Goal: Information Seeking & Learning: Learn about a topic

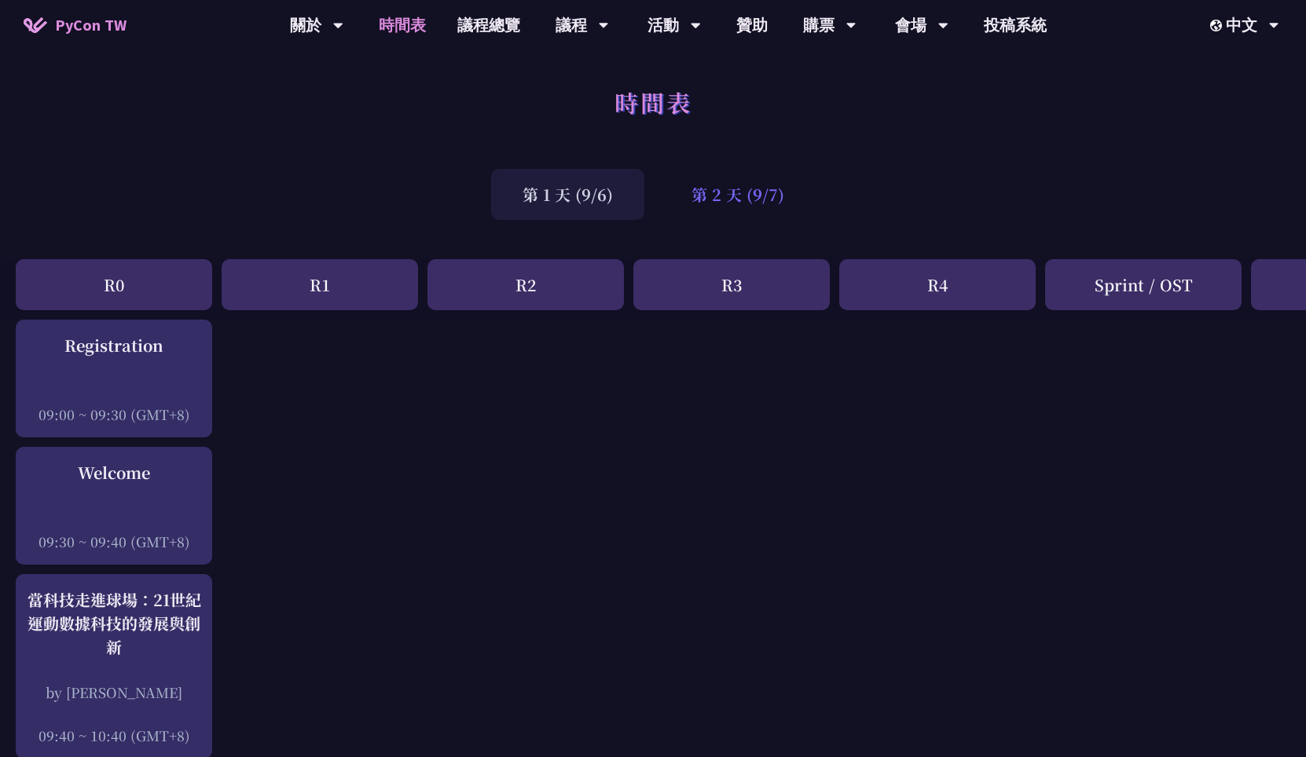
click at [745, 195] on div "第 2 天 (9/7)" at bounding box center [738, 194] width 156 height 51
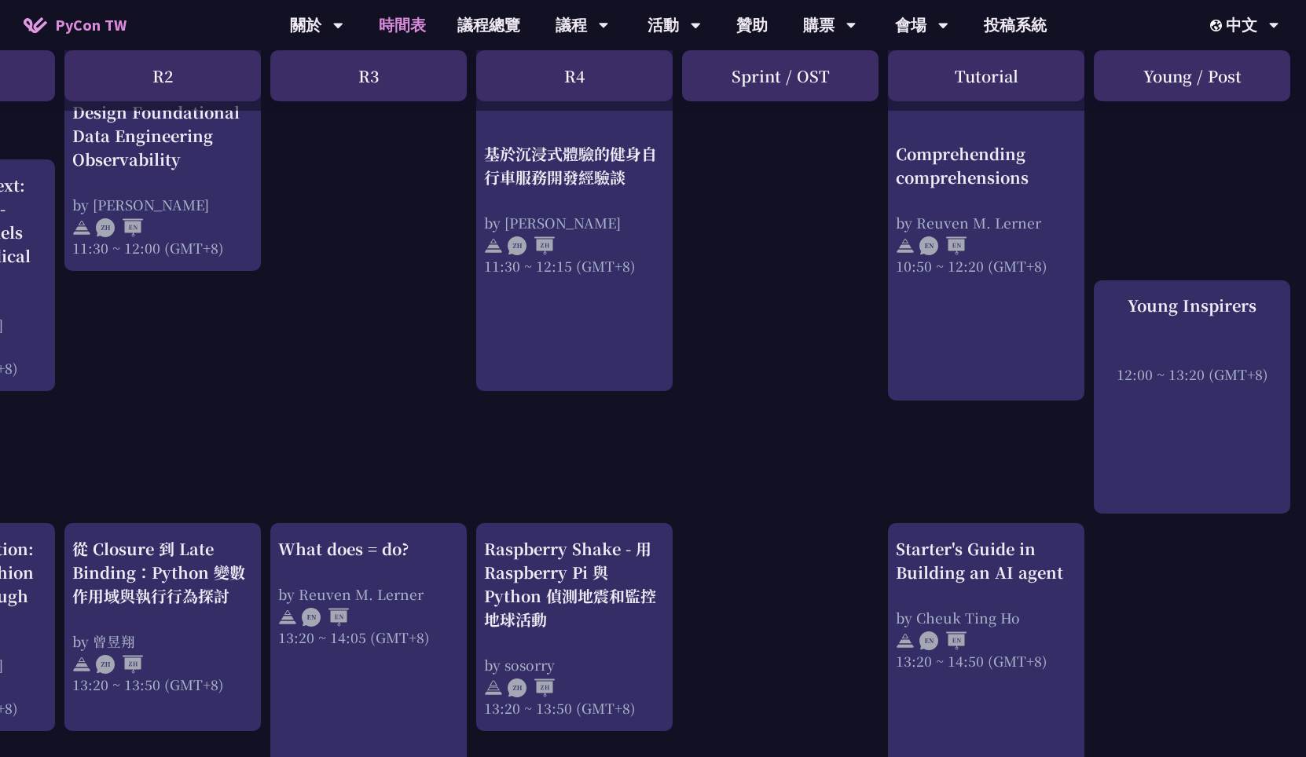
scroll to position [1221, 363]
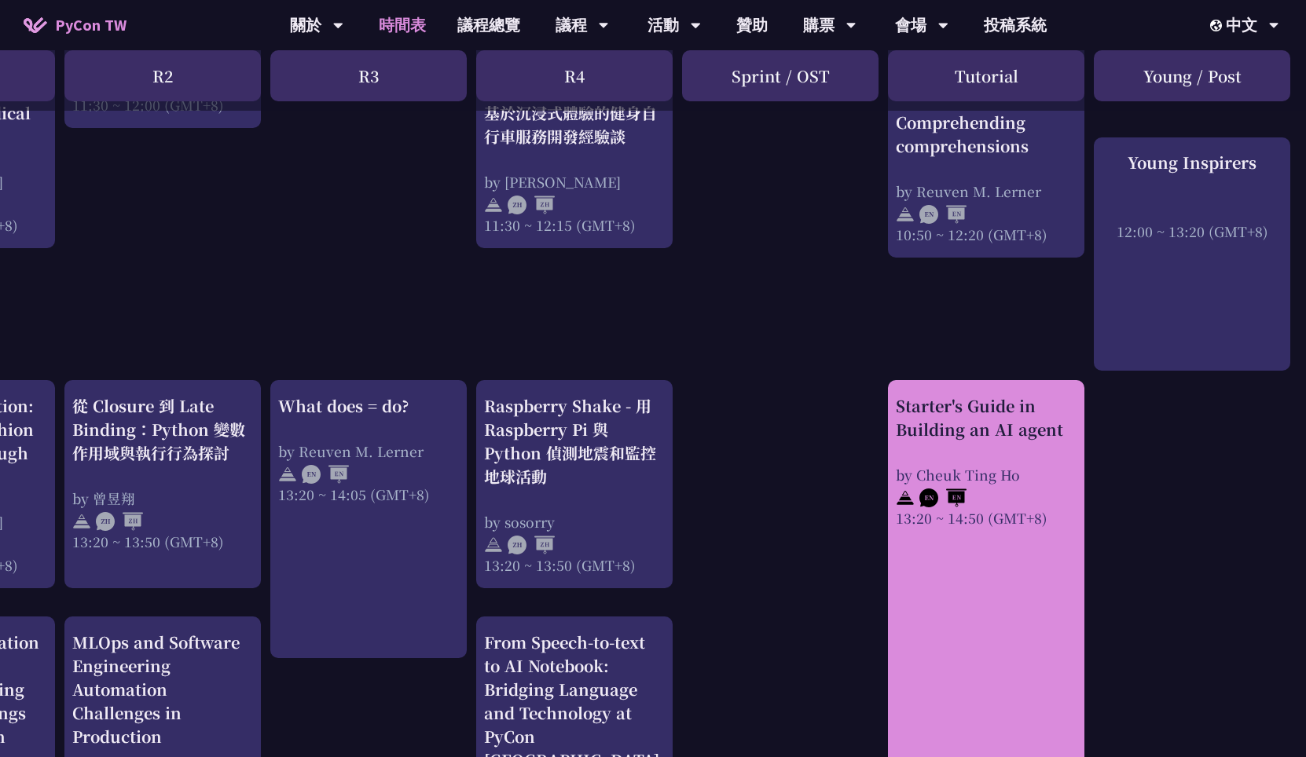
click at [964, 558] on div "Starter's Guide in Building an AI agent by [PERSON_NAME] 13:20 ~ 14:50 (GMT+8)" at bounding box center [986, 664] width 196 height 569
click at [986, 424] on div "Starter's Guide in Building an AI agent" at bounding box center [986, 417] width 181 height 47
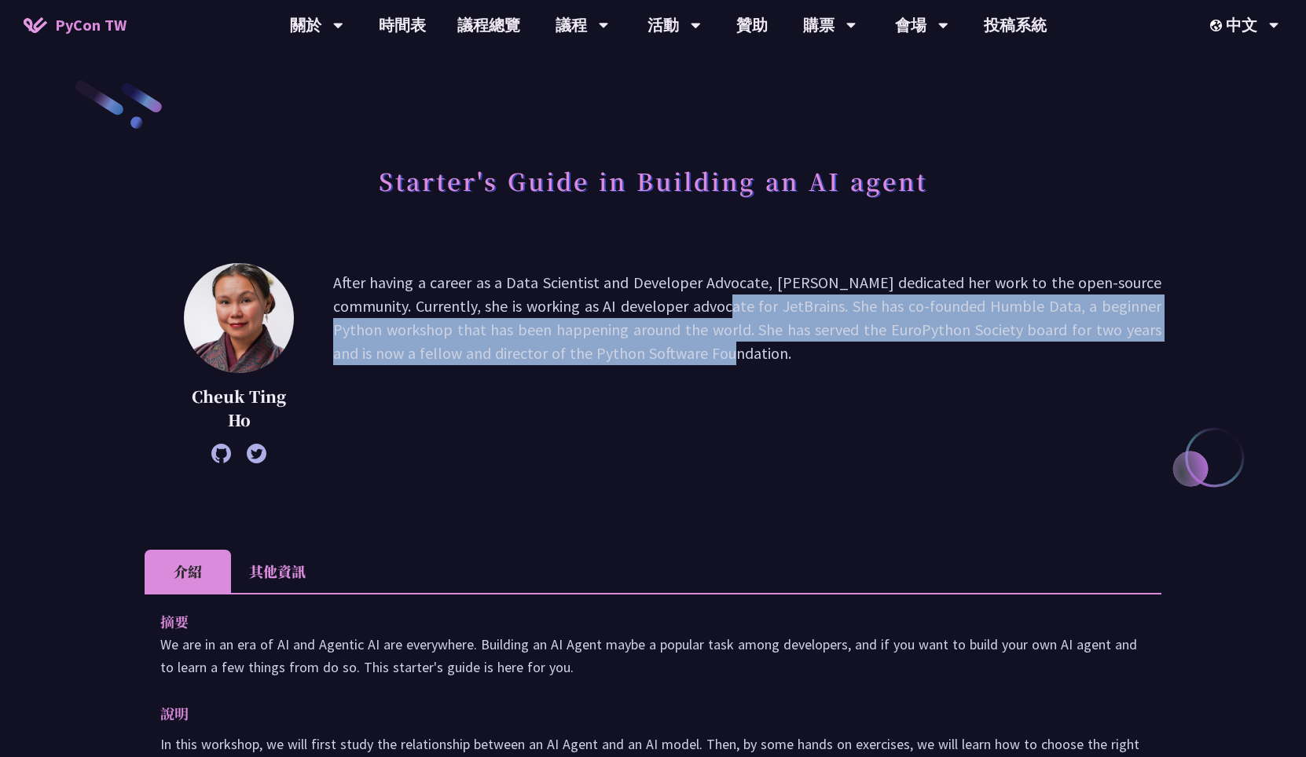
drag, startPoint x: 595, startPoint y: 315, endPoint x: 625, endPoint y: 360, distance: 53.8
click at [625, 360] on p "After having a career as a Data Scientist and Developer Advocate, [PERSON_NAME]…" at bounding box center [747, 363] width 828 height 185
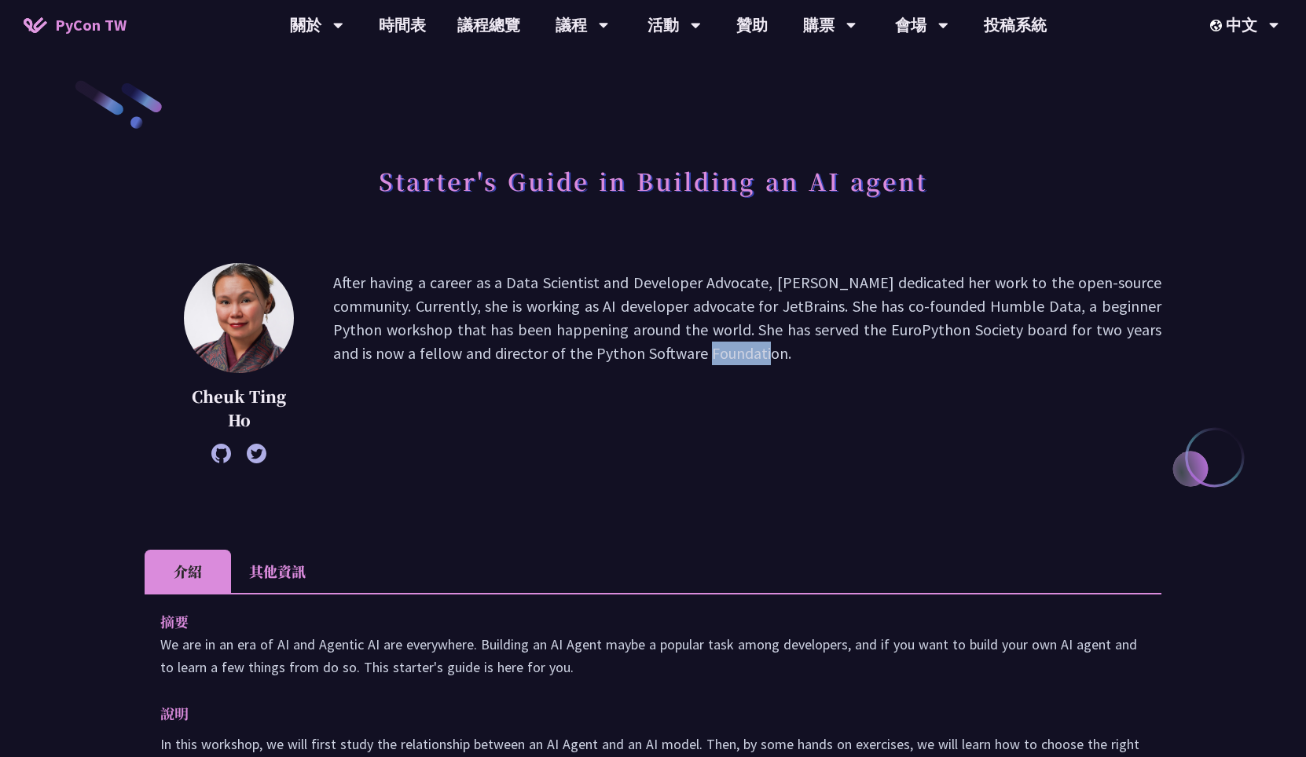
click at [625, 360] on p "After having a career as a Data Scientist and Developer Advocate, [PERSON_NAME]…" at bounding box center [747, 363] width 828 height 185
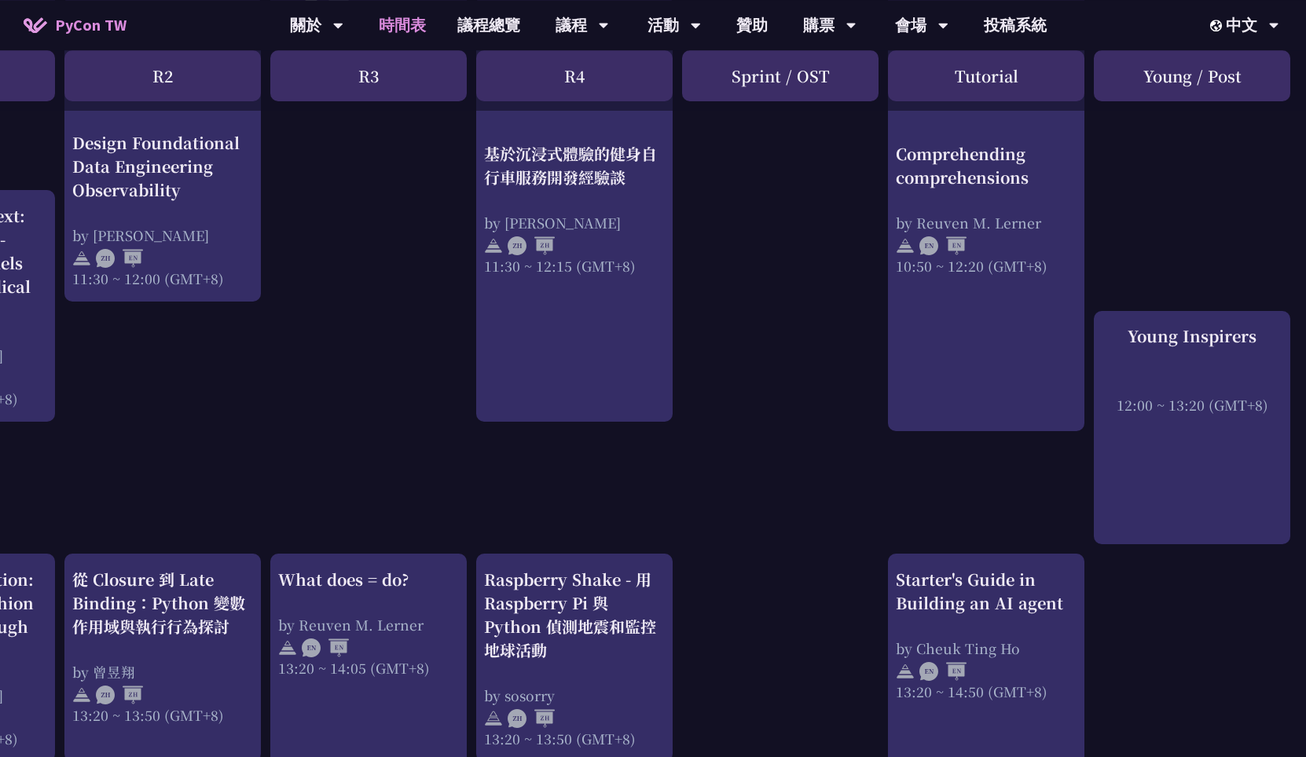
scroll to position [881, 363]
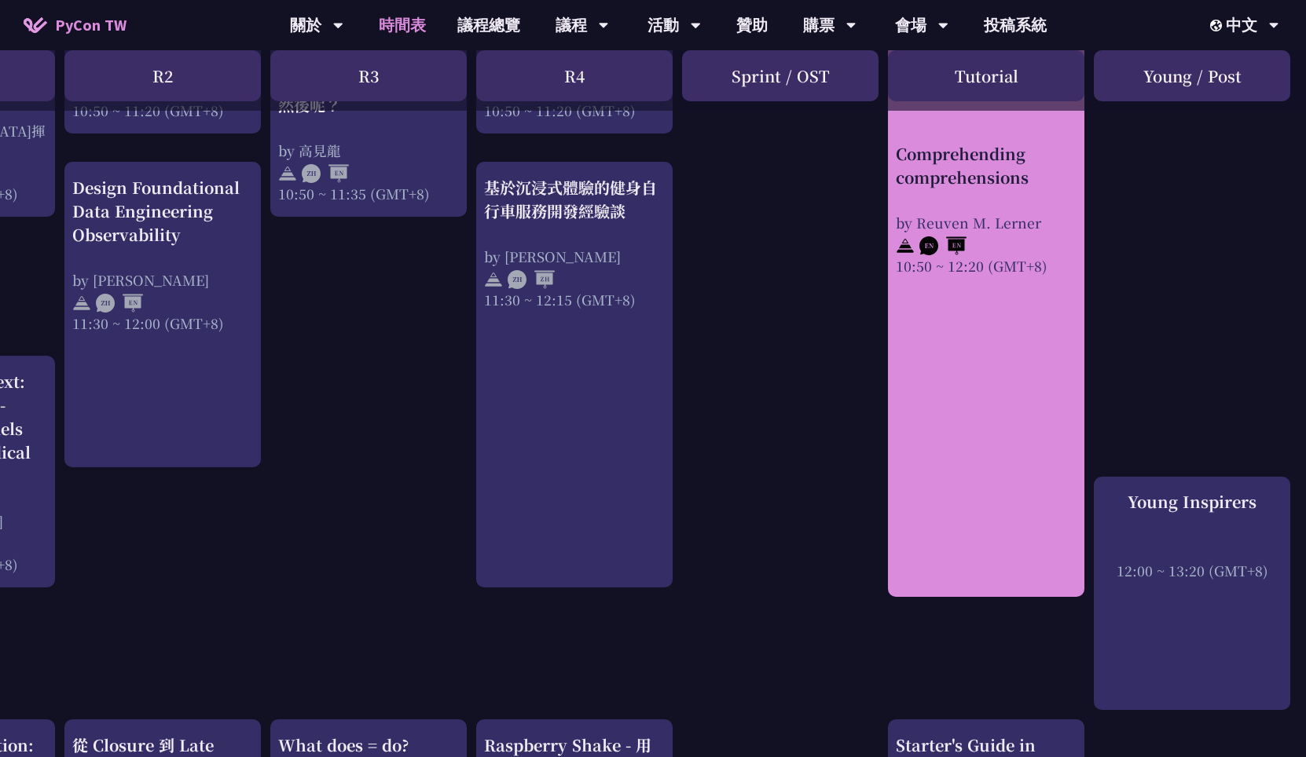
click at [1020, 233] on div at bounding box center [986, 244] width 181 height 24
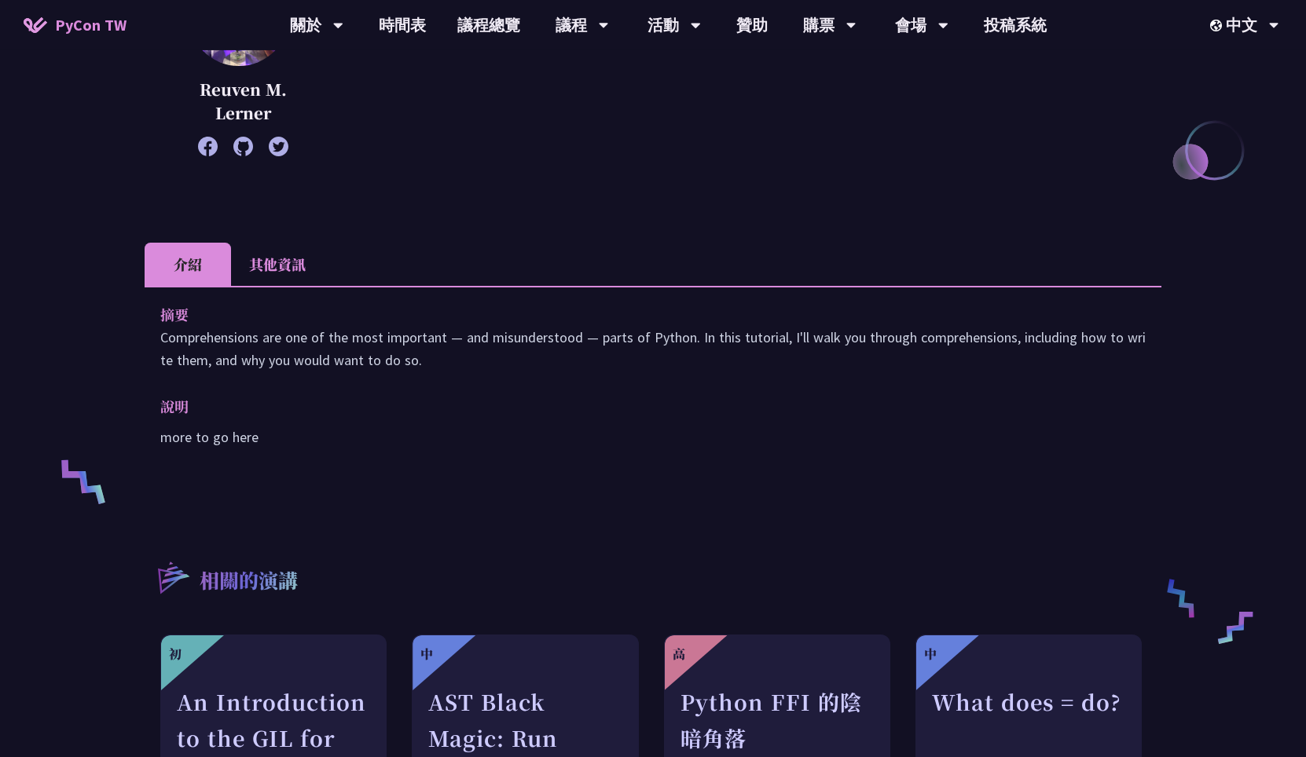
scroll to position [339, 0]
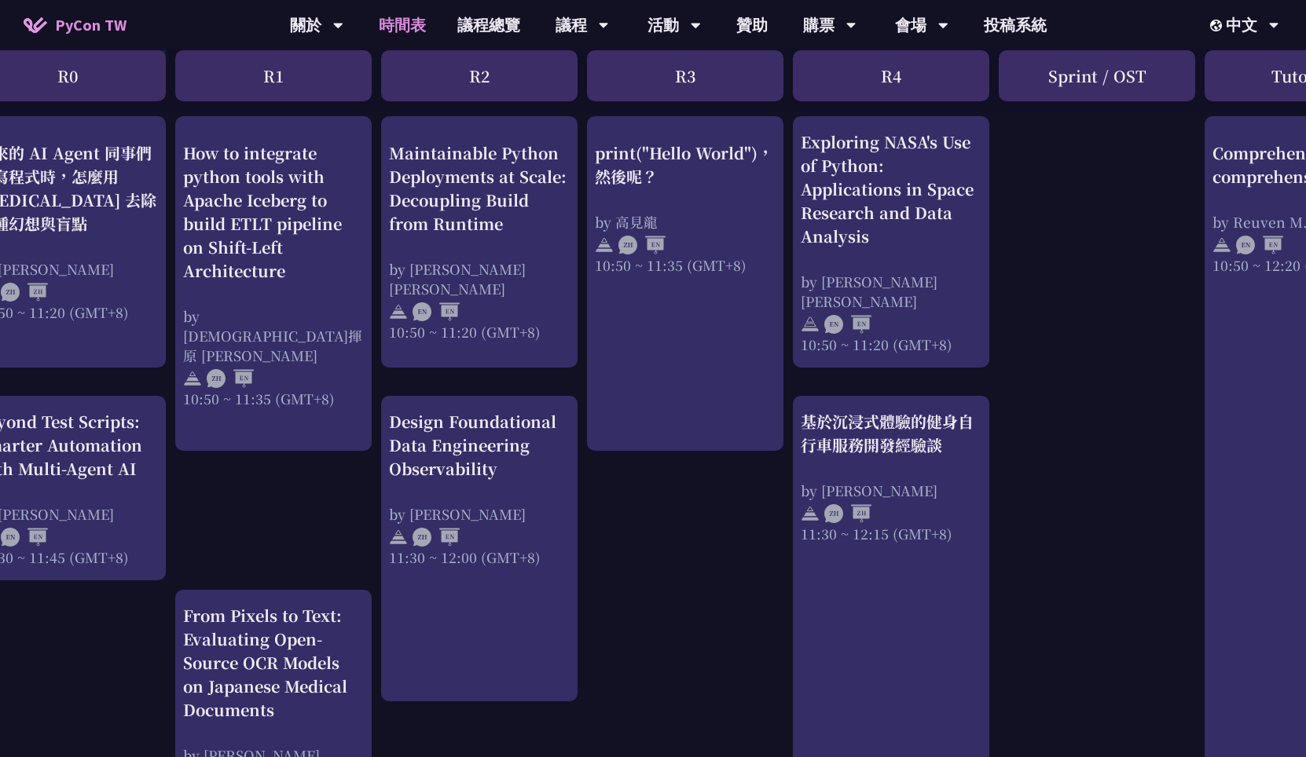
scroll to position [655, 46]
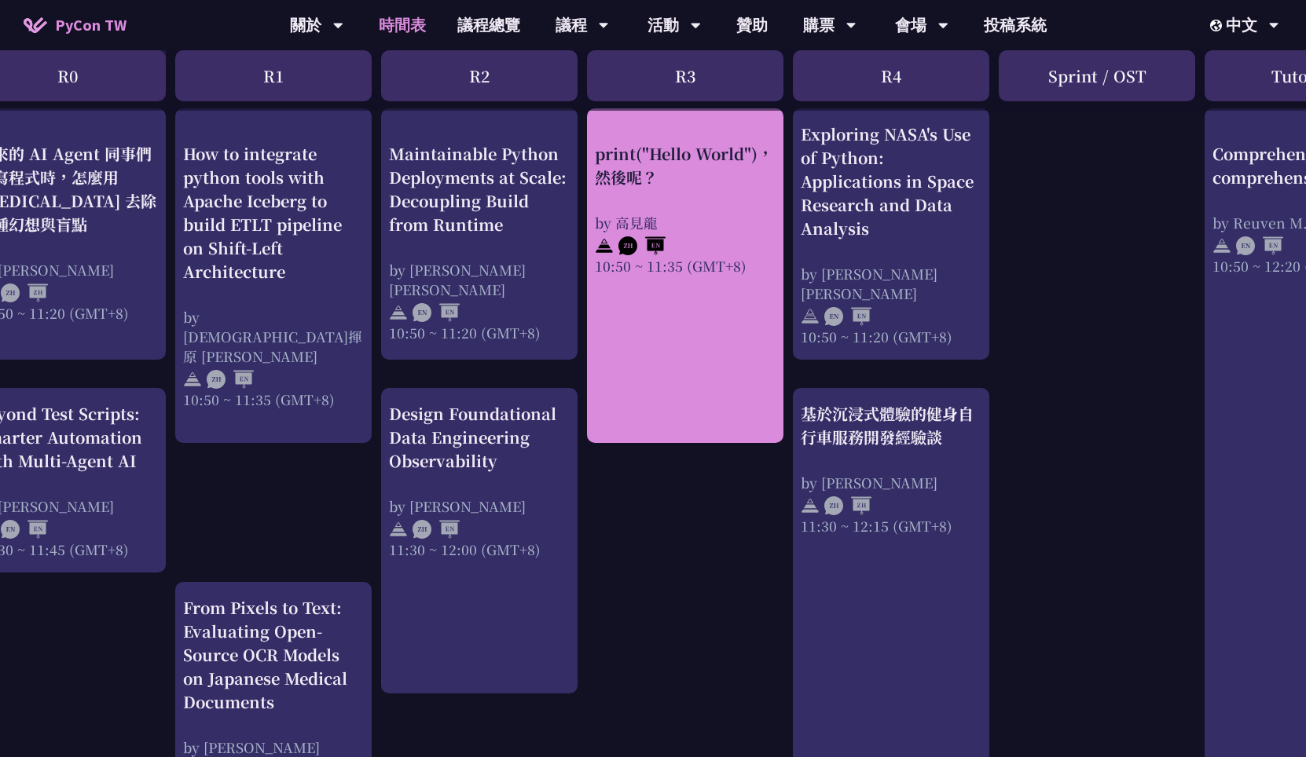
click at [702, 370] on div "print("Hello World")，然後呢？ by [PERSON_NAME] 10:50 ~ 11:35 (GMT+8)" at bounding box center [685, 275] width 196 height 335
click at [712, 337] on div "print("Hello World")，然後呢？ by [PERSON_NAME] 10:50 ~ 11:35 (GMT+8)" at bounding box center [685, 275] width 196 height 335
click at [716, 190] on div "print("Hello World")，然後呢？ by [PERSON_NAME] 10:50 ~ 11:35 (GMT+8)" at bounding box center [685, 208] width 181 height 134
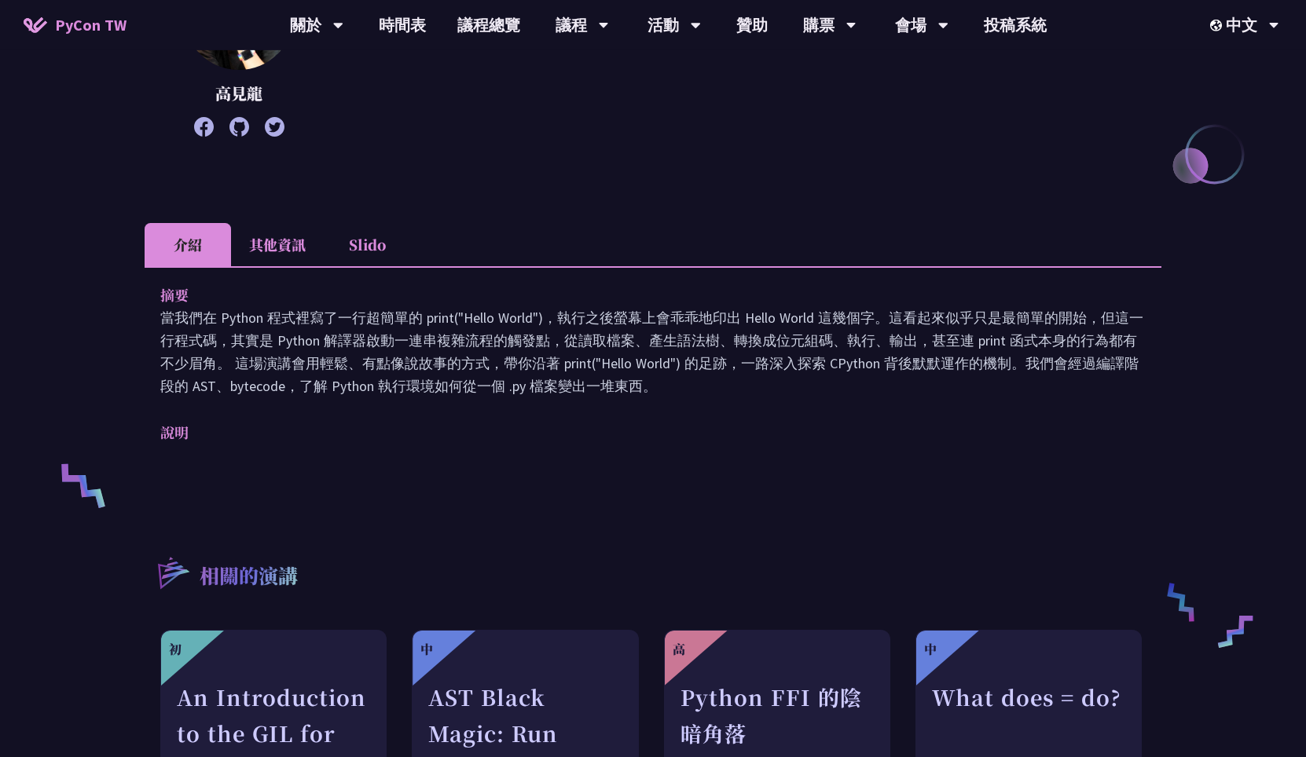
scroll to position [339, 0]
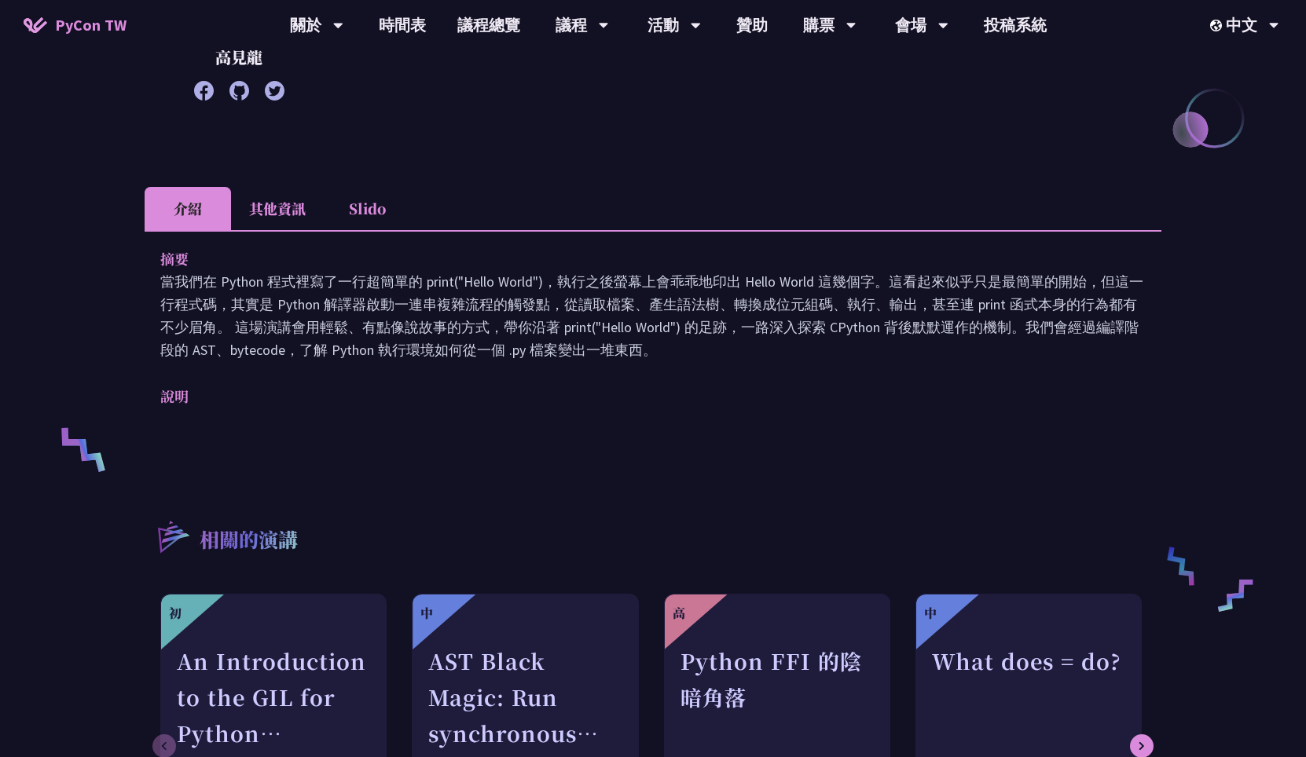
drag, startPoint x: 588, startPoint y: 290, endPoint x: 647, endPoint y: 346, distance: 82.2
click at [647, 346] on p "當我們在 Python 程式裡寫了一行超簡單的 print("Hello World")，執行之後螢幕上會乖乖地印出 Hello World 這幾個字。這看起…" at bounding box center [652, 315] width 985 height 91
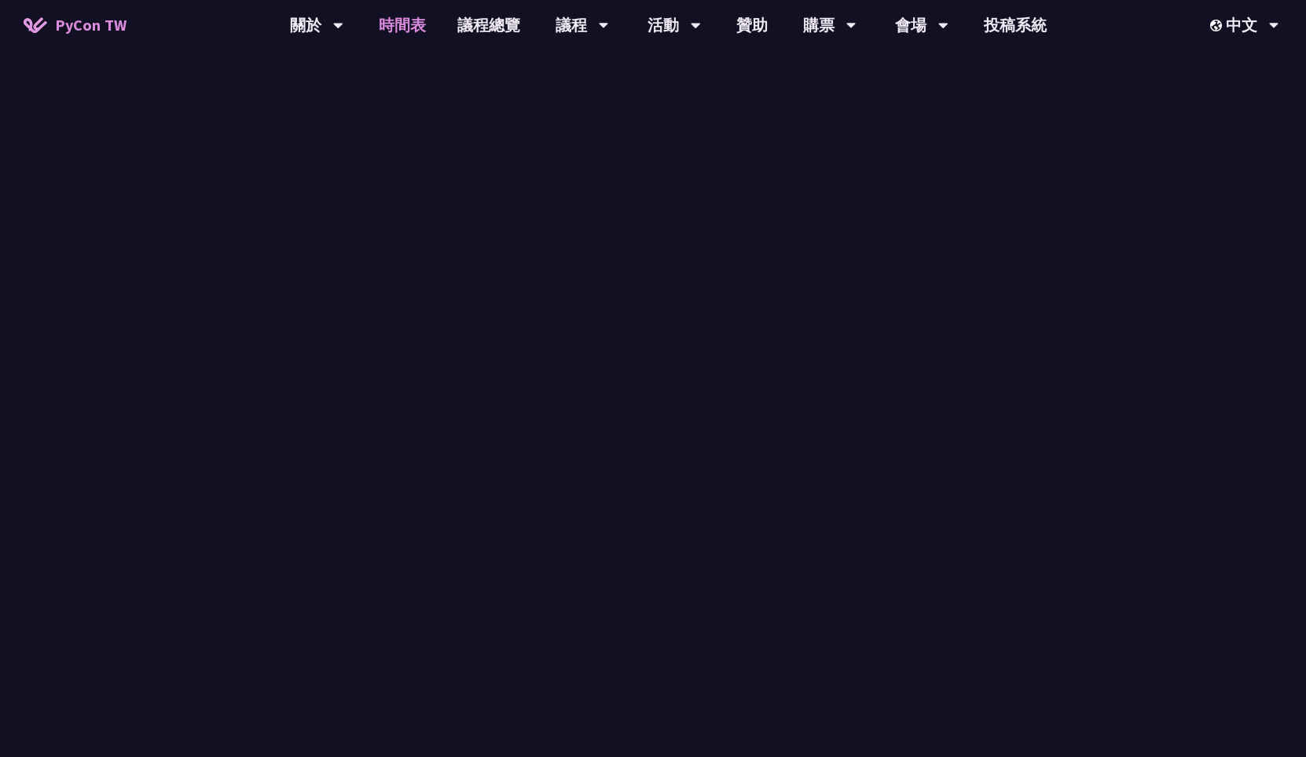
scroll to position [655, 0]
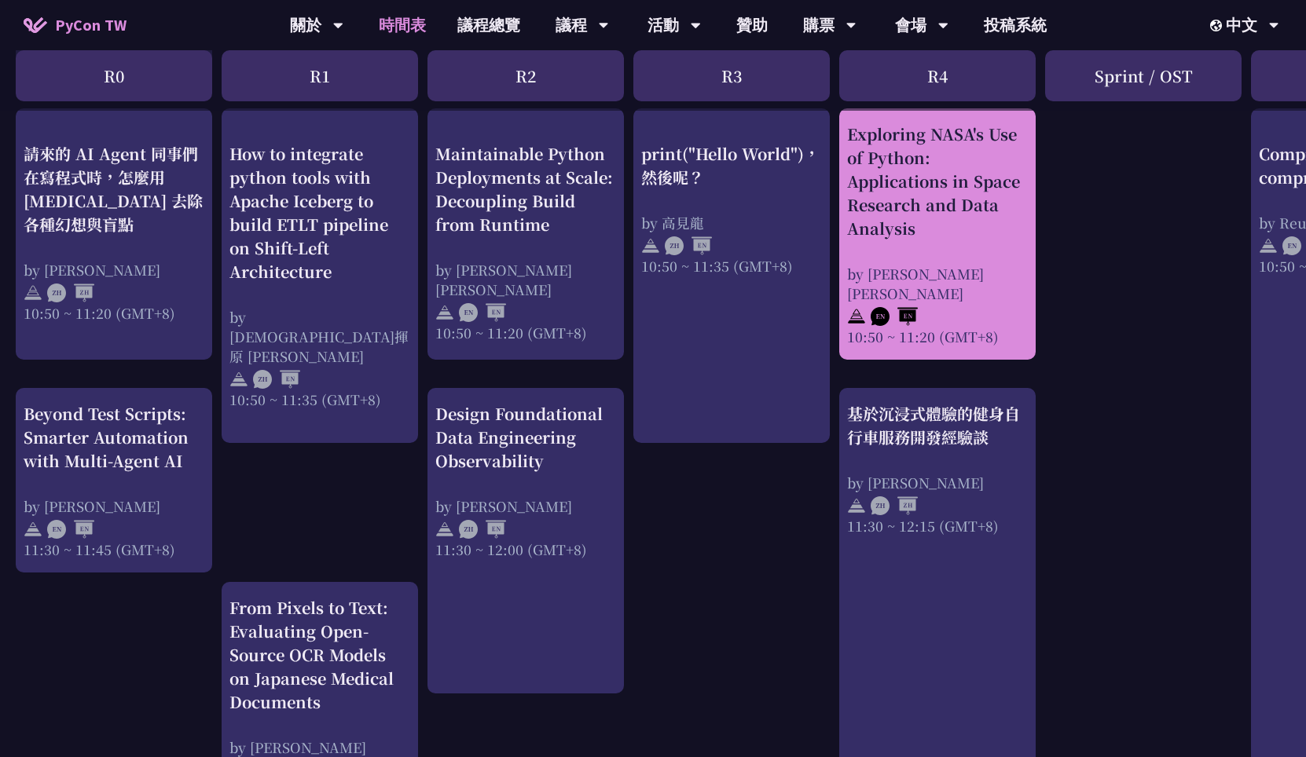
click at [892, 276] on div "by [PERSON_NAME] [PERSON_NAME]" at bounding box center [937, 283] width 181 height 39
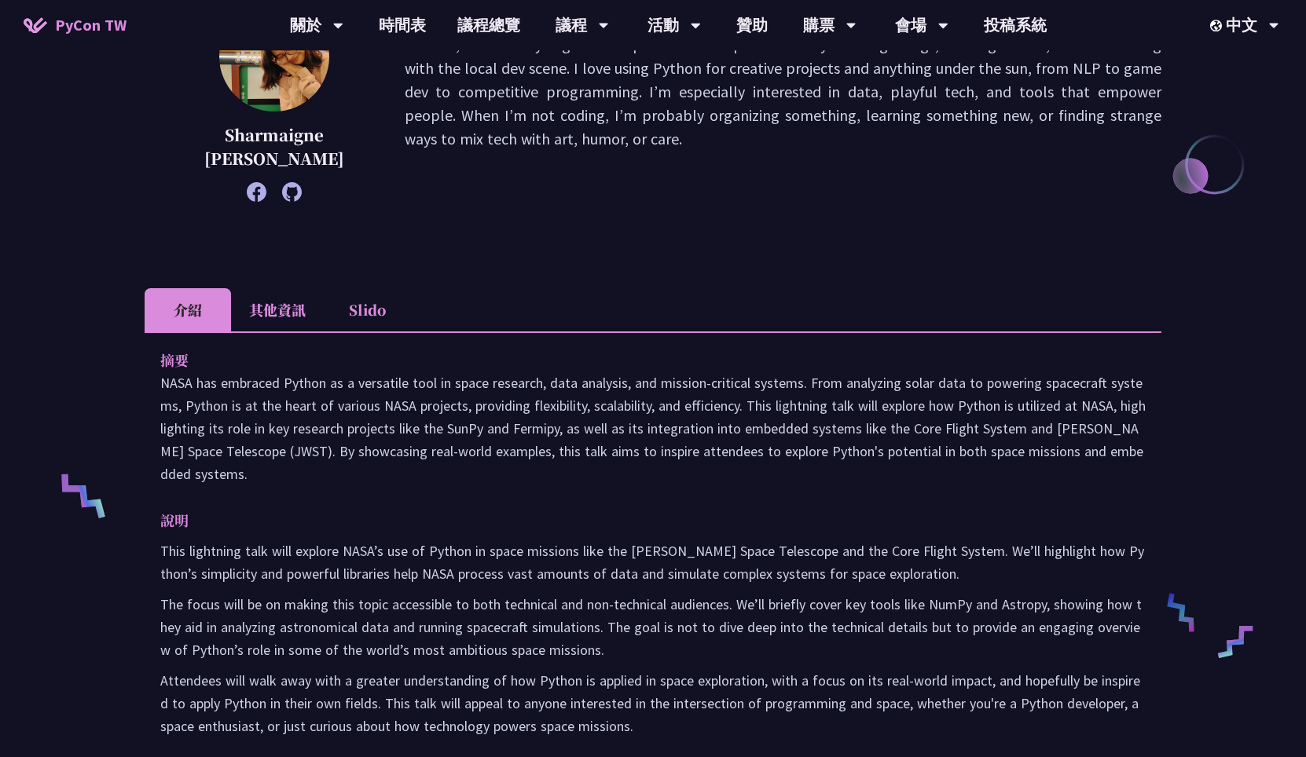
scroll to position [339, 0]
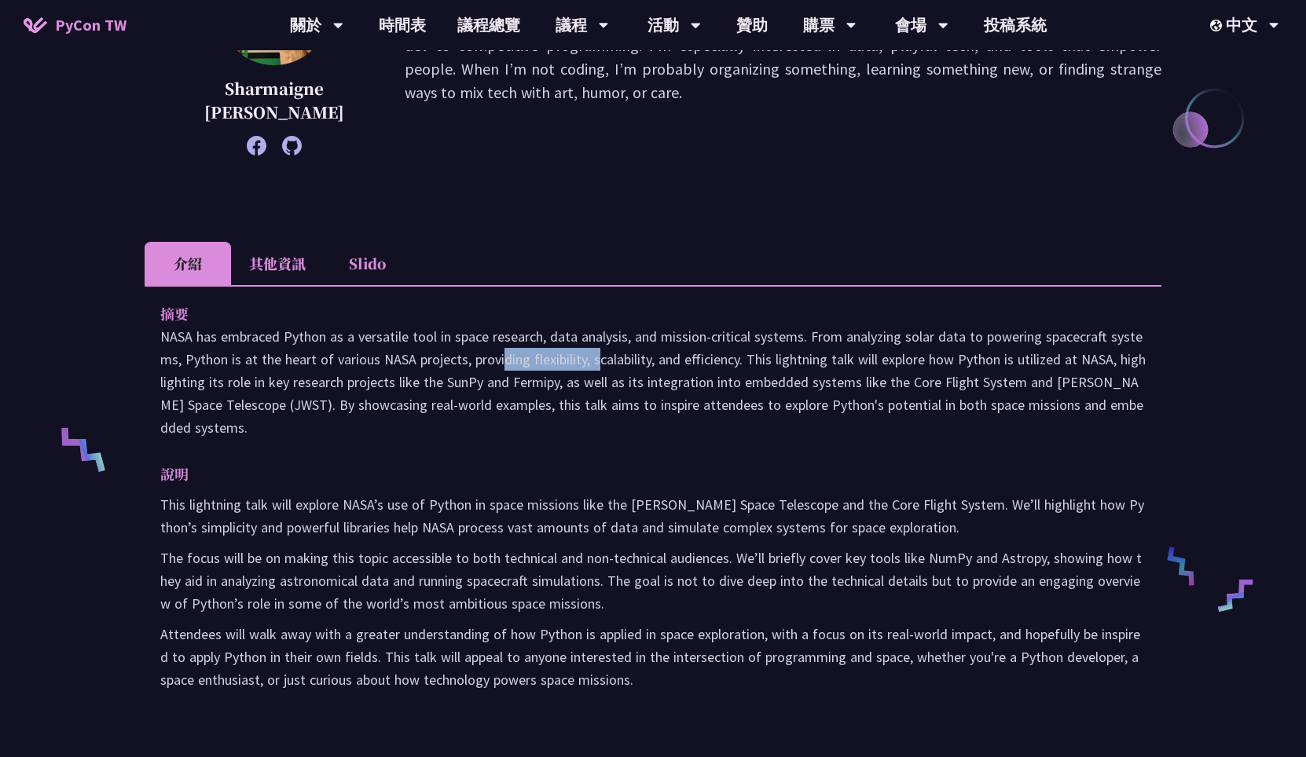
drag, startPoint x: 362, startPoint y: 359, endPoint x: 476, endPoint y: 367, distance: 114.2
click at [476, 367] on p "NASA has embraced Python as a versatile tool in space research, data analysis, …" at bounding box center [652, 382] width 985 height 114
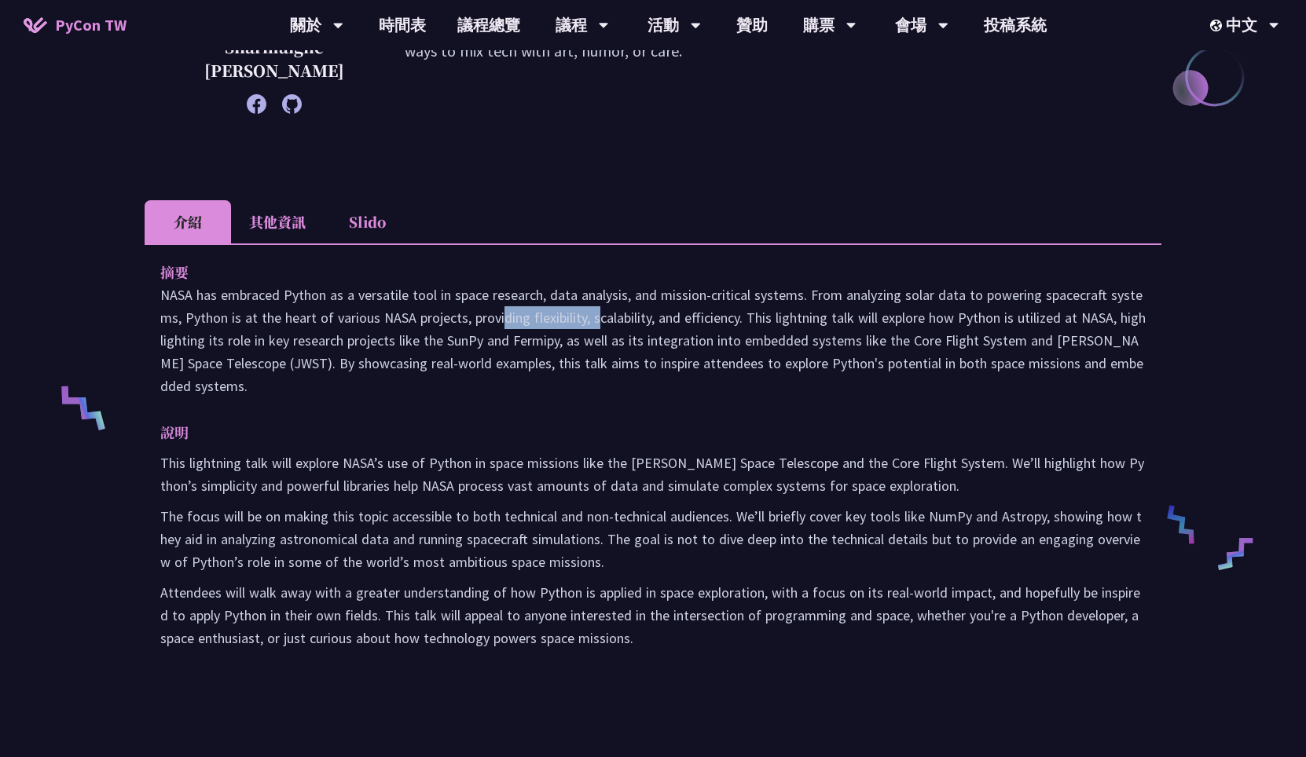
scroll to position [453, 0]
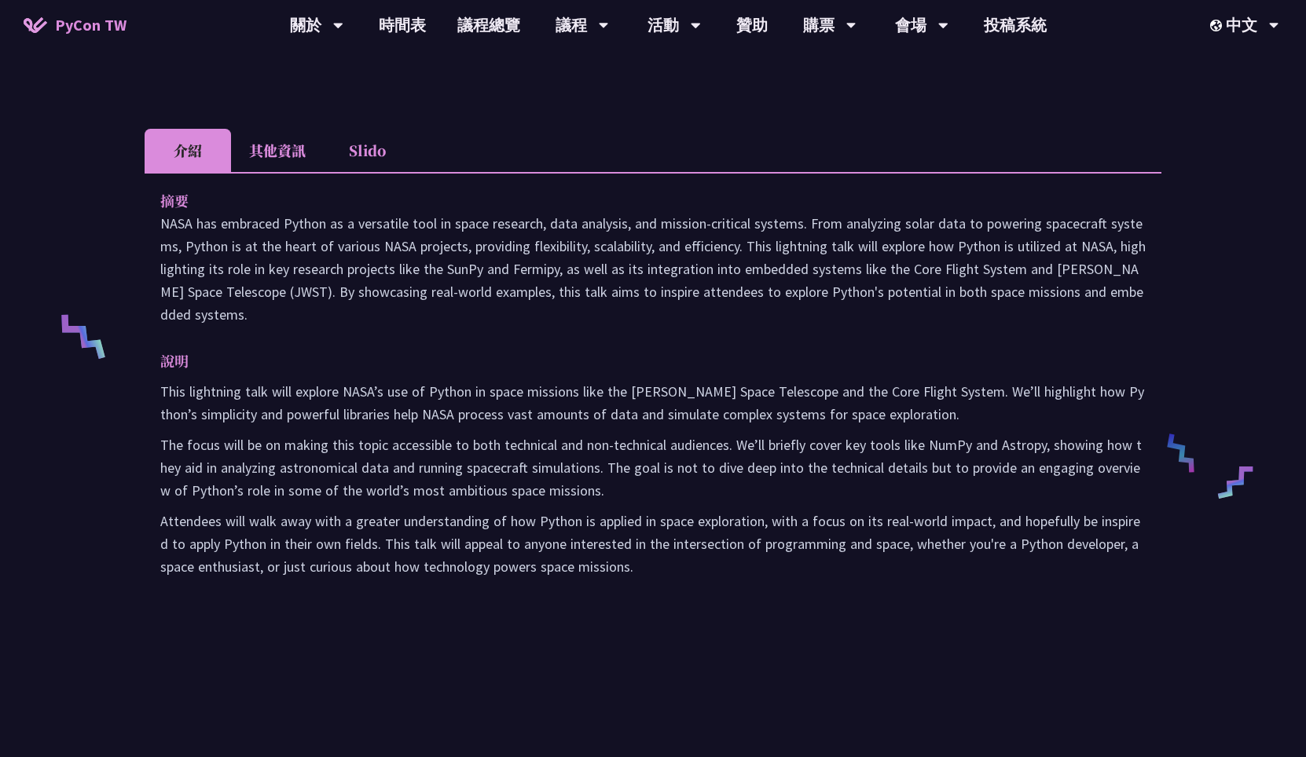
click at [476, 368] on p "說明" at bounding box center [637, 361] width 954 height 23
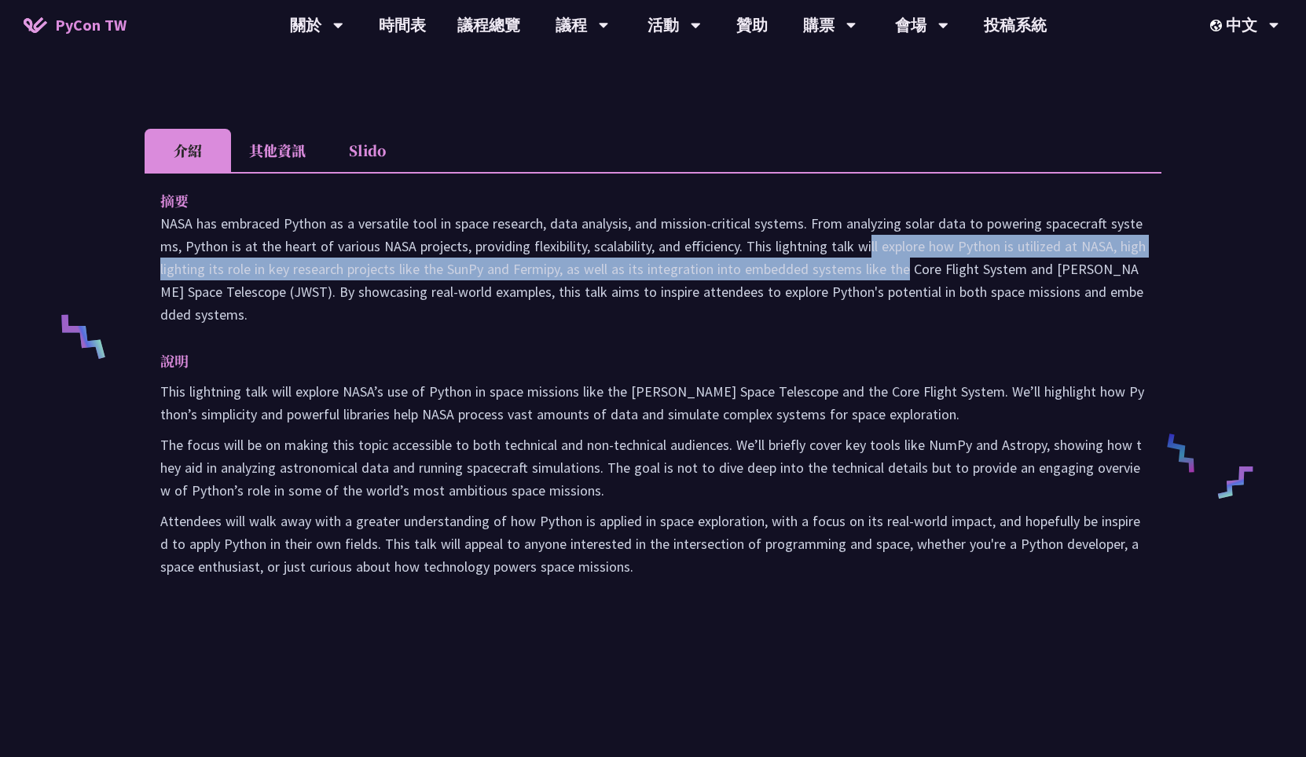
drag, startPoint x: 740, startPoint y: 248, endPoint x: 771, endPoint y: 267, distance: 36.6
click at [771, 267] on p "NASA has embraced Python as a versatile tool in space research, data analysis, …" at bounding box center [652, 269] width 985 height 114
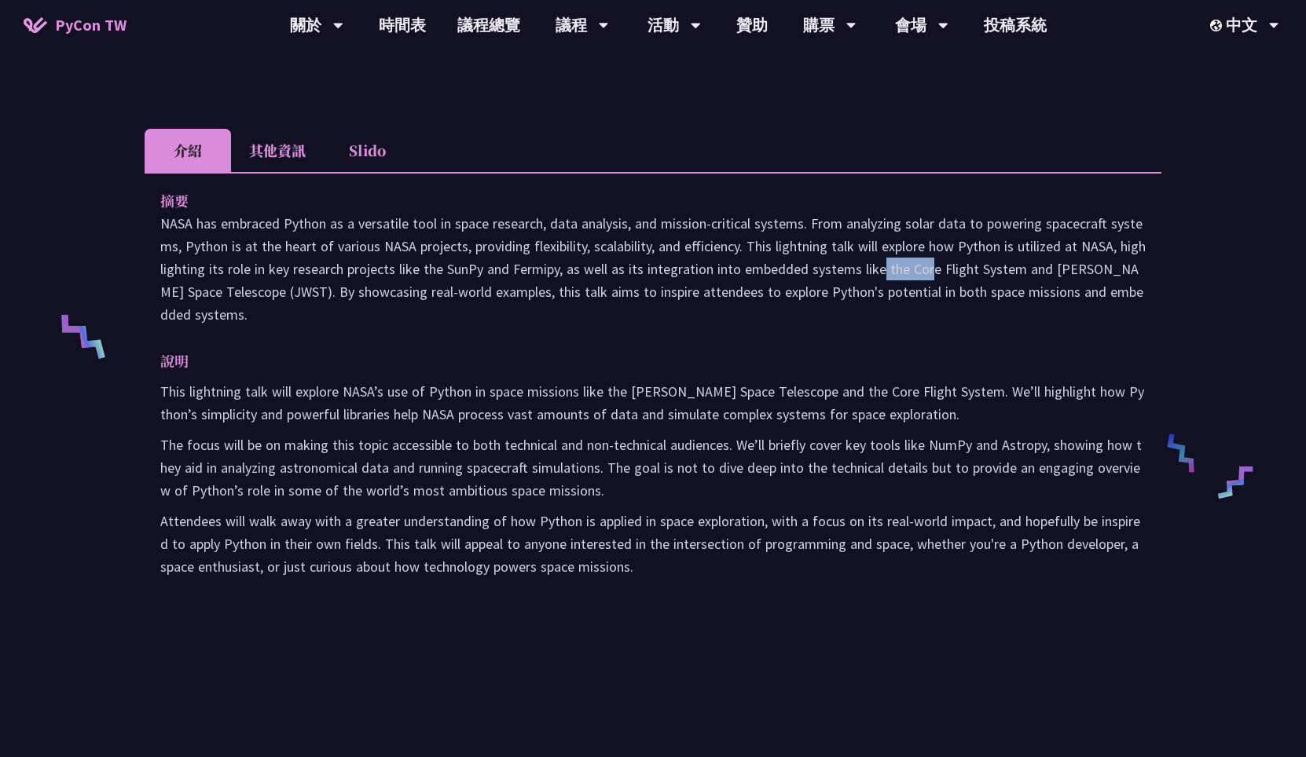
click at [771, 267] on p "NASA has embraced Python as a versatile tool in space research, data analysis, …" at bounding box center [652, 269] width 985 height 114
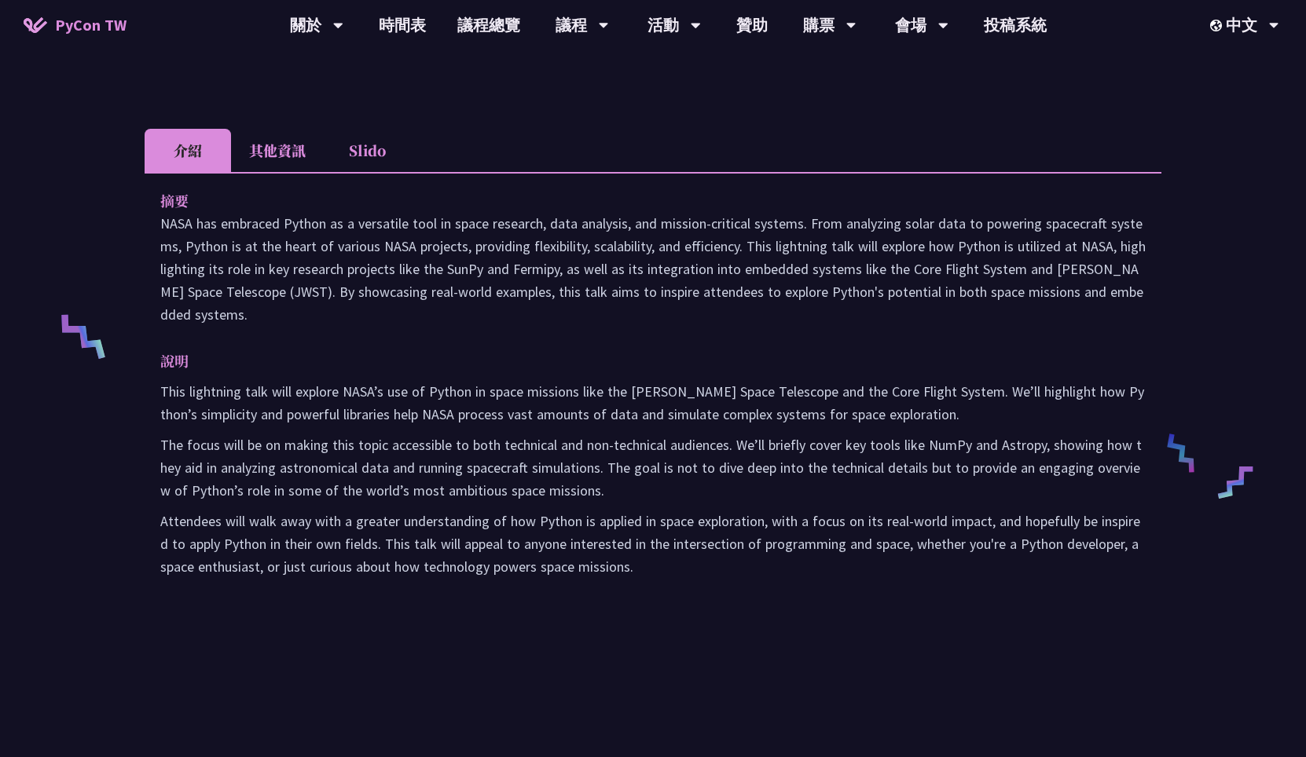
click at [771, 267] on p "NASA has embraced Python as a versatile tool in space research, data analysis, …" at bounding box center [652, 269] width 985 height 114
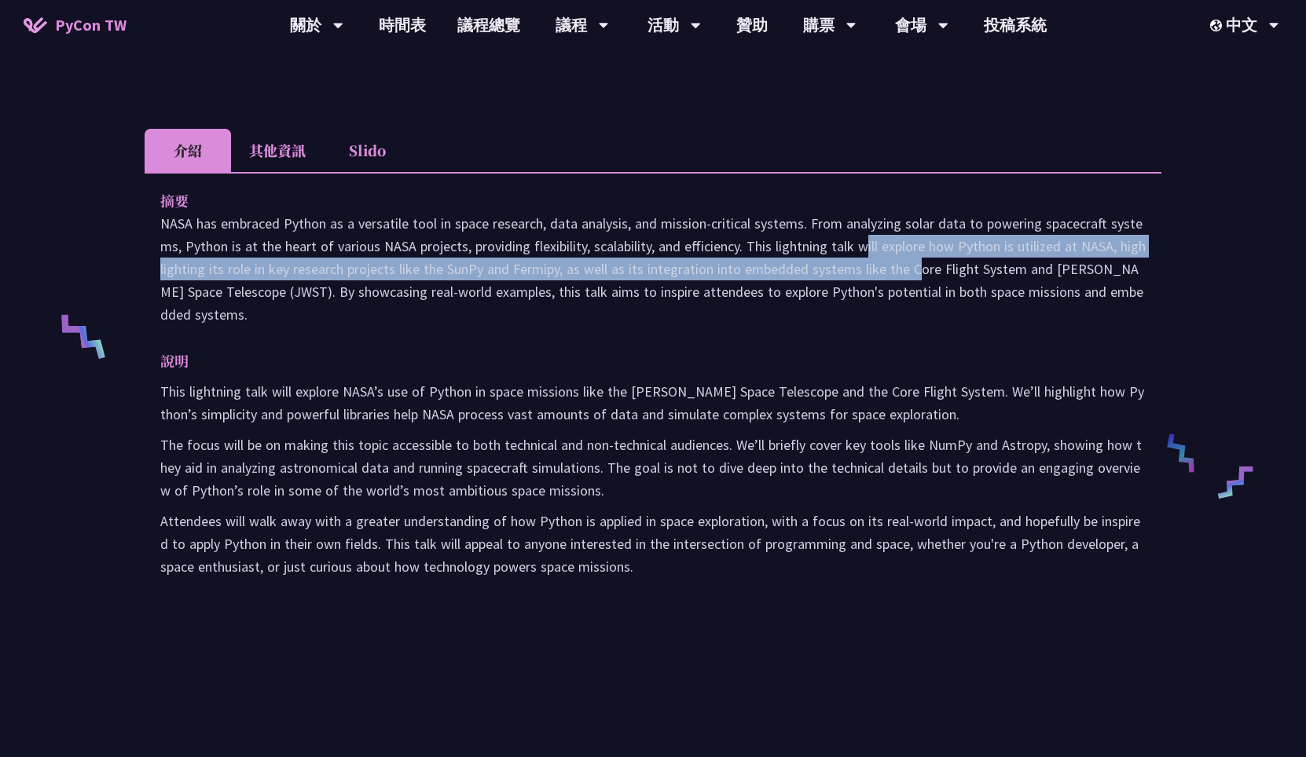
drag, startPoint x: 737, startPoint y: 247, endPoint x: 782, endPoint y: 265, distance: 49.0
click at [782, 265] on p "NASA has embraced Python as a versatile tool in space research, data analysis, …" at bounding box center [652, 269] width 985 height 114
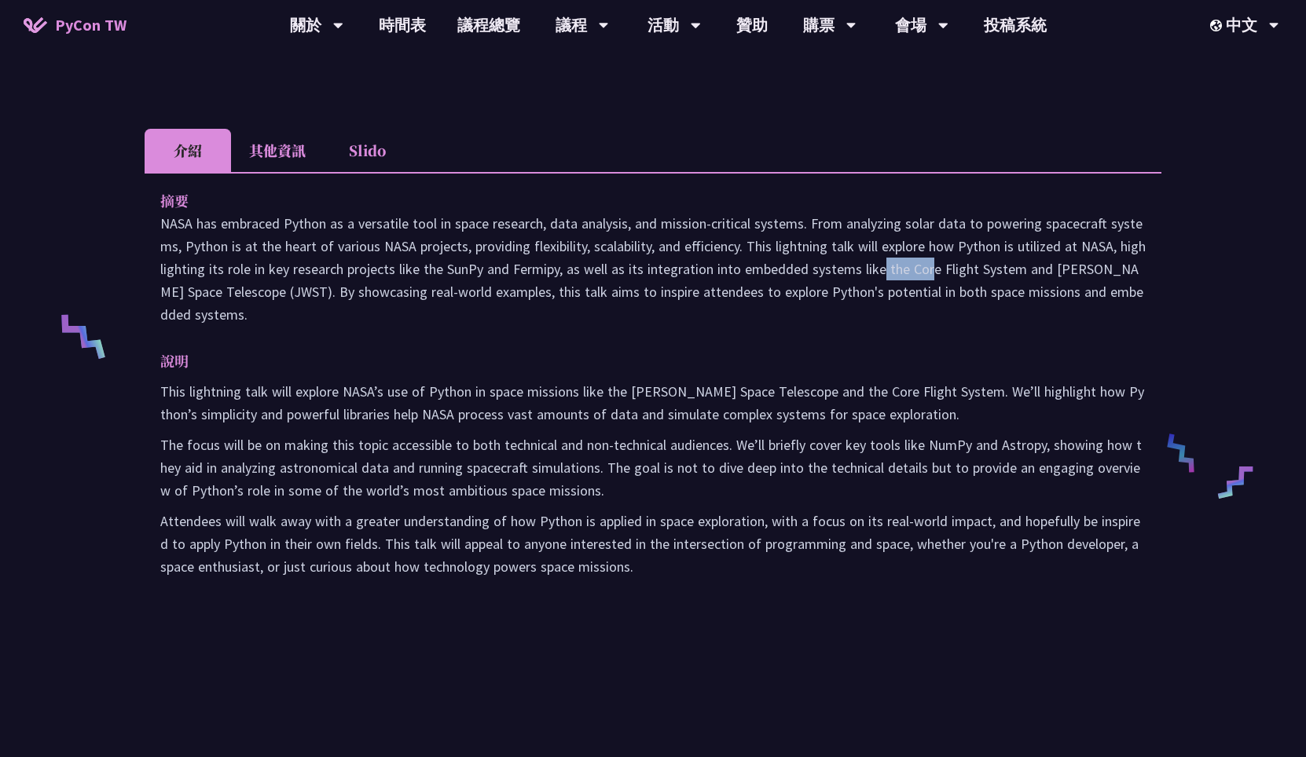
click at [782, 265] on p "NASA has embraced Python as a versatile tool in space research, data analysis, …" at bounding box center [652, 269] width 985 height 114
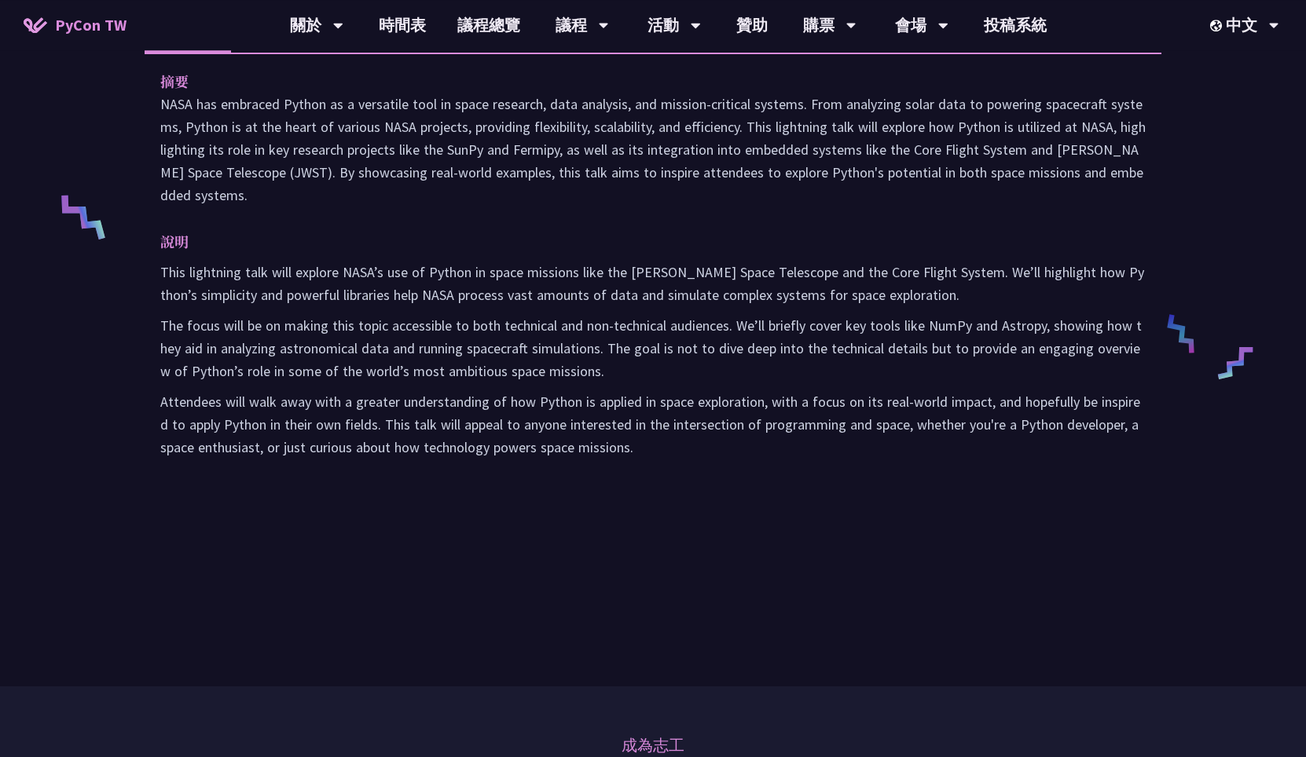
scroll to position [566, 0]
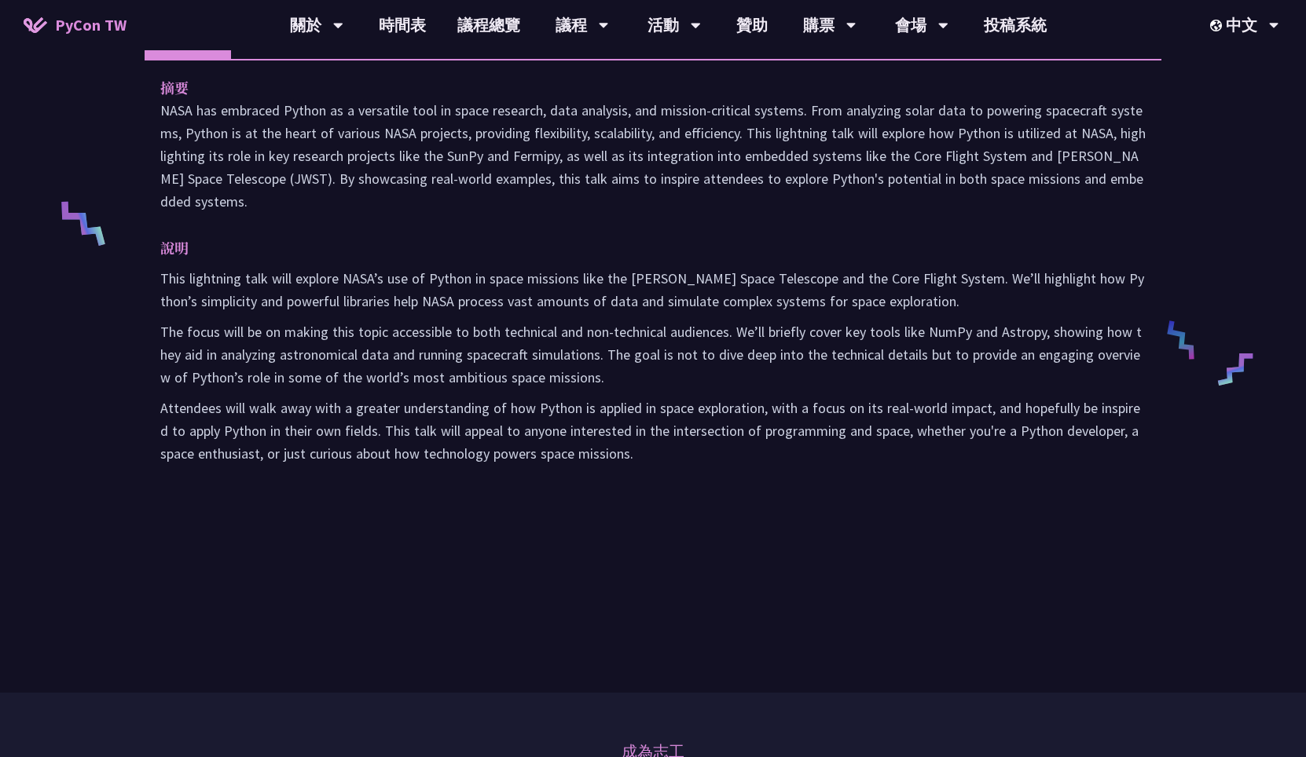
click at [446, 279] on p "This lightning talk will explore NASA’s use of Python in space missions like th…" at bounding box center [652, 290] width 985 height 46
click at [445, 280] on p "This lightning talk will explore NASA’s use of Python in space missions like th…" at bounding box center [652, 290] width 985 height 46
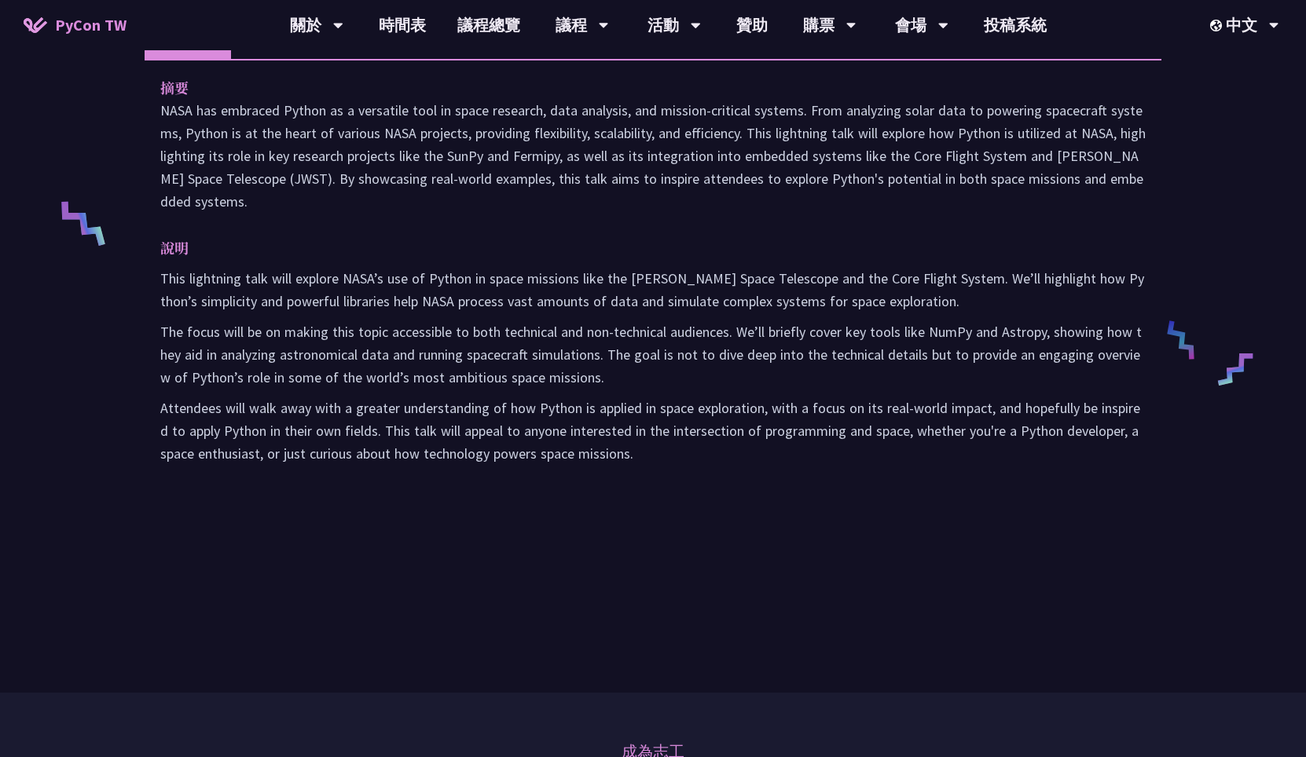
click at [445, 280] on p "This lightning talk will explore NASA’s use of Python in space missions like th…" at bounding box center [652, 290] width 985 height 46
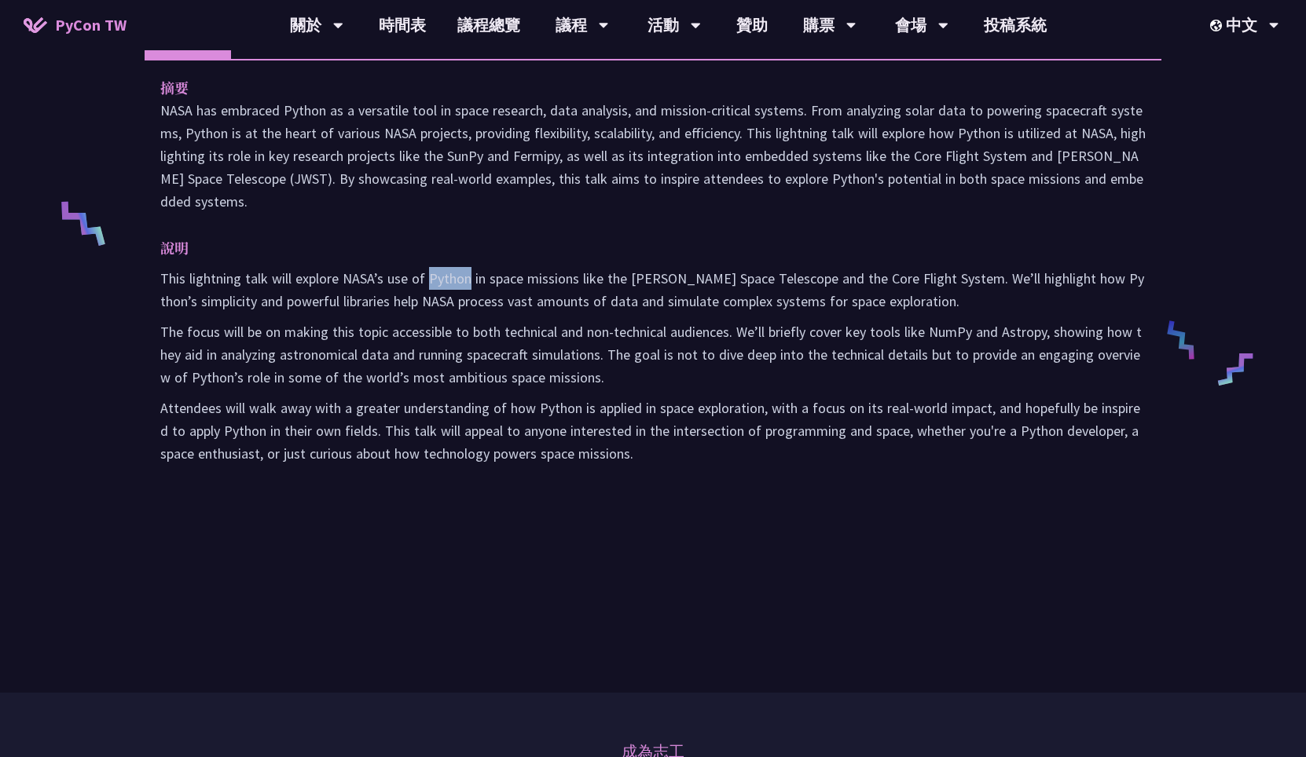
click at [445, 280] on p "This lightning talk will explore NASA’s use of Python in space missions like th…" at bounding box center [652, 290] width 985 height 46
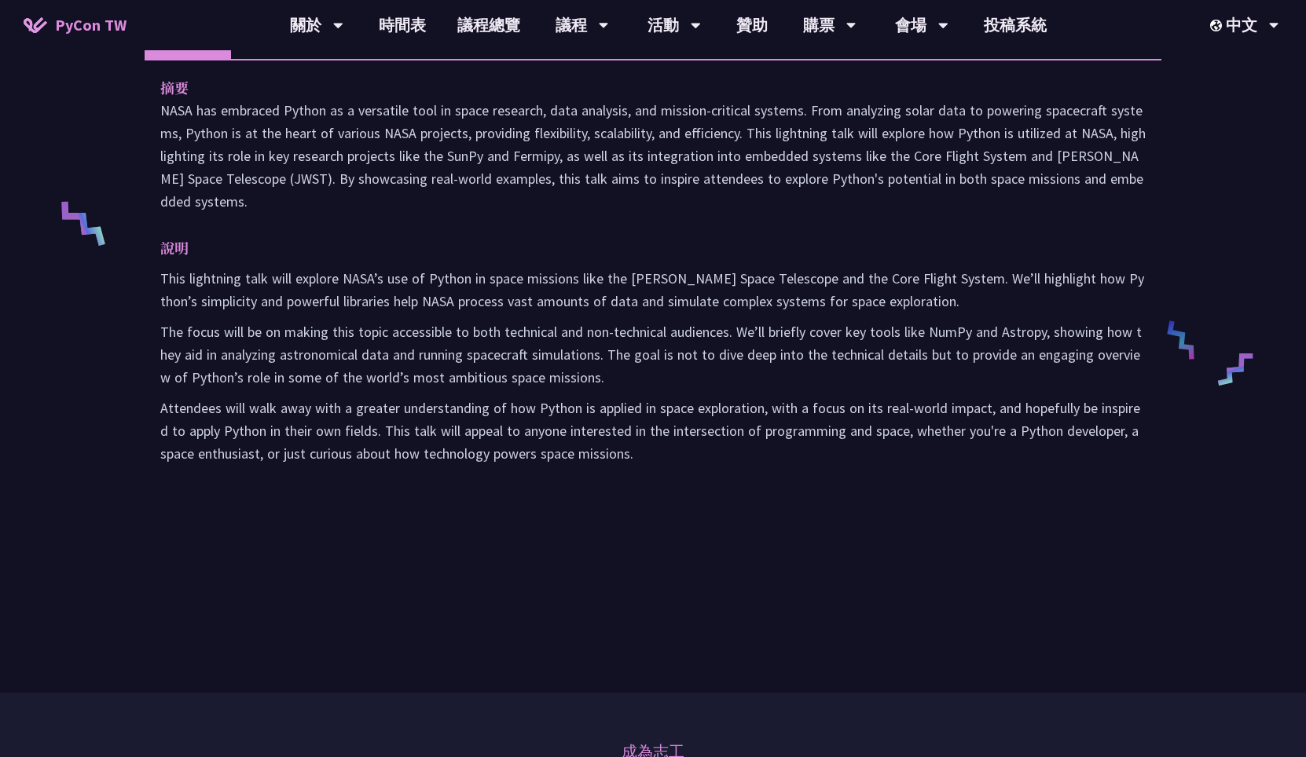
click at [445, 280] on p "This lightning talk will explore NASA’s use of Python in space missions like th…" at bounding box center [652, 290] width 985 height 46
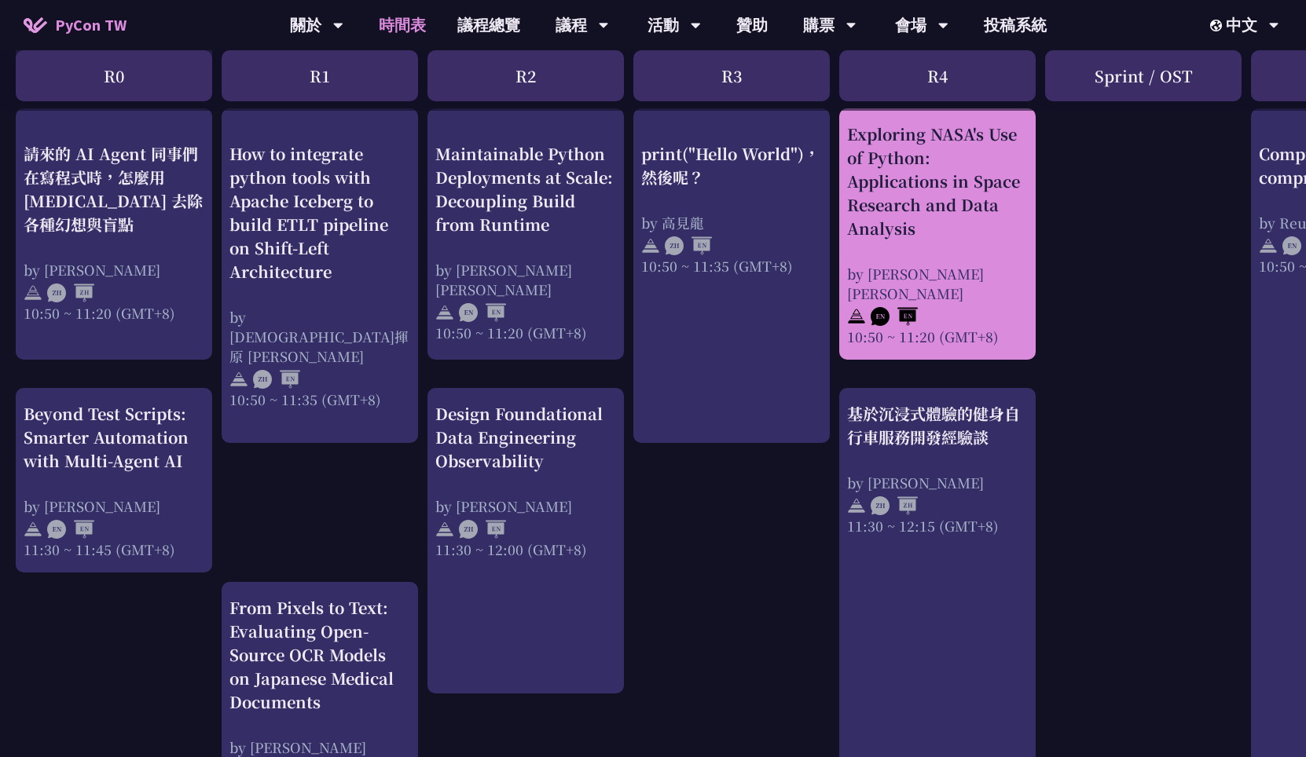
click at [951, 307] on div at bounding box center [937, 315] width 181 height 24
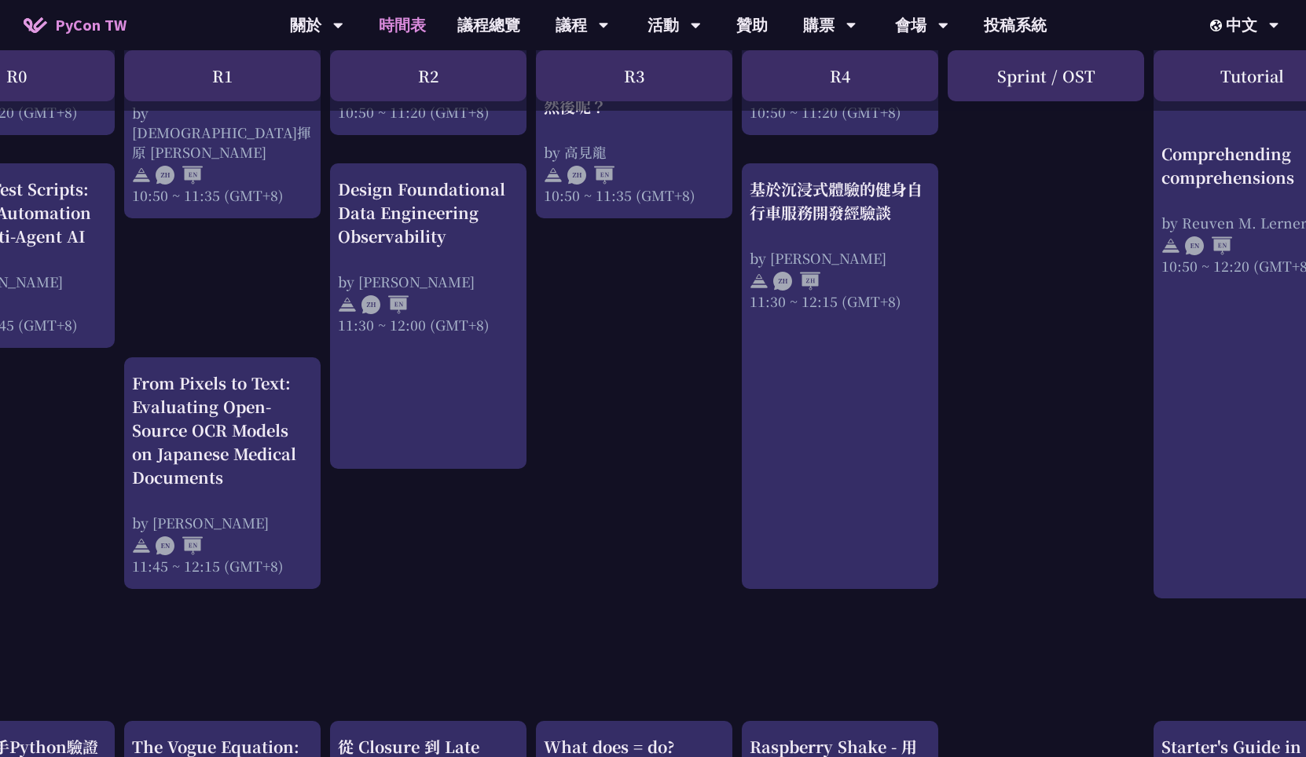
scroll to position [881, 97]
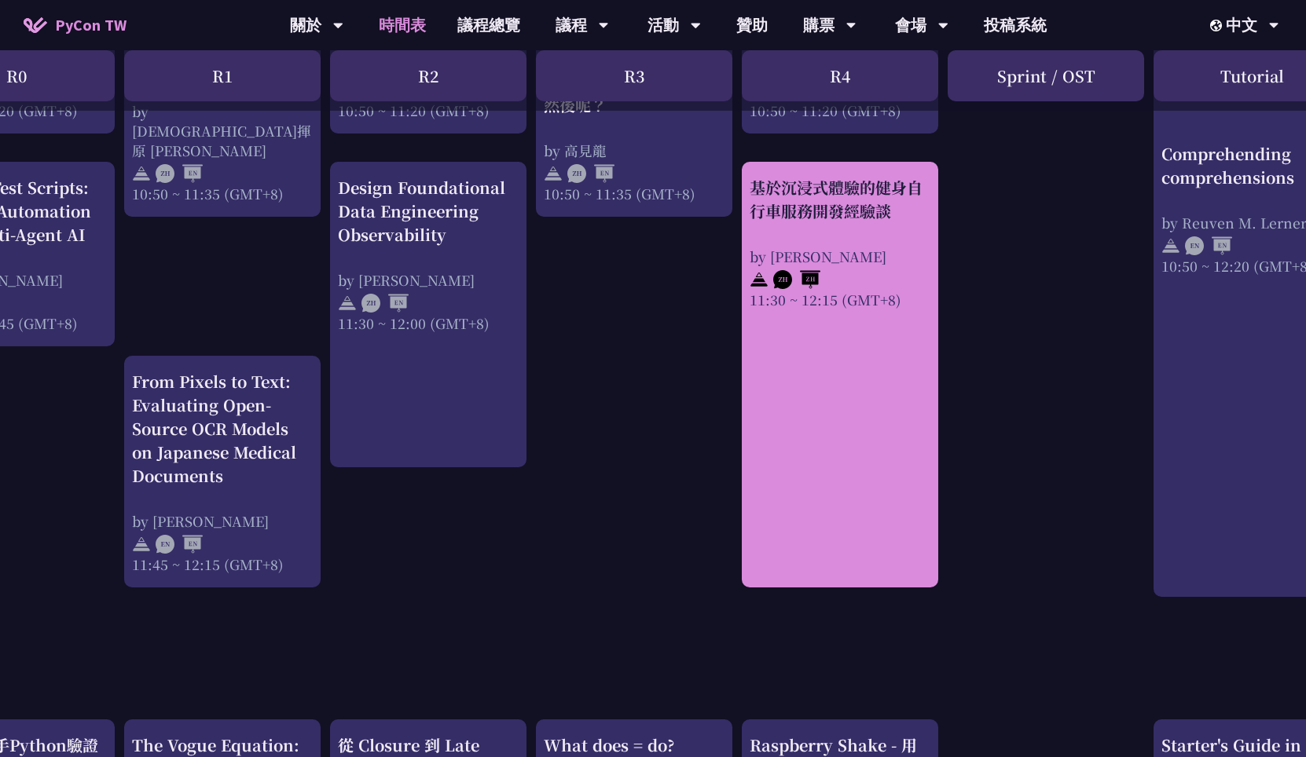
click at [807, 334] on div "基於沉浸式體驗的健身自行車服務開發經驗談 by [PERSON_NAME] 11:30 ~ 12:15 (GMT+8)" at bounding box center [840, 375] width 196 height 426
click at [884, 227] on div "基於沉浸式體驗的健身自行車服務開發經驗談 by [PERSON_NAME] 11:30 ~ 12:15 (GMT+8)" at bounding box center [839, 243] width 181 height 134
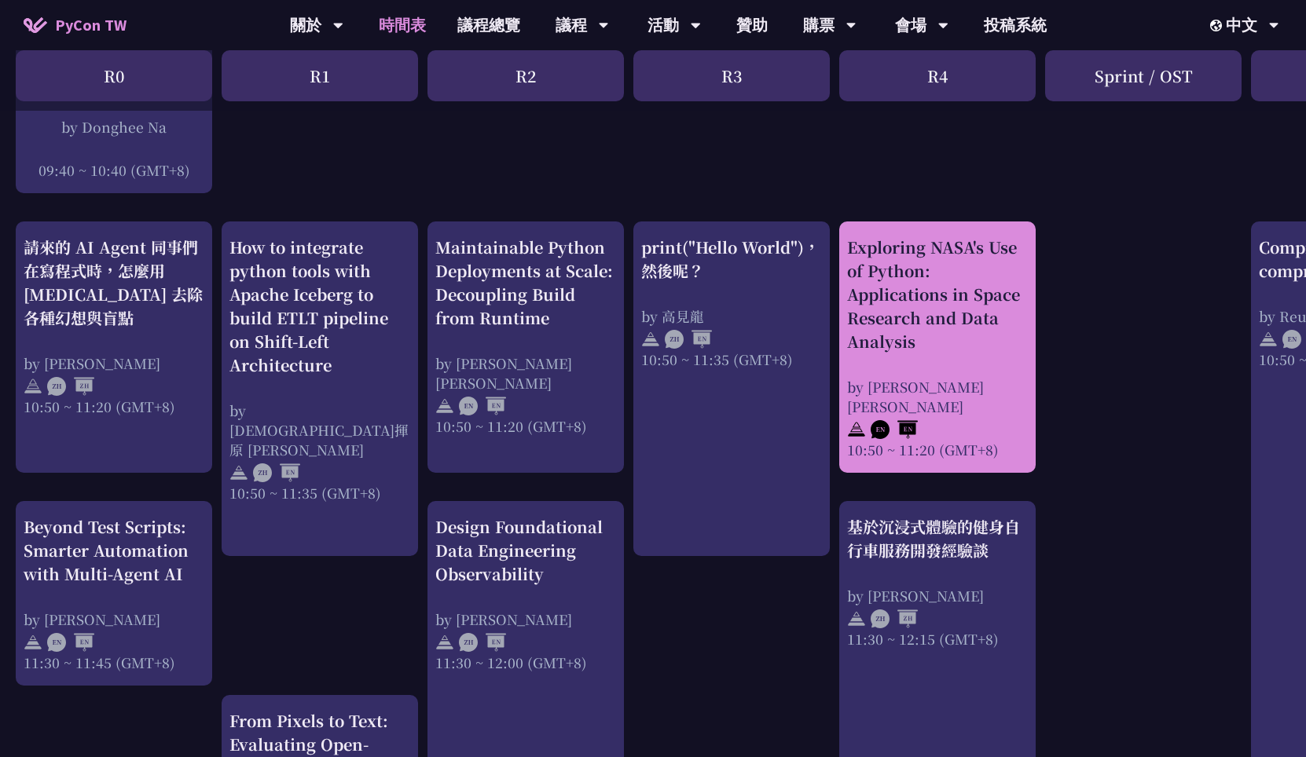
scroll to position [881, 0]
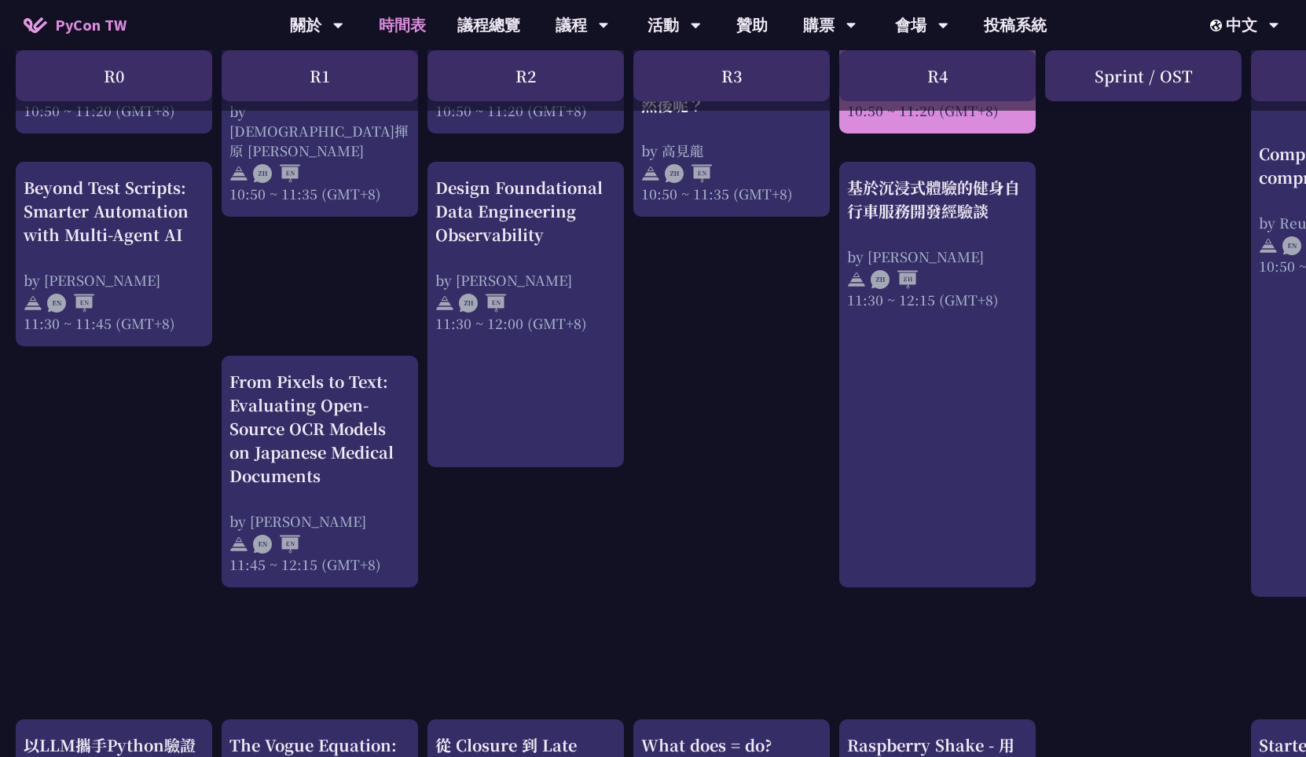
click at [966, 278] on div at bounding box center [937, 278] width 181 height 24
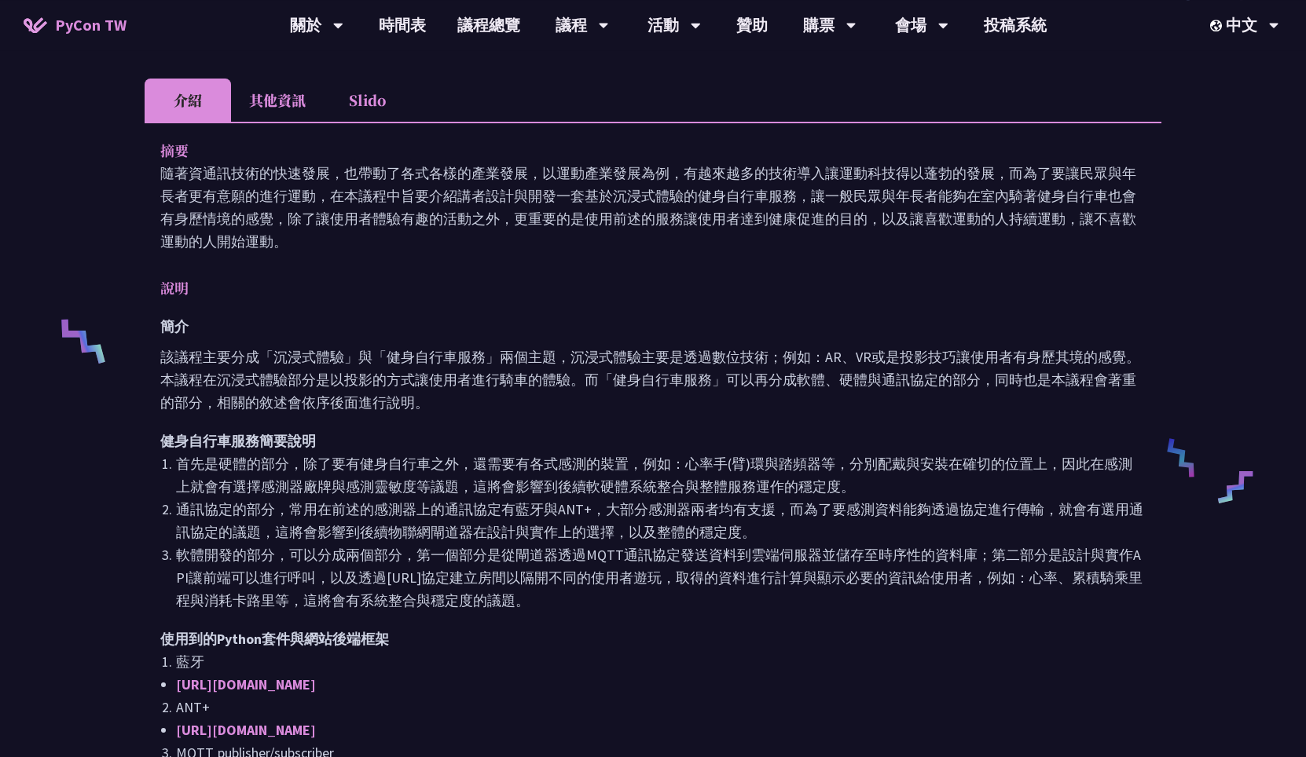
scroll to position [566, 0]
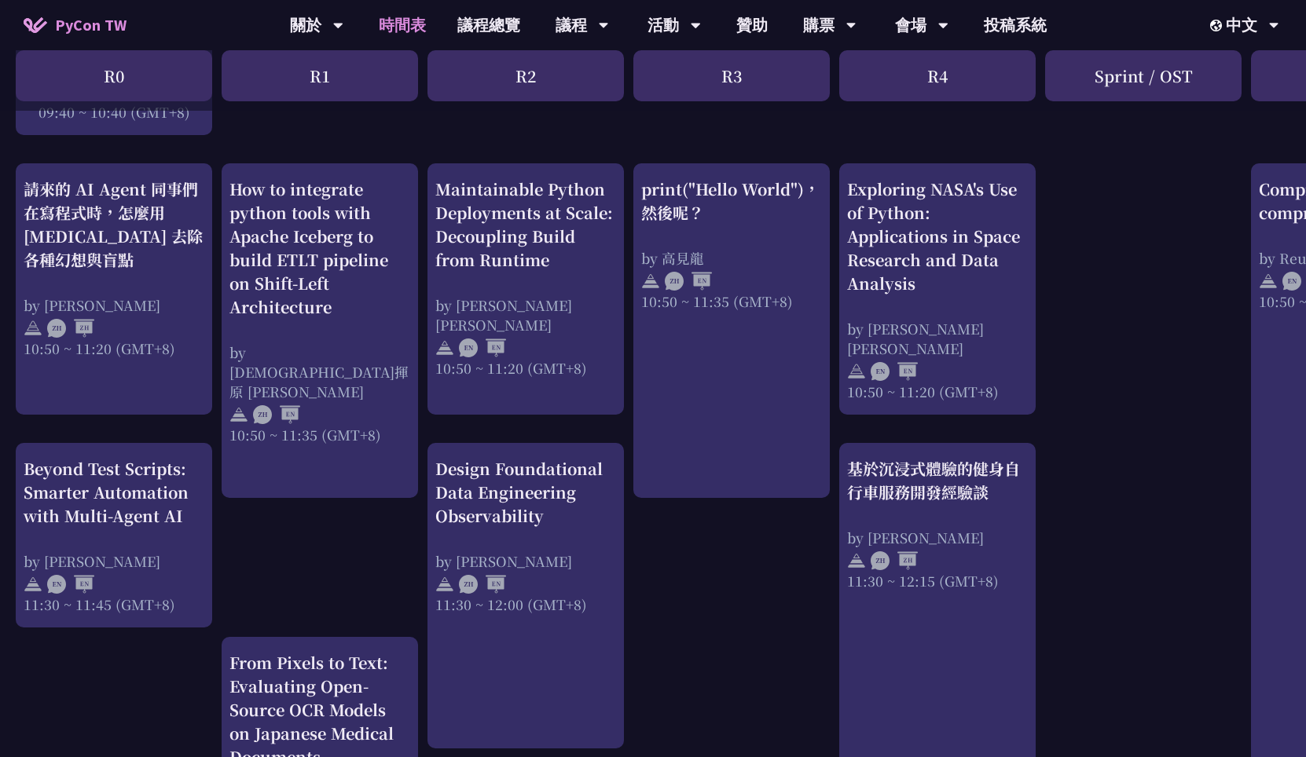
scroll to position [453, 0]
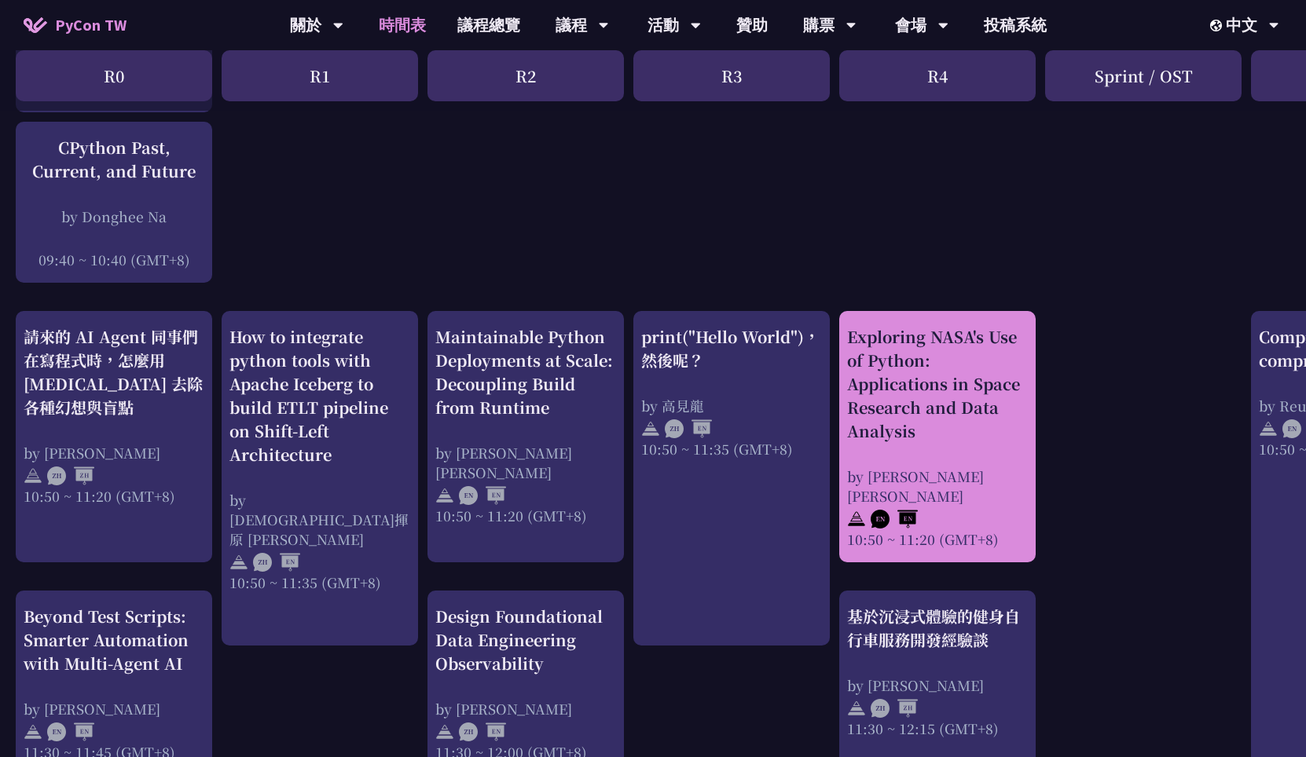
click at [965, 334] on div "Exploring NASA's Use of Python: Applications in Space Research and Data Analysis" at bounding box center [937, 384] width 181 height 118
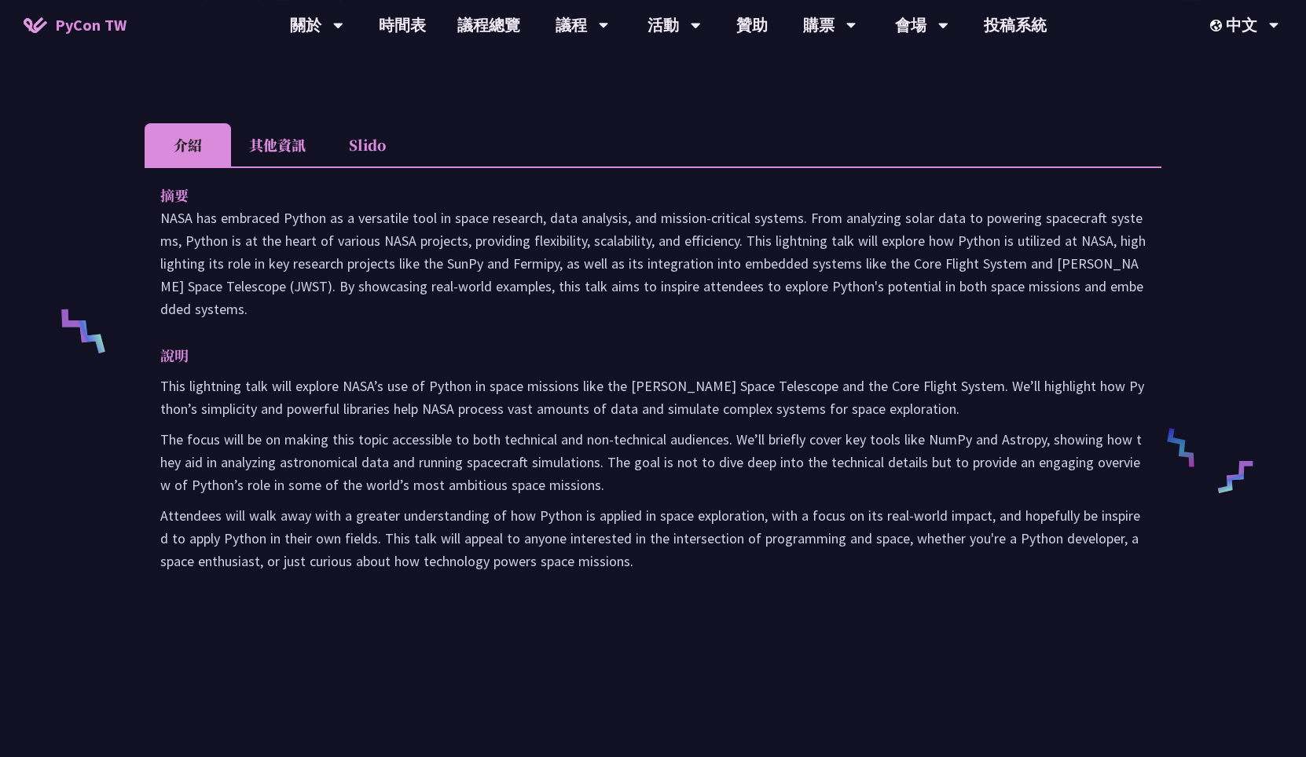
scroll to position [453, 0]
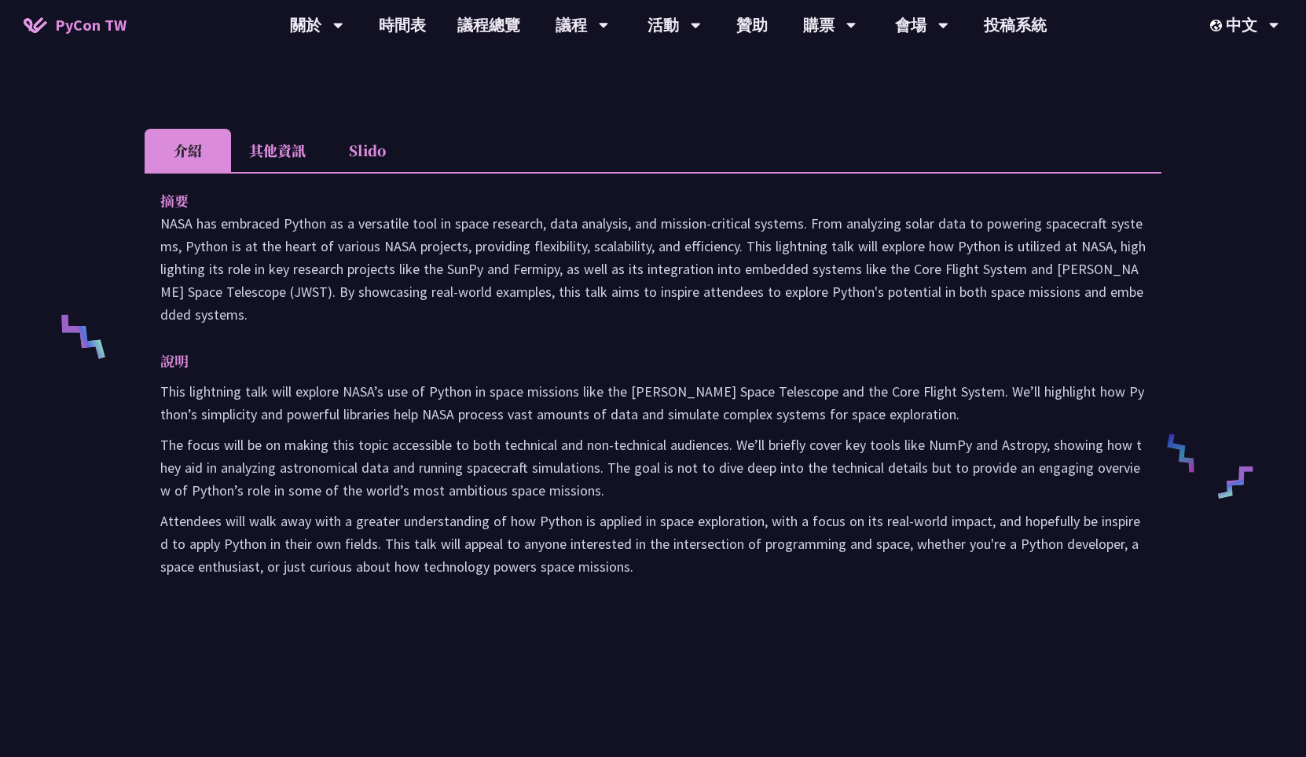
click at [525, 422] on p "This lightning talk will explore NASA’s use of Python in space missions like th…" at bounding box center [652, 403] width 985 height 46
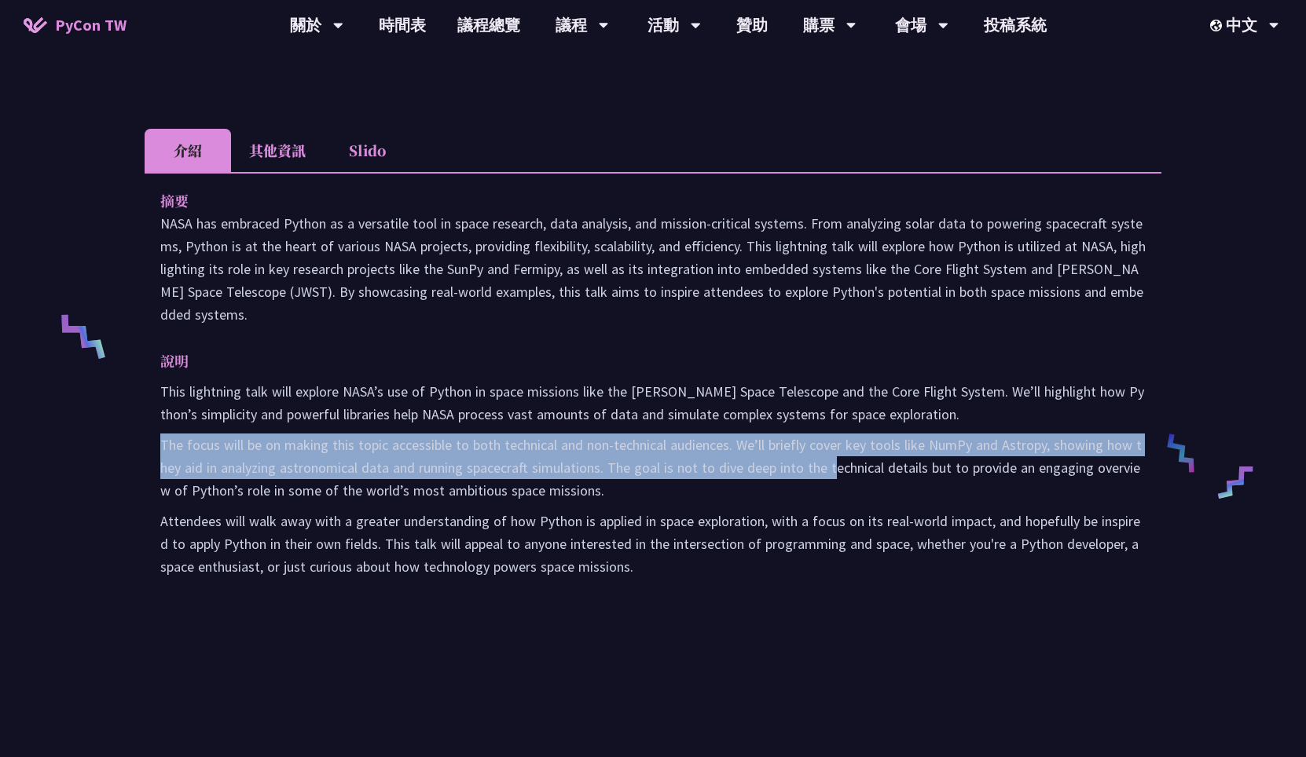
drag, startPoint x: 163, startPoint y: 449, endPoint x: 815, endPoint y: 464, distance: 652.2
click at [826, 467] on p "The focus will be on making this topic accessible to both technical and non-tec…" at bounding box center [652, 468] width 985 height 68
click at [815, 464] on p "The focus will be on making this topic accessible to both technical and non-tec…" at bounding box center [652, 468] width 985 height 68
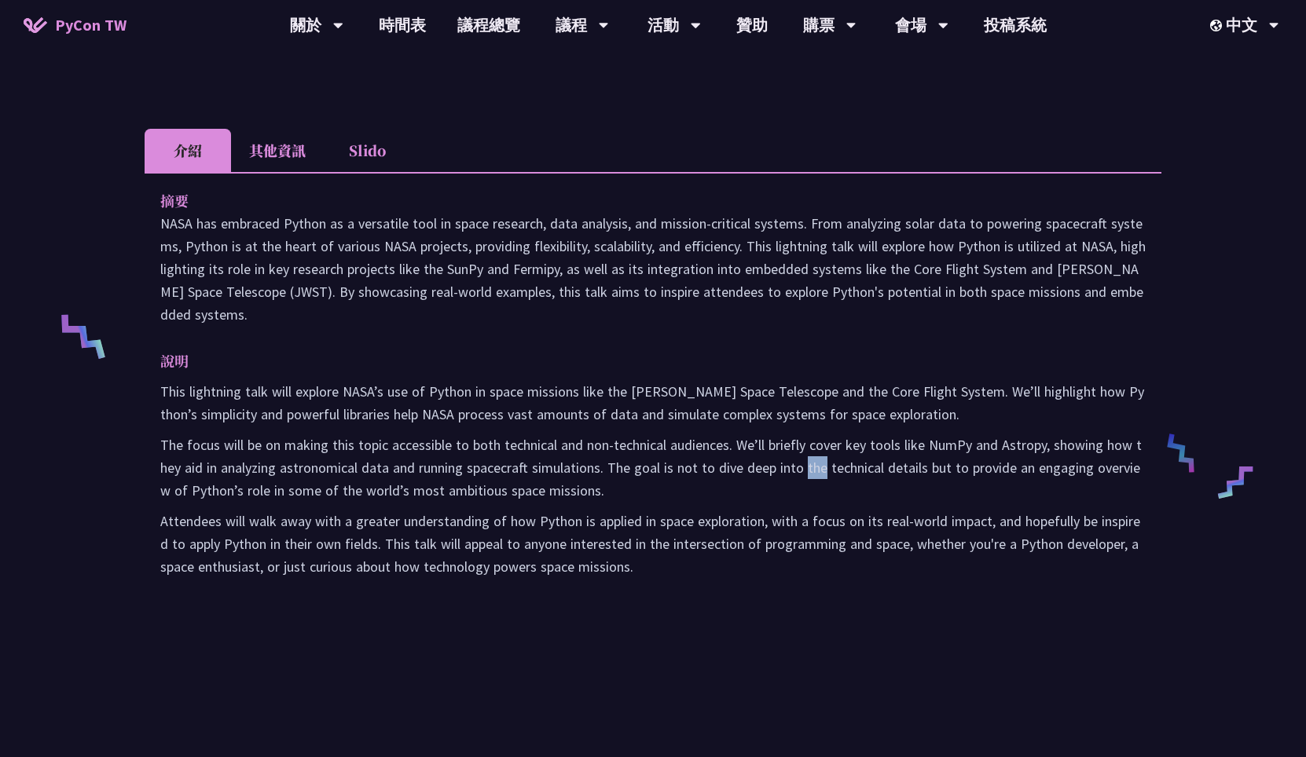
click at [815, 464] on p "The focus will be on making this topic accessible to both technical and non-tec…" at bounding box center [652, 468] width 985 height 68
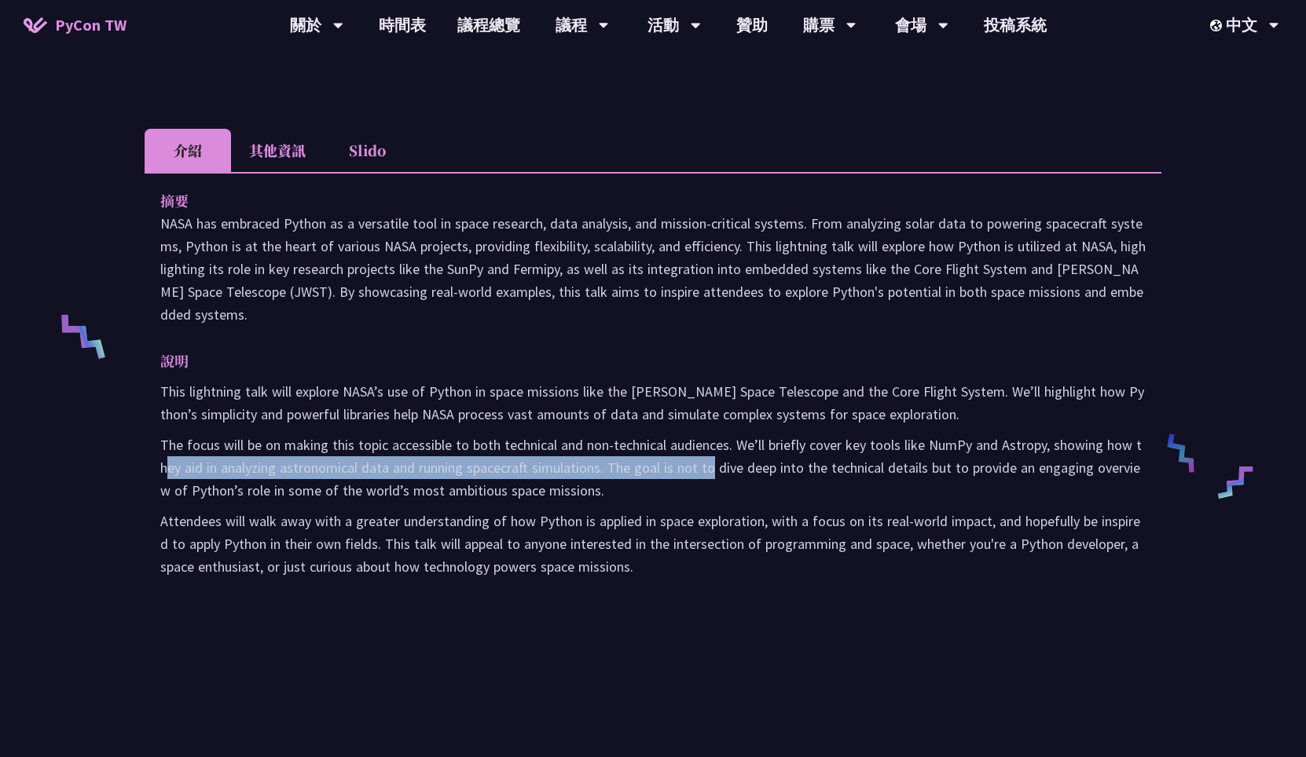
drag, startPoint x: 171, startPoint y: 470, endPoint x: 709, endPoint y: 470, distance: 538.1
click at [710, 468] on p "The focus will be on making this topic accessible to both technical and non-tec…" at bounding box center [652, 468] width 985 height 68
click at [709, 470] on p "The focus will be on making this topic accessible to both technical and non-tec…" at bounding box center [652, 468] width 985 height 68
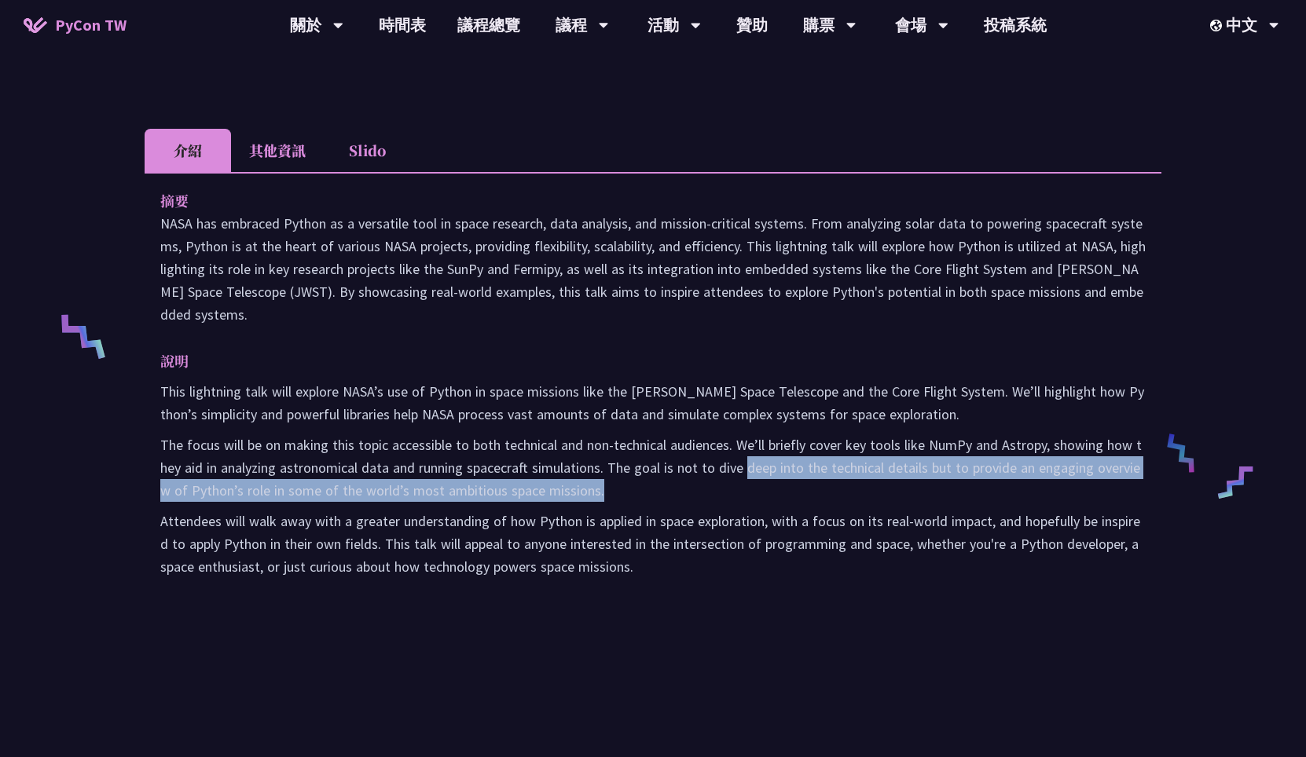
drag, startPoint x: 746, startPoint y: 470, endPoint x: 790, endPoint y: 486, distance: 46.7
click at [790, 486] on p "The focus will be on making this topic accessible to both technical and non-tec…" at bounding box center [652, 468] width 985 height 68
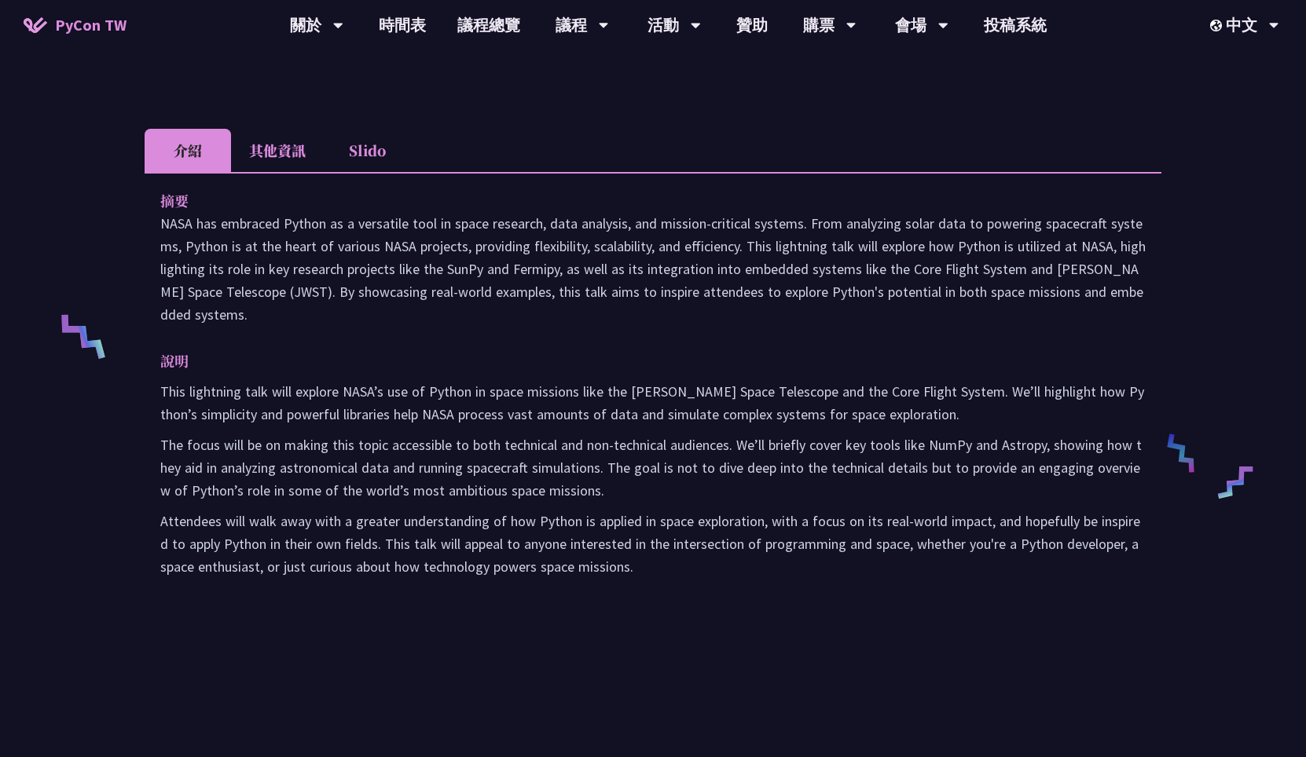
click at [790, 486] on p "The focus will be on making this topic accessible to both technical and non-tec…" at bounding box center [652, 468] width 985 height 68
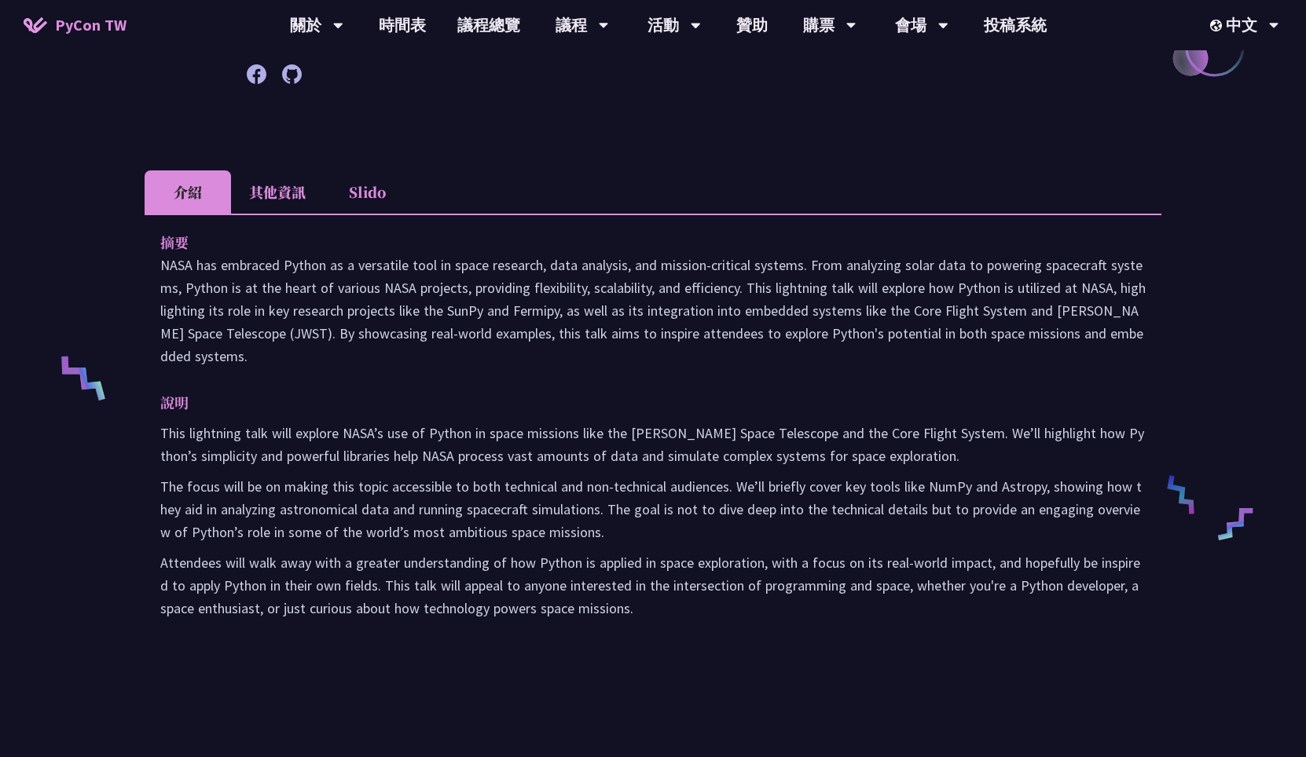
scroll to position [339, 0]
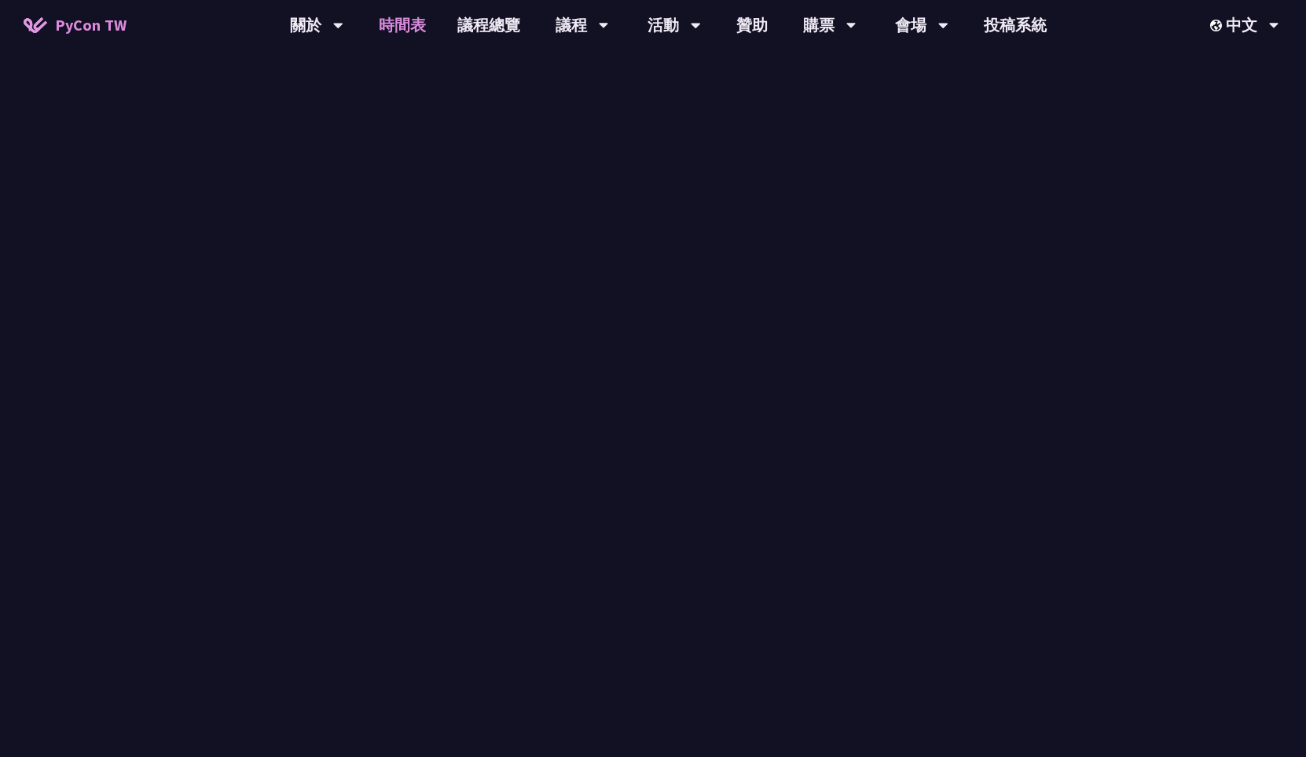
scroll to position [453, 0]
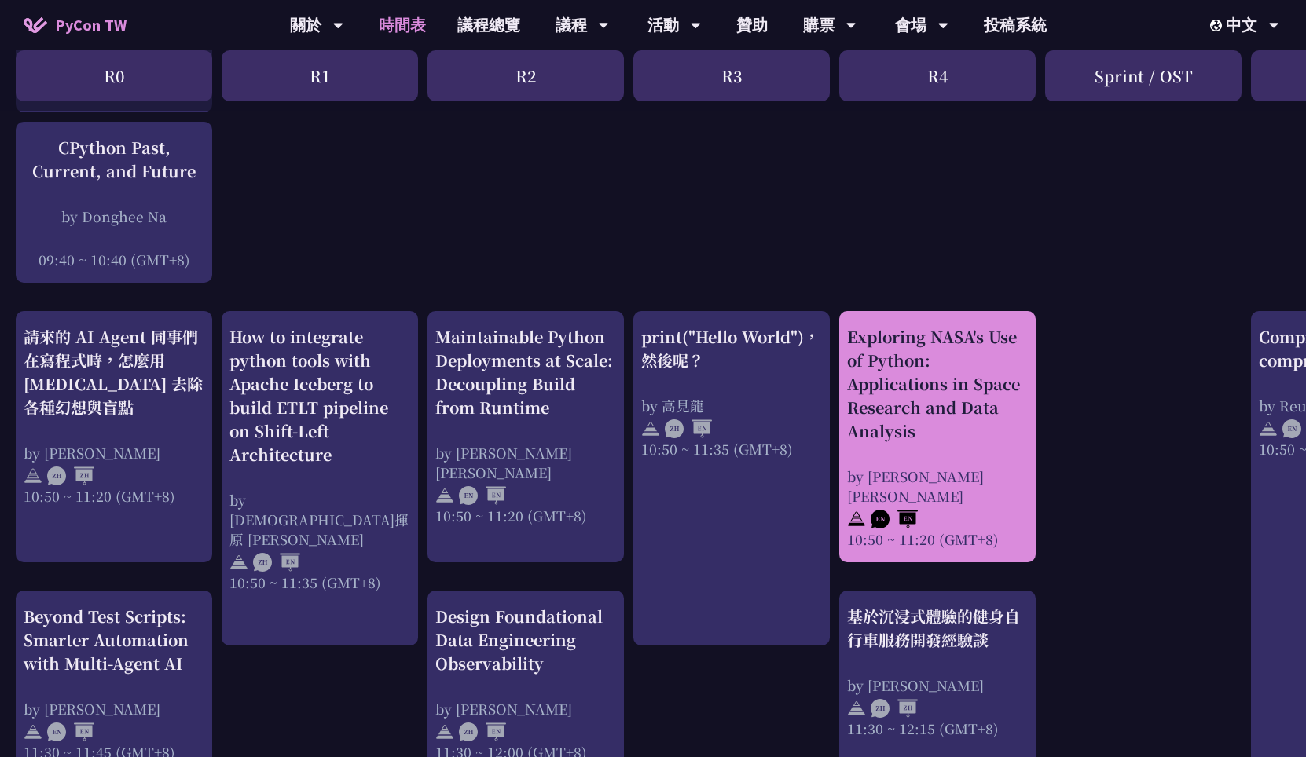
click at [922, 365] on div "Exploring NASA's Use of Python: Applications in Space Research and Data Analysis" at bounding box center [937, 384] width 181 height 118
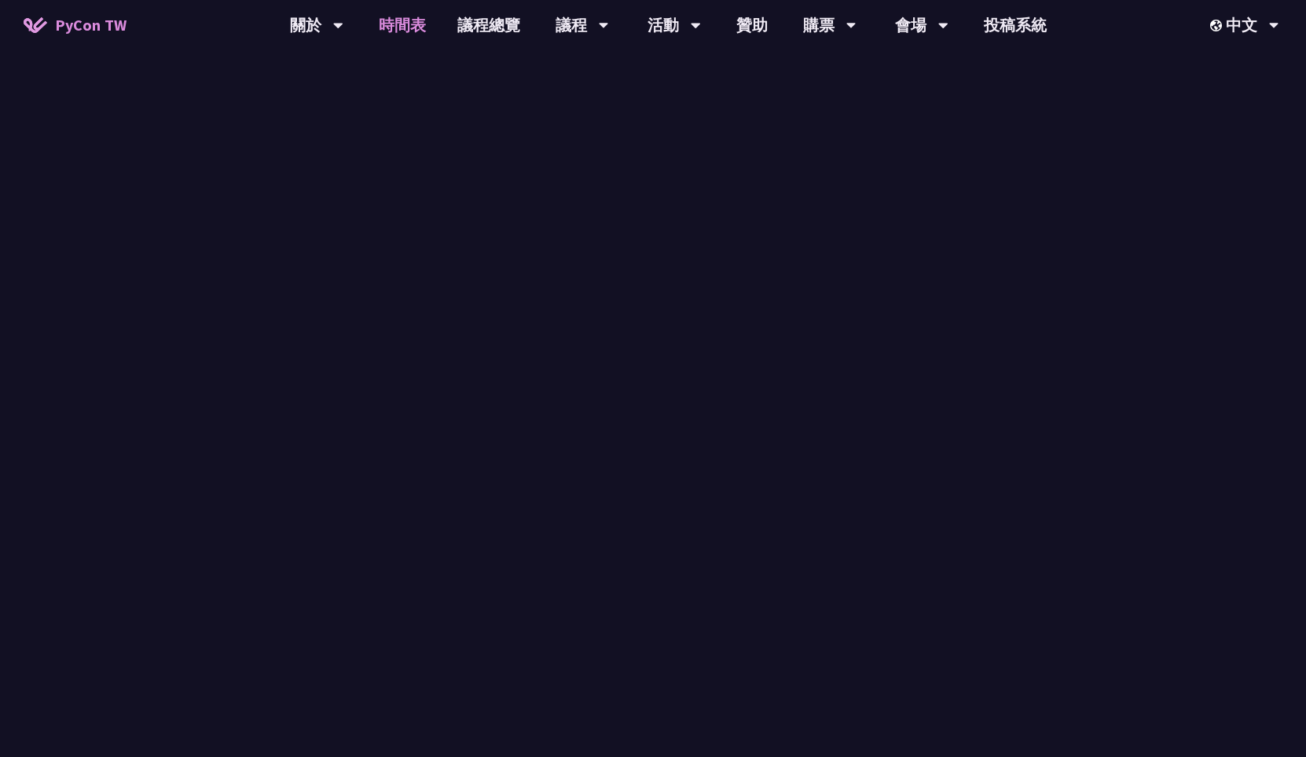
scroll to position [453, 0]
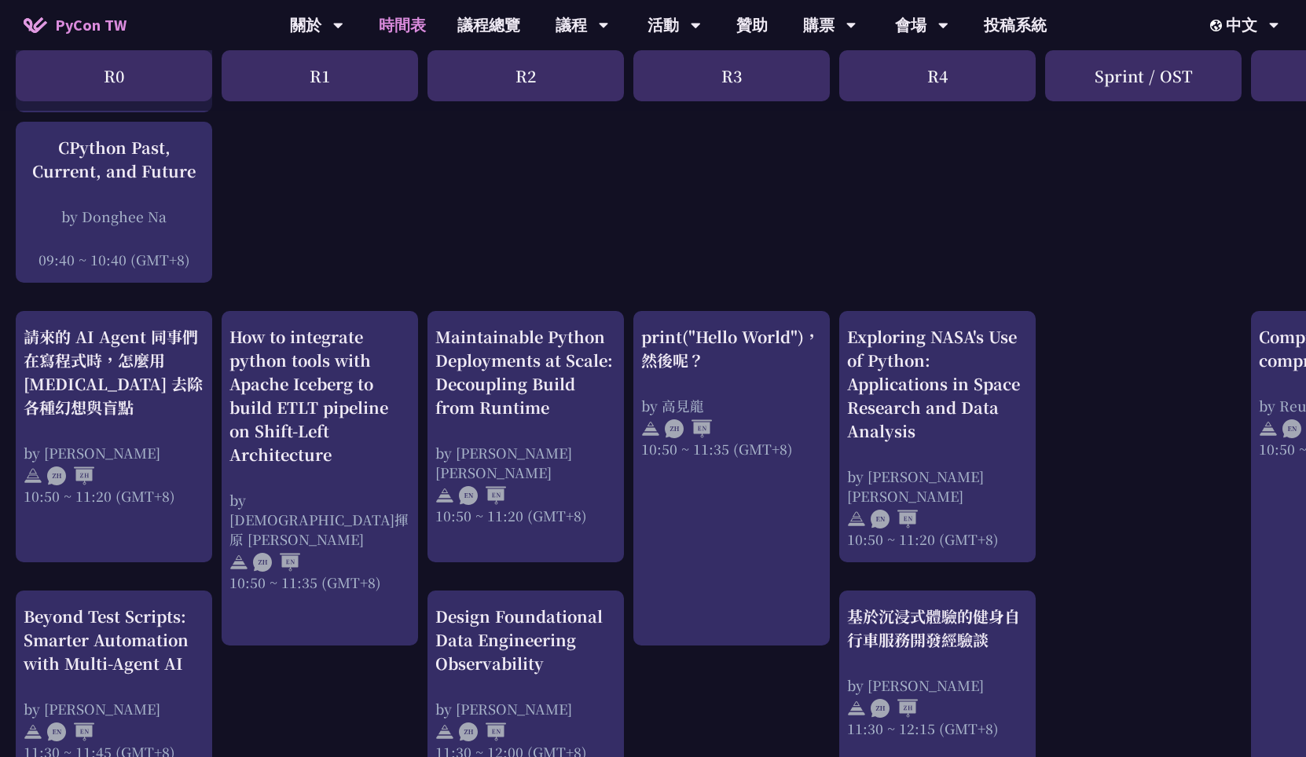
click at [398, 25] on link "時間表" at bounding box center [402, 25] width 79 height 50
click at [488, 30] on link "議程總覽" at bounding box center [489, 25] width 94 height 50
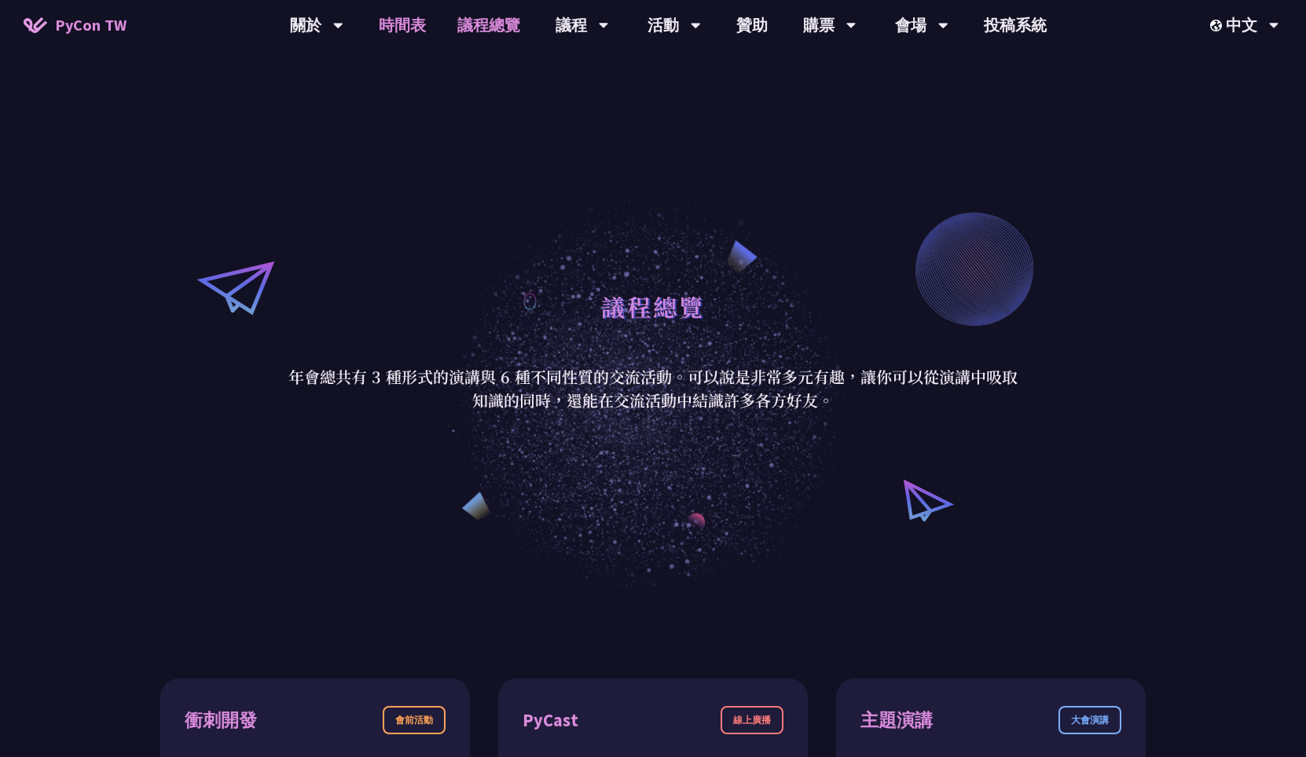
click at [390, 27] on link "時間表" at bounding box center [402, 25] width 79 height 50
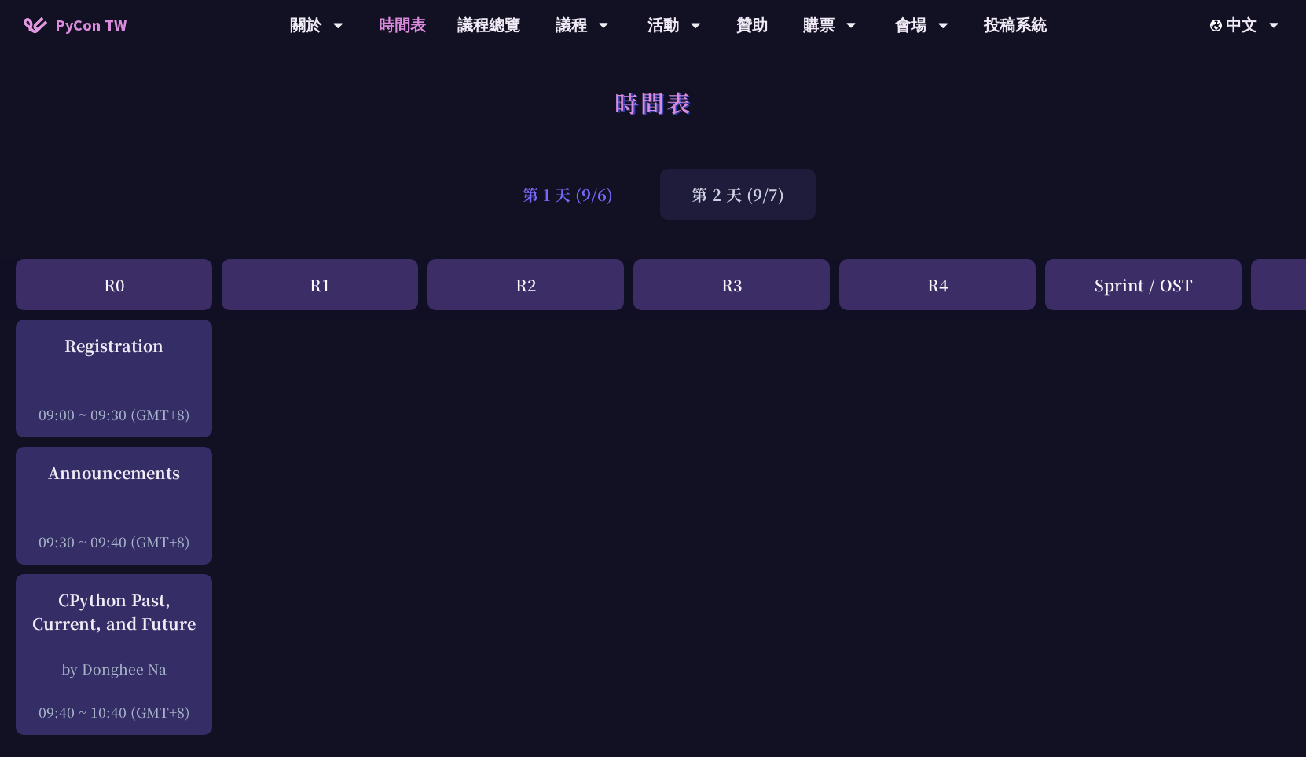
click at [606, 180] on div "第 1 天 (9/6)" at bounding box center [567, 194] width 153 height 51
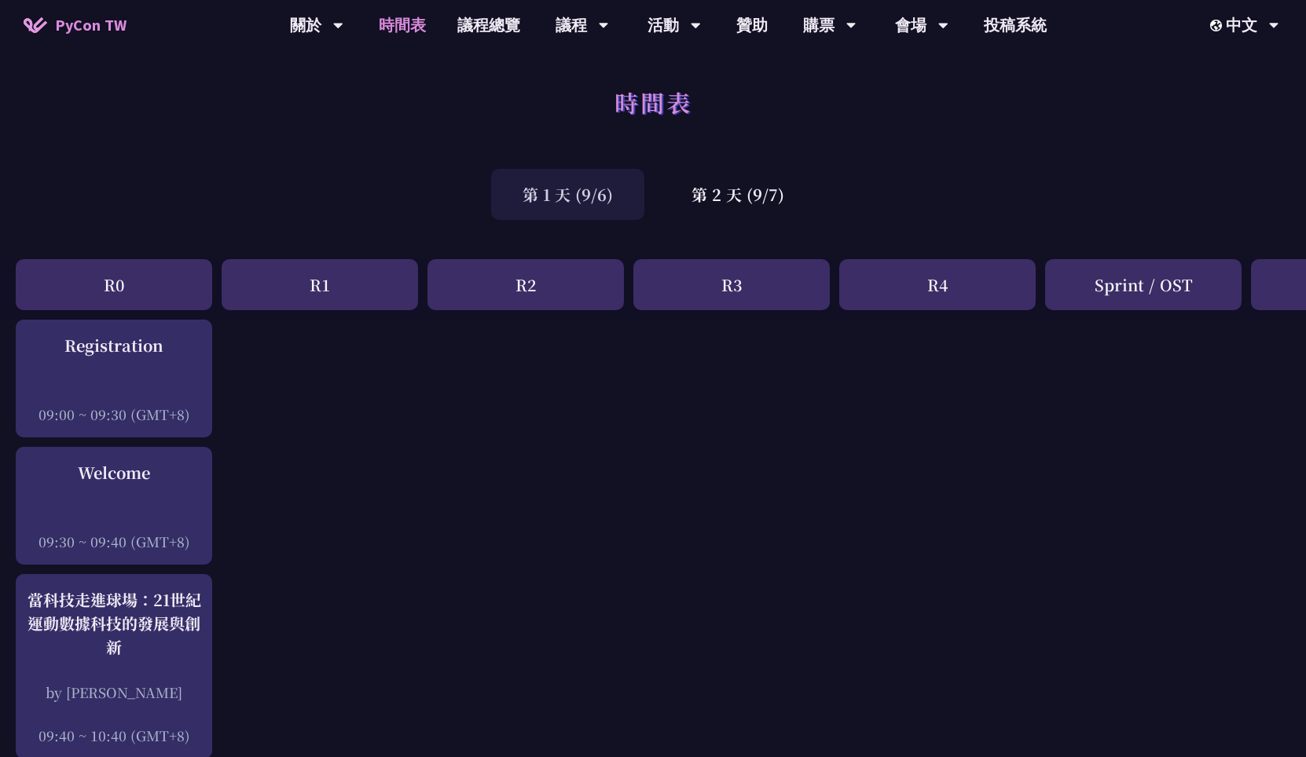
click at [584, 203] on div "第 1 天 (9/6)" at bounding box center [567, 194] width 153 height 51
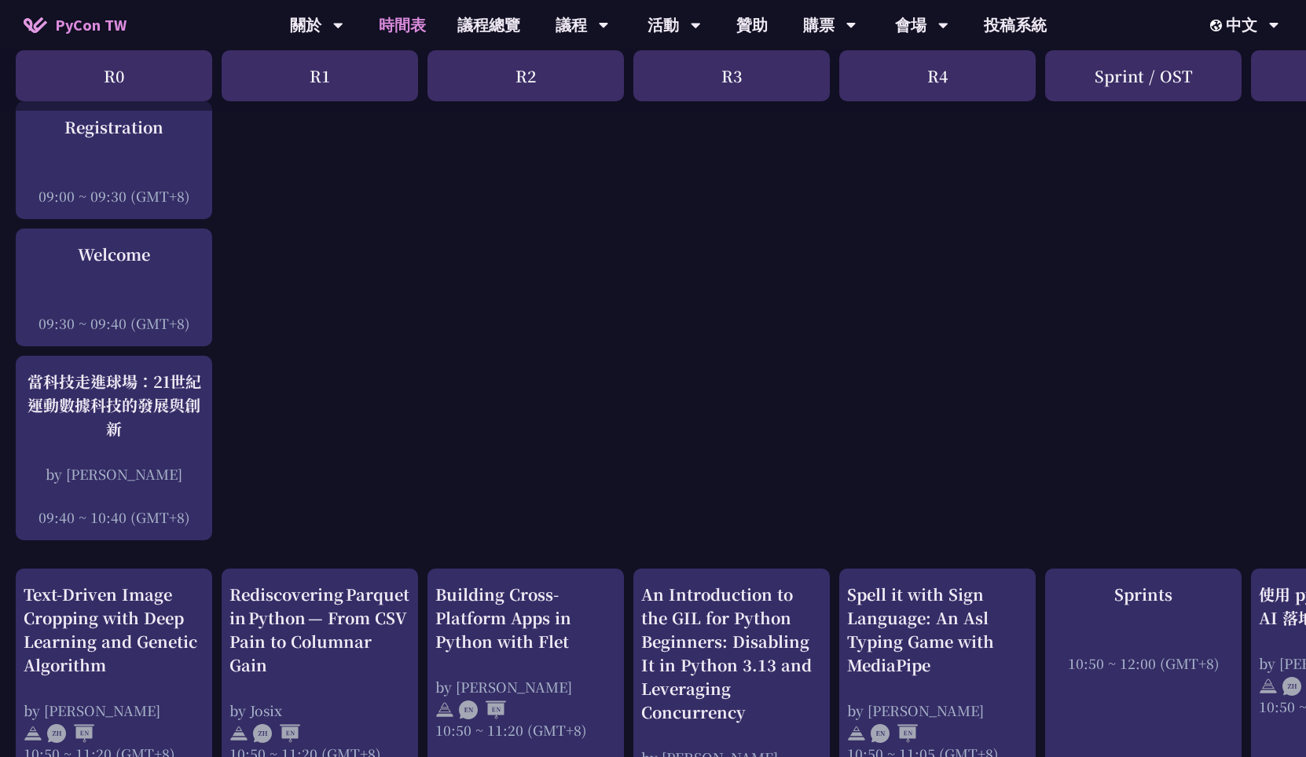
scroll to position [113, 0]
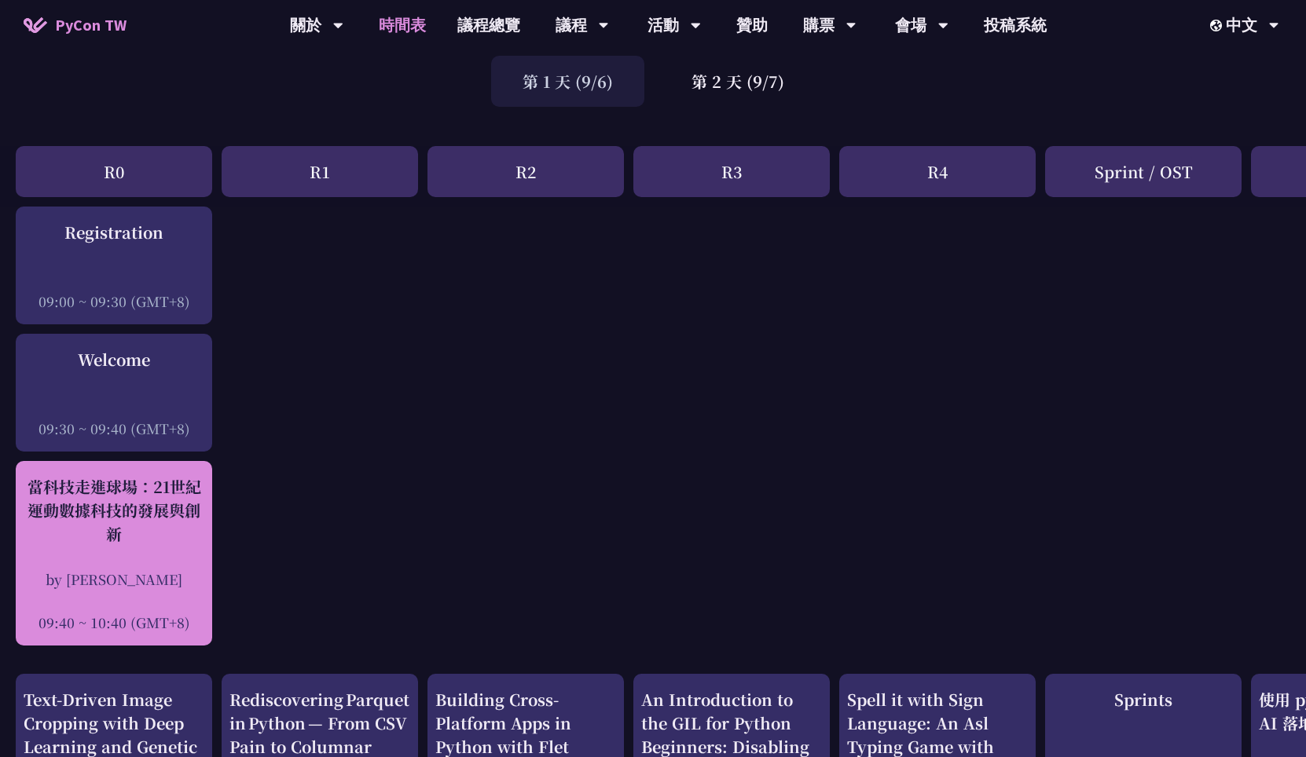
click at [188, 559] on div "當科技走進球場：21世紀運動數據科技的發展與創新 by [PERSON_NAME] 09:40 ~ 10:40 (GMT+8)" at bounding box center [114, 553] width 181 height 157
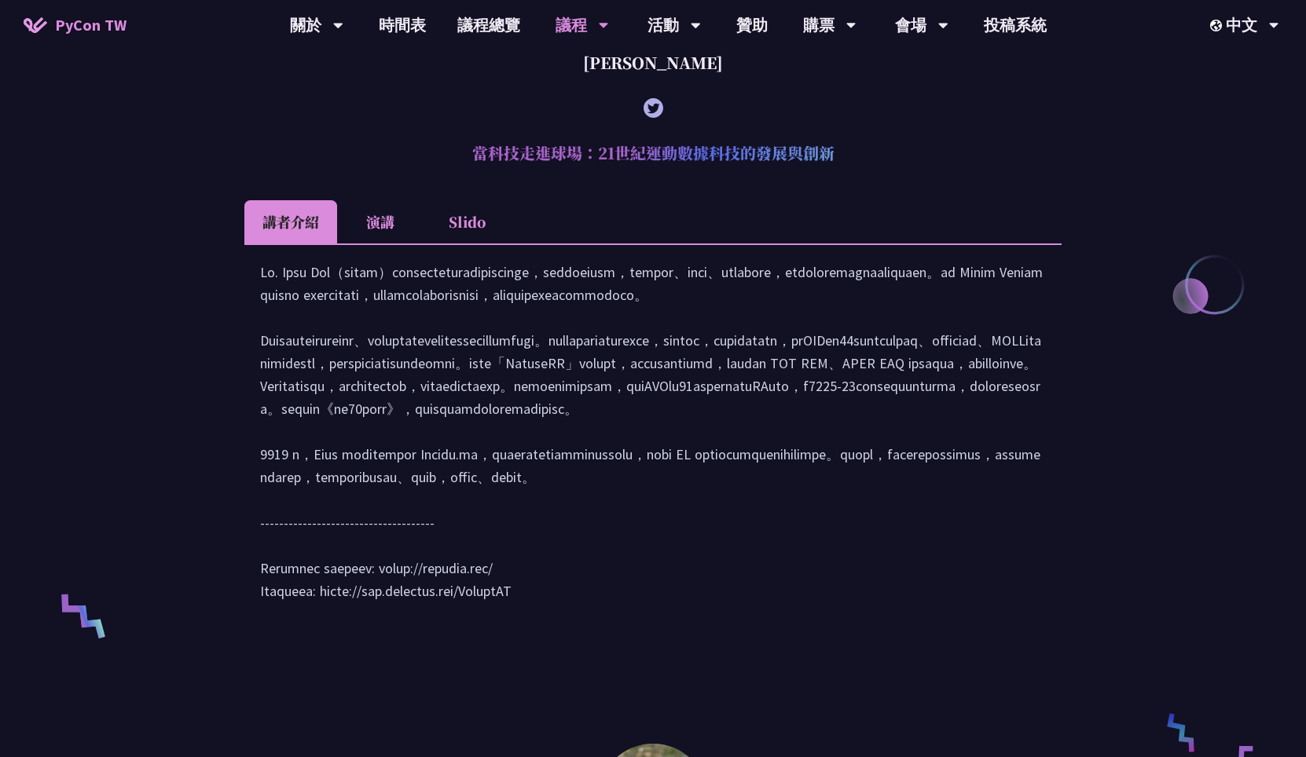
scroll to position [905, 0]
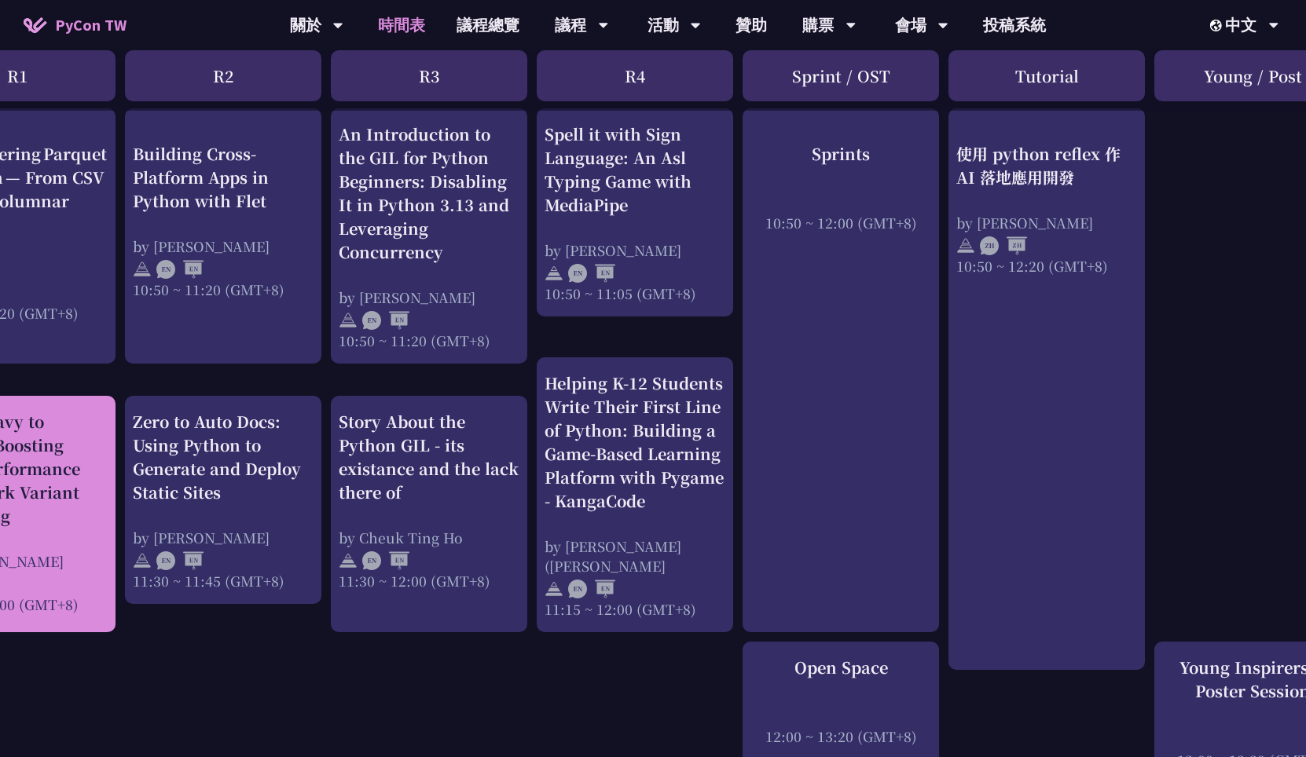
scroll to position [679, 363]
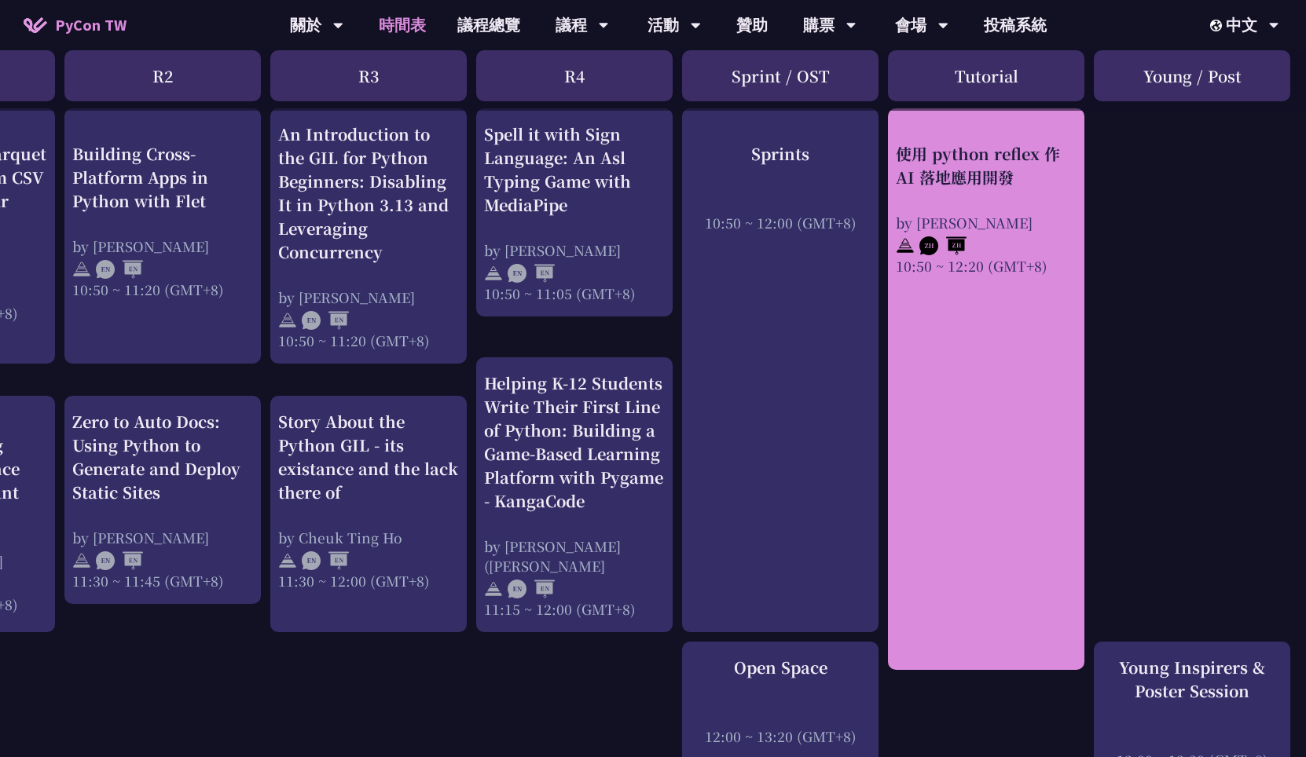
click at [955, 275] on div "10:50 ~ 12:20 (GMT+8)" at bounding box center [986, 265] width 181 height 20
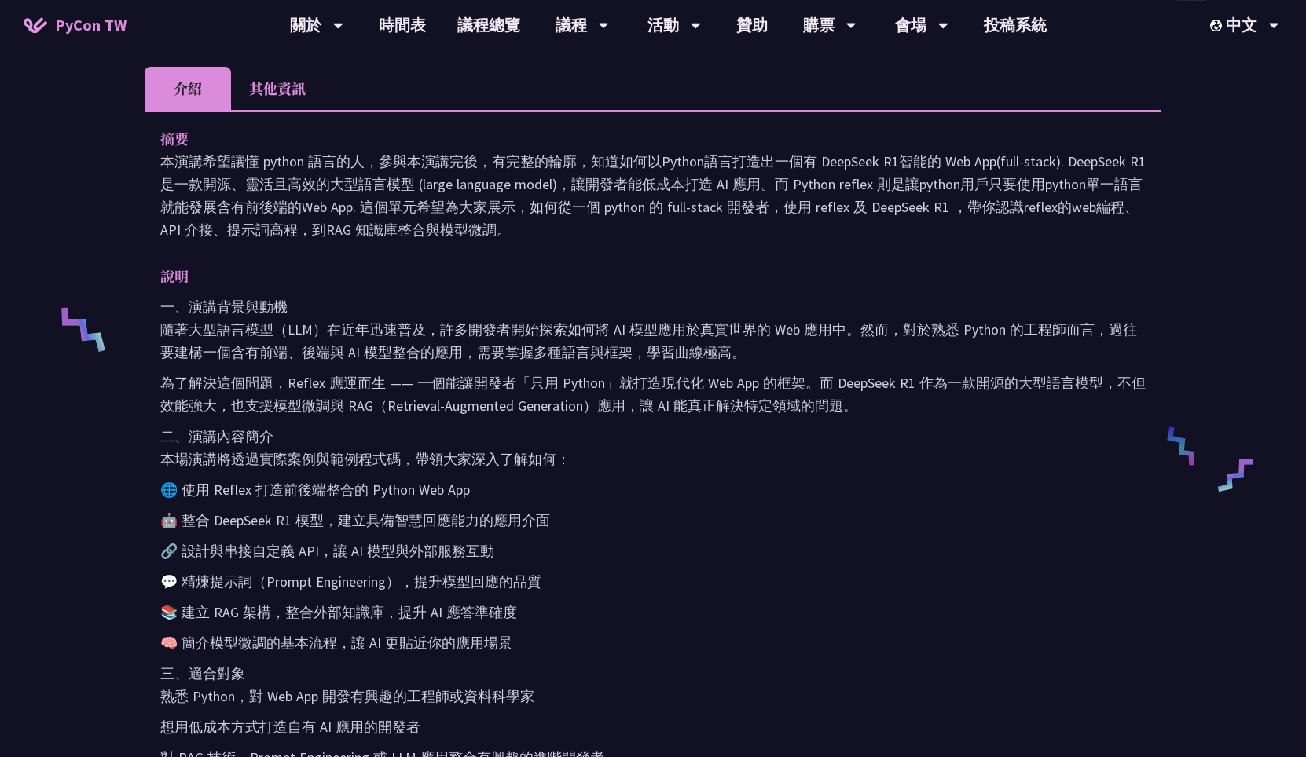
scroll to position [453, 0]
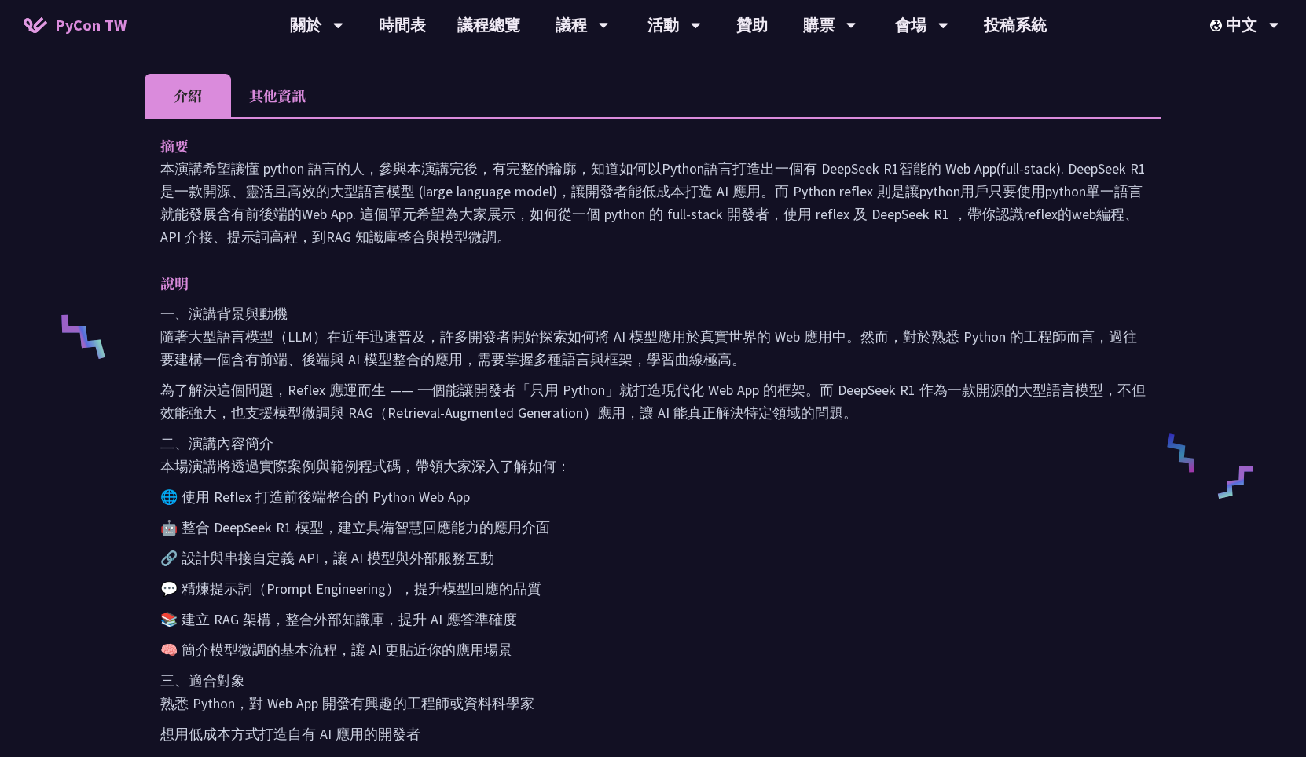
click at [732, 348] on p "一、演講背景與動機 隨著大型語言模型（LLM）在近年迅速普及，許多開發者開始探索如何將 AI 模型應用於真實世界的 Web 應用中。然而，對於熟悉 Pytho…" at bounding box center [652, 336] width 985 height 68
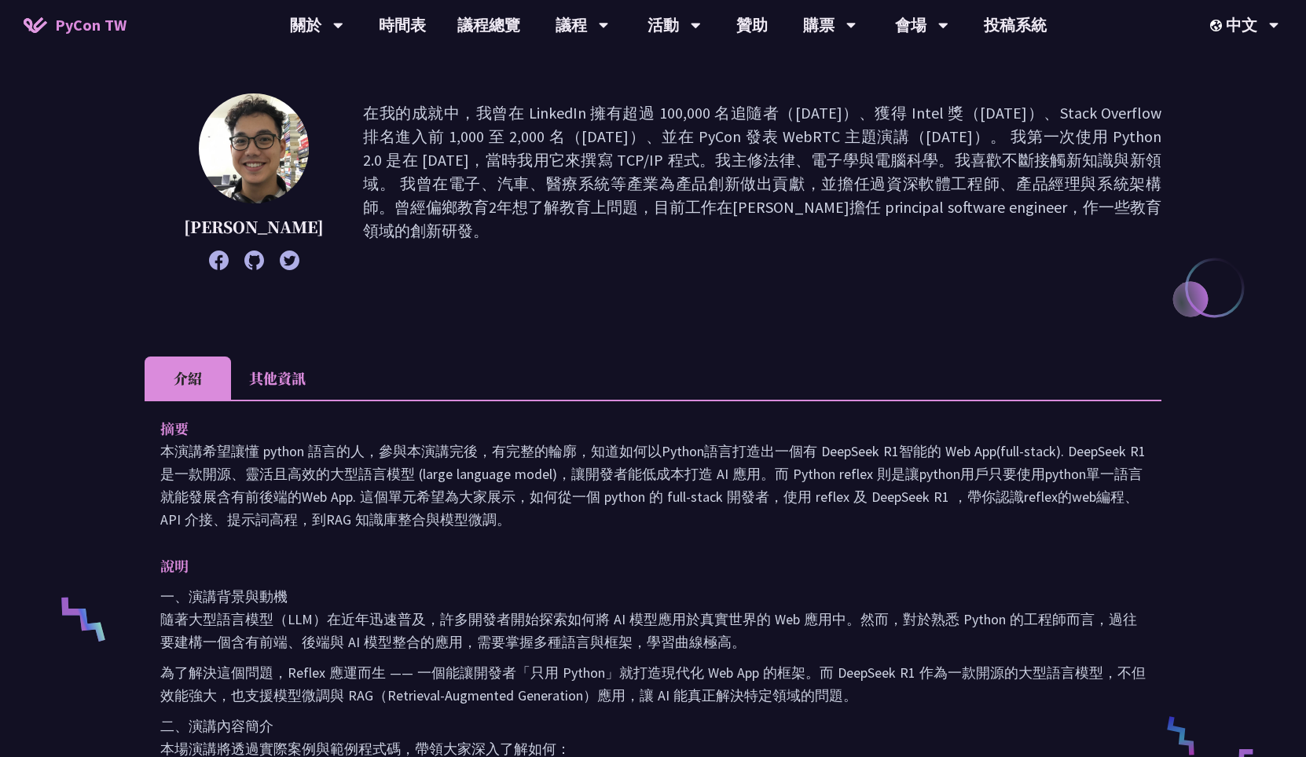
scroll to position [226, 0]
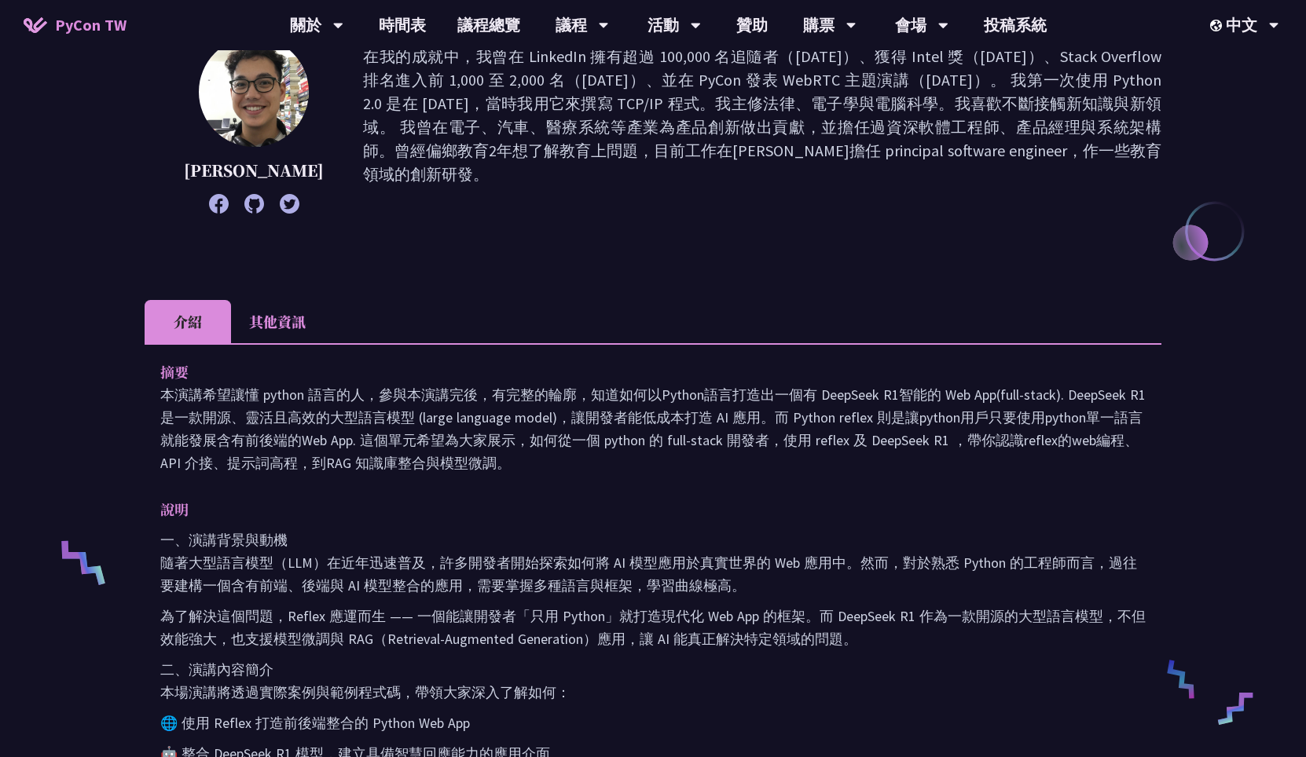
click at [273, 309] on li "其他資訊" at bounding box center [277, 321] width 93 height 43
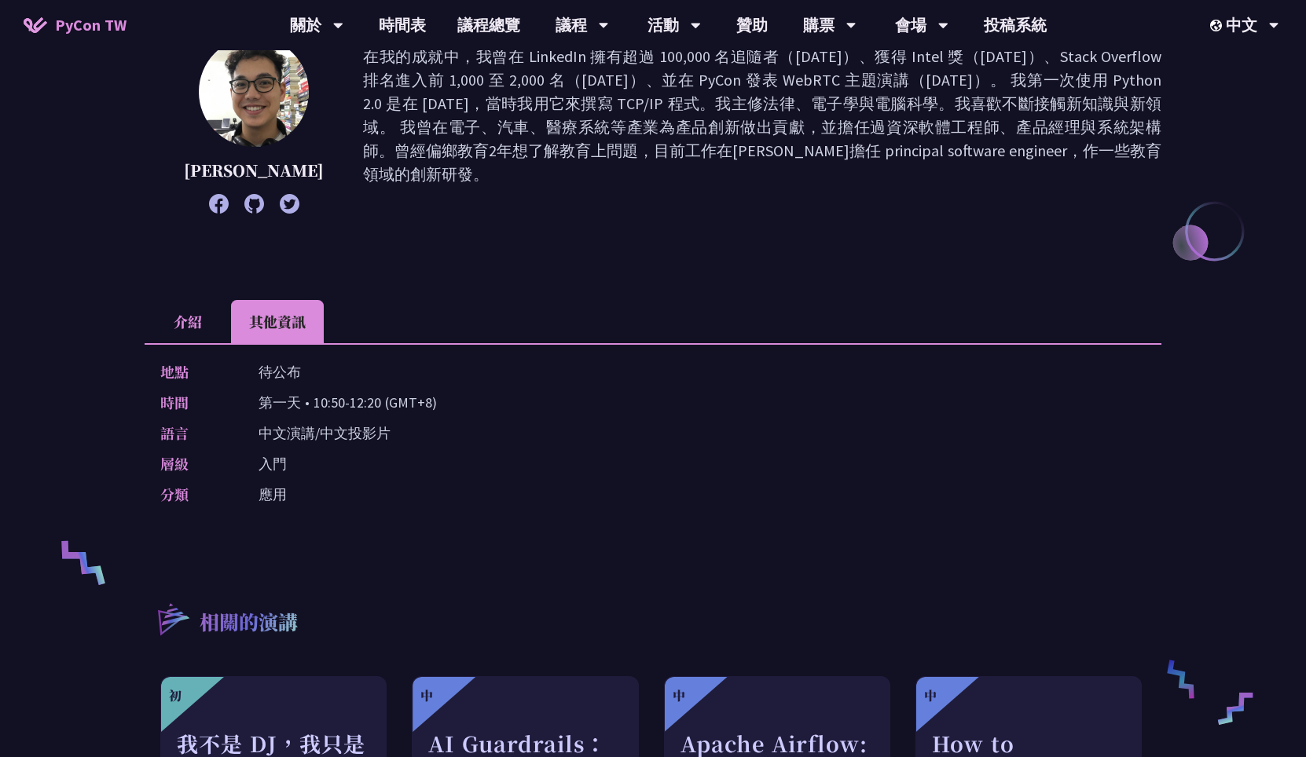
click at [191, 315] on li "介紹" at bounding box center [188, 321] width 86 height 43
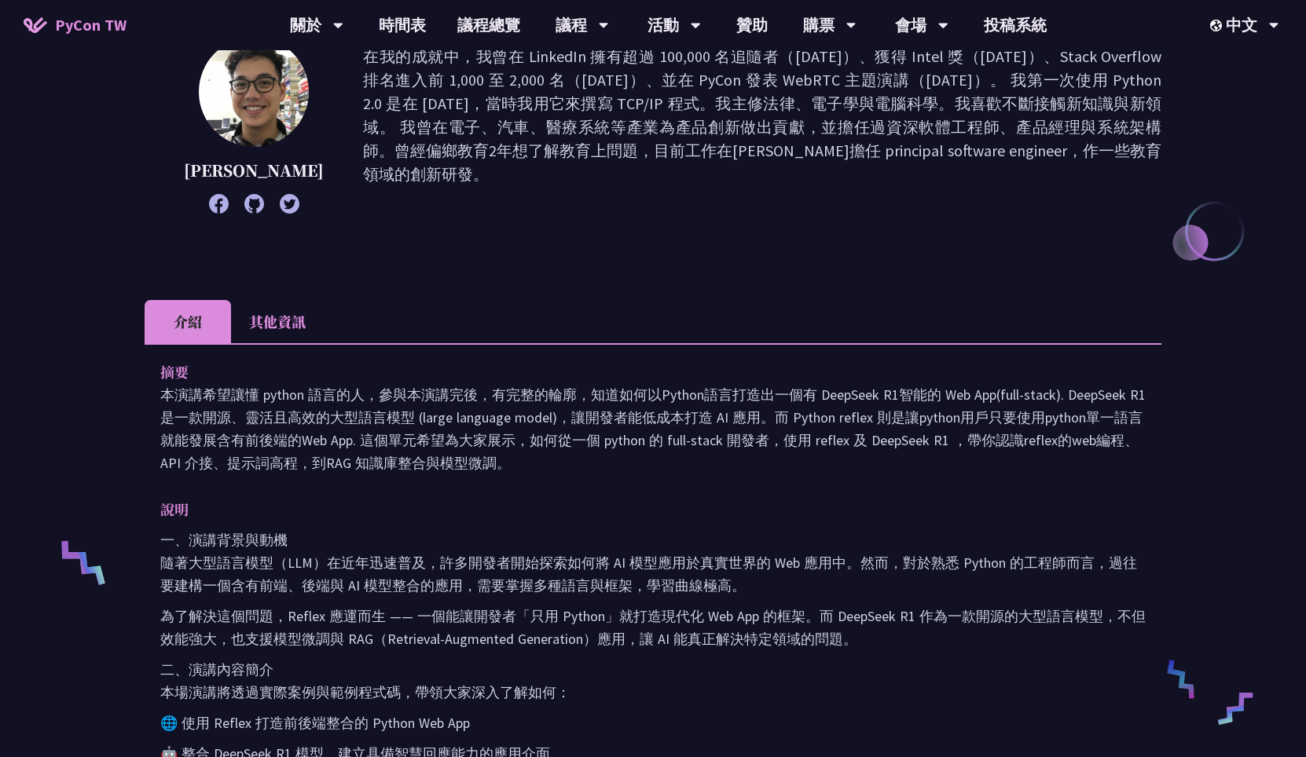
scroll to position [0, 0]
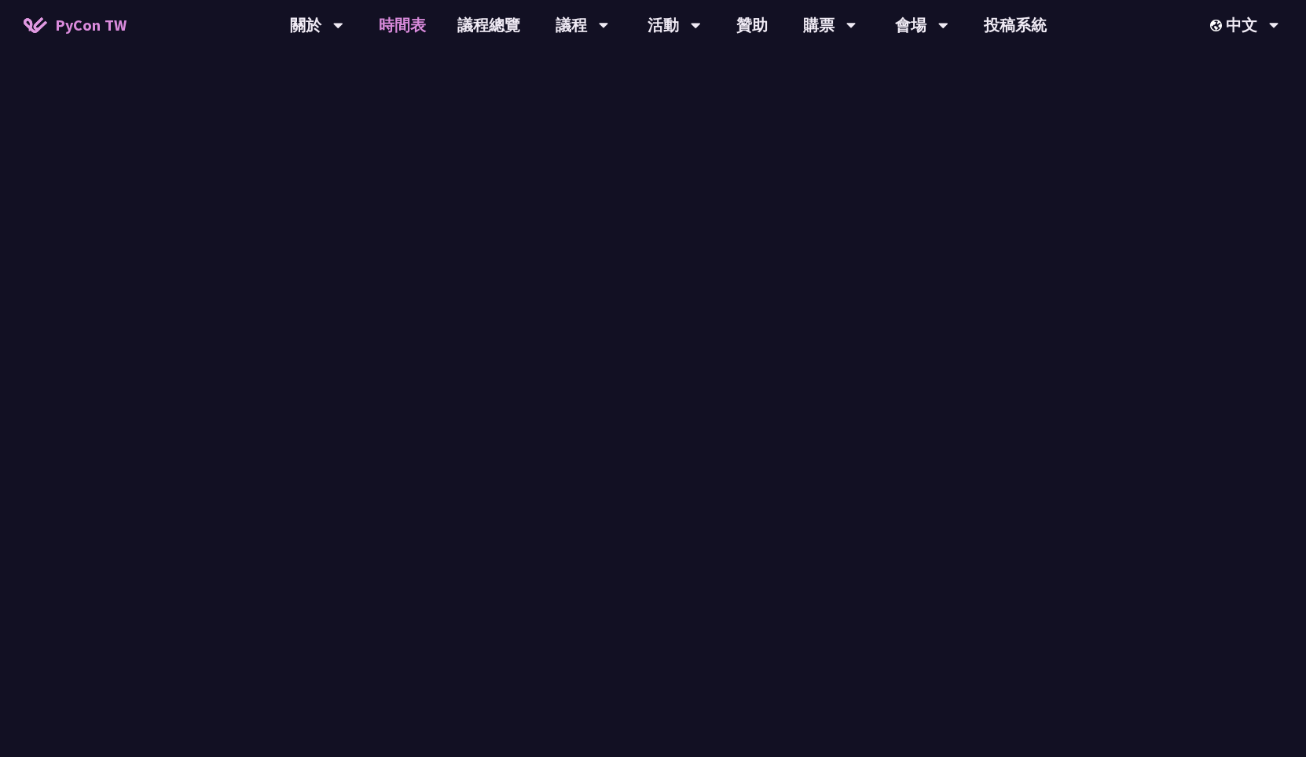
scroll to position [679, 0]
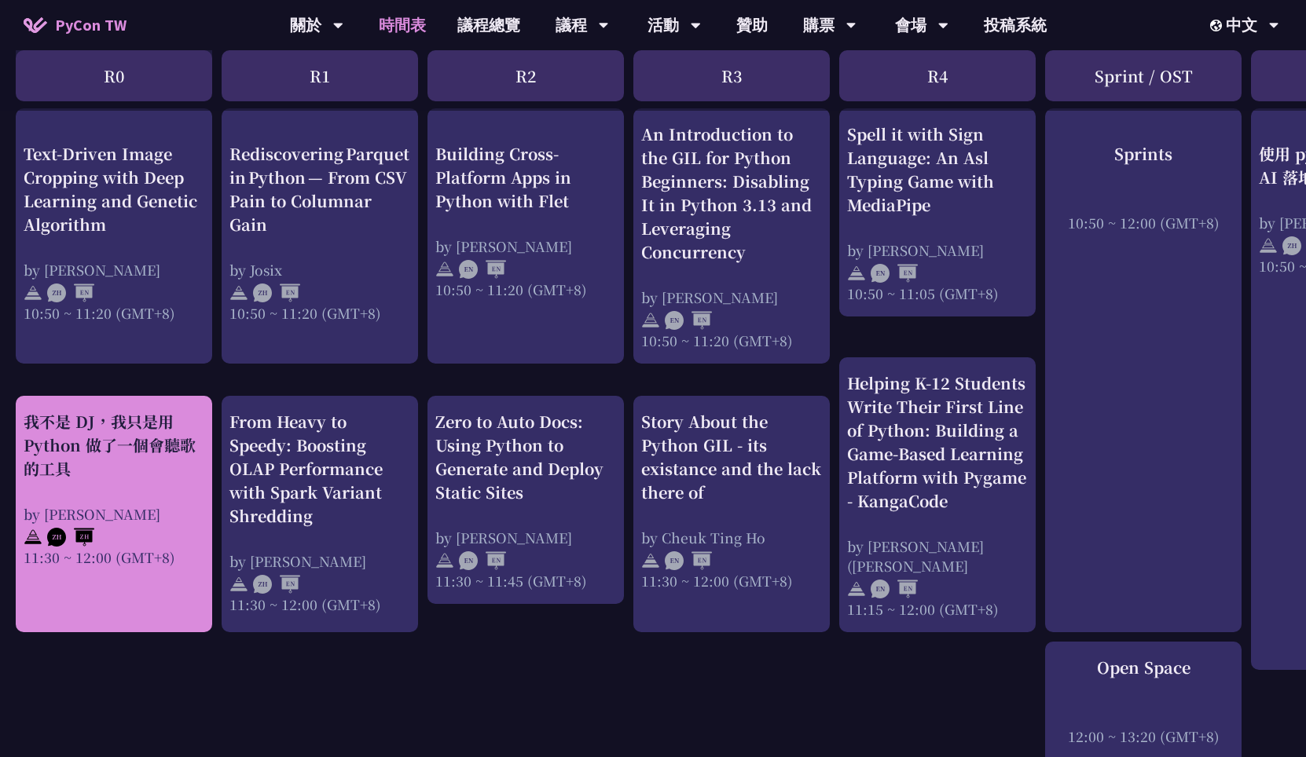
click at [108, 596] on div "我不是 DJ，我只是用 Python 做了一個會聽歌的工具 by 羅經凱 11:30 ~ 12:00 (GMT+8)" at bounding box center [114, 514] width 196 height 236
click at [127, 576] on div "我不是 DJ，我只是用 Python 做了一個會聽歌的工具 by 羅經凱 11:30 ~ 12:00 (GMT+8)" at bounding box center [114, 514] width 196 height 236
click at [183, 471] on div "我不是 DJ，我只是用 Python 做了一個會聽歌的工具" at bounding box center [114, 445] width 181 height 71
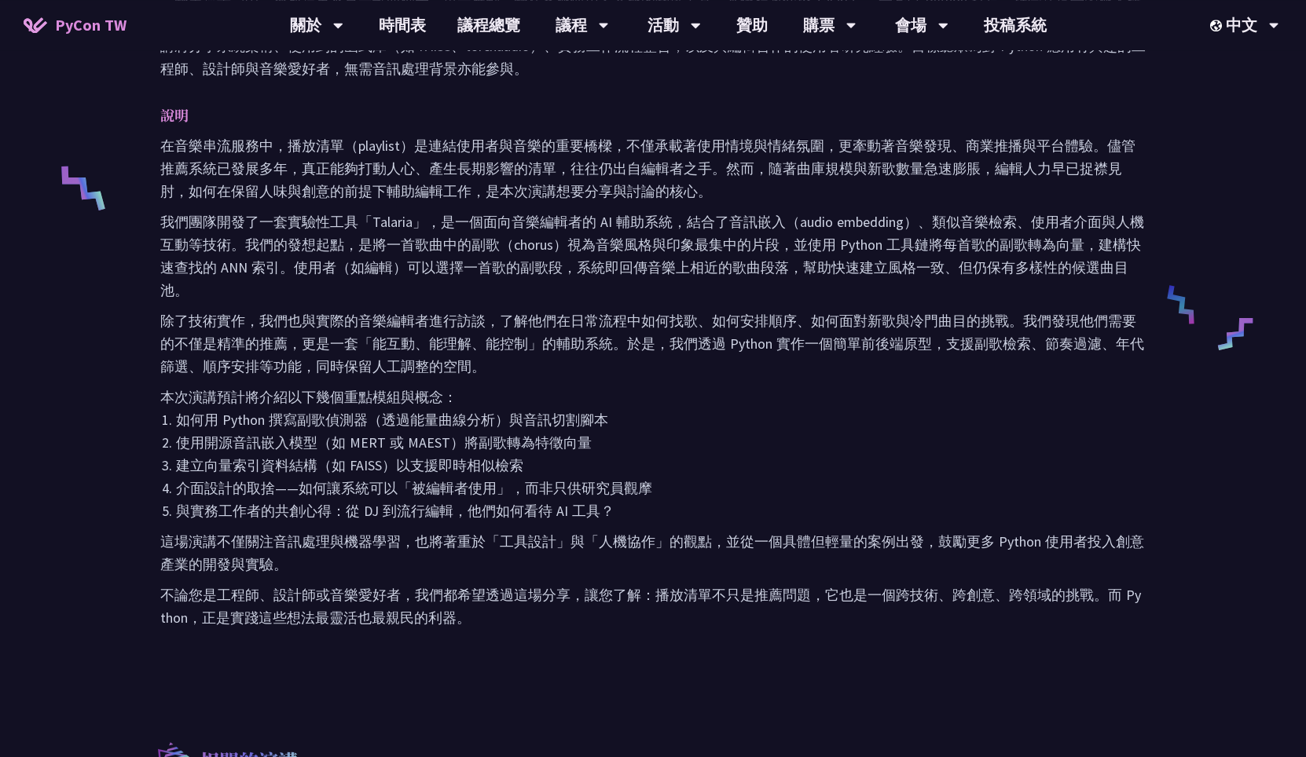
scroll to position [679, 0]
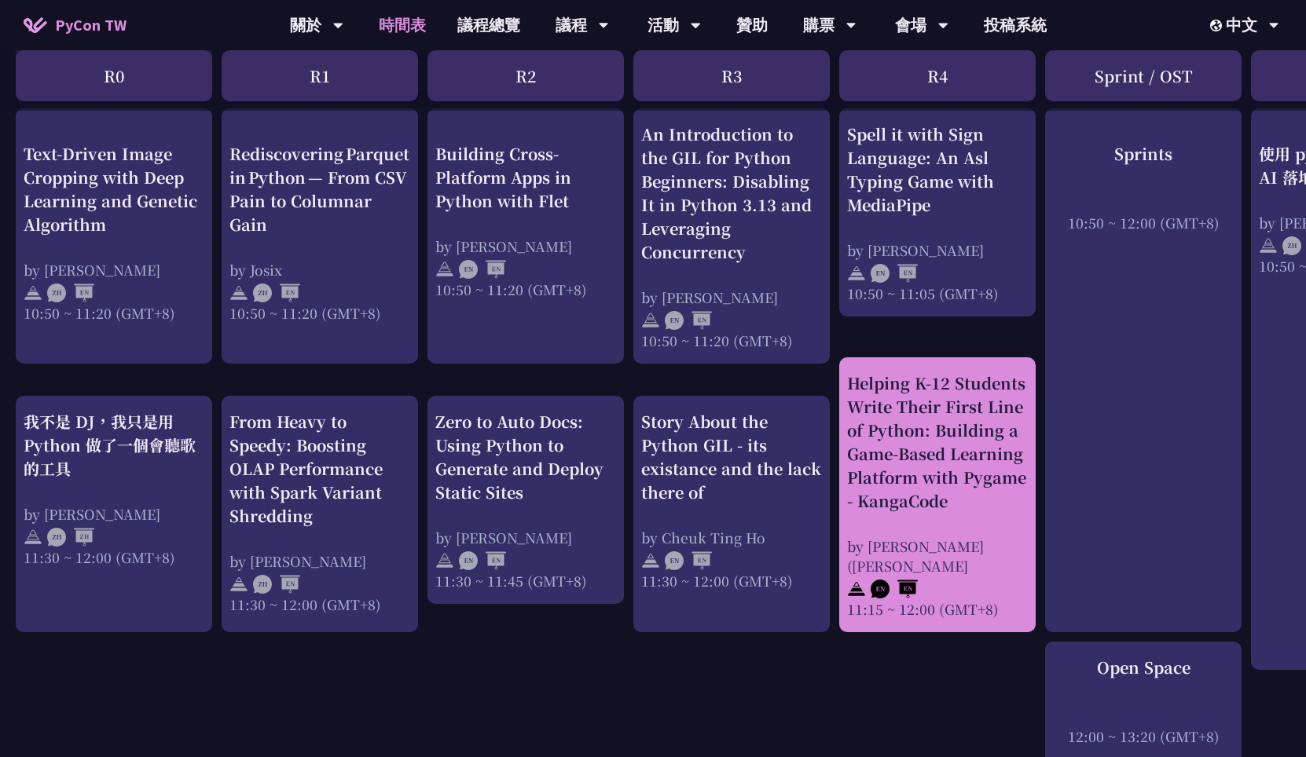
click at [935, 497] on div "Helping K-12 Students Write Their First Line of Python: Building a Game-Based L…" at bounding box center [937, 442] width 181 height 141
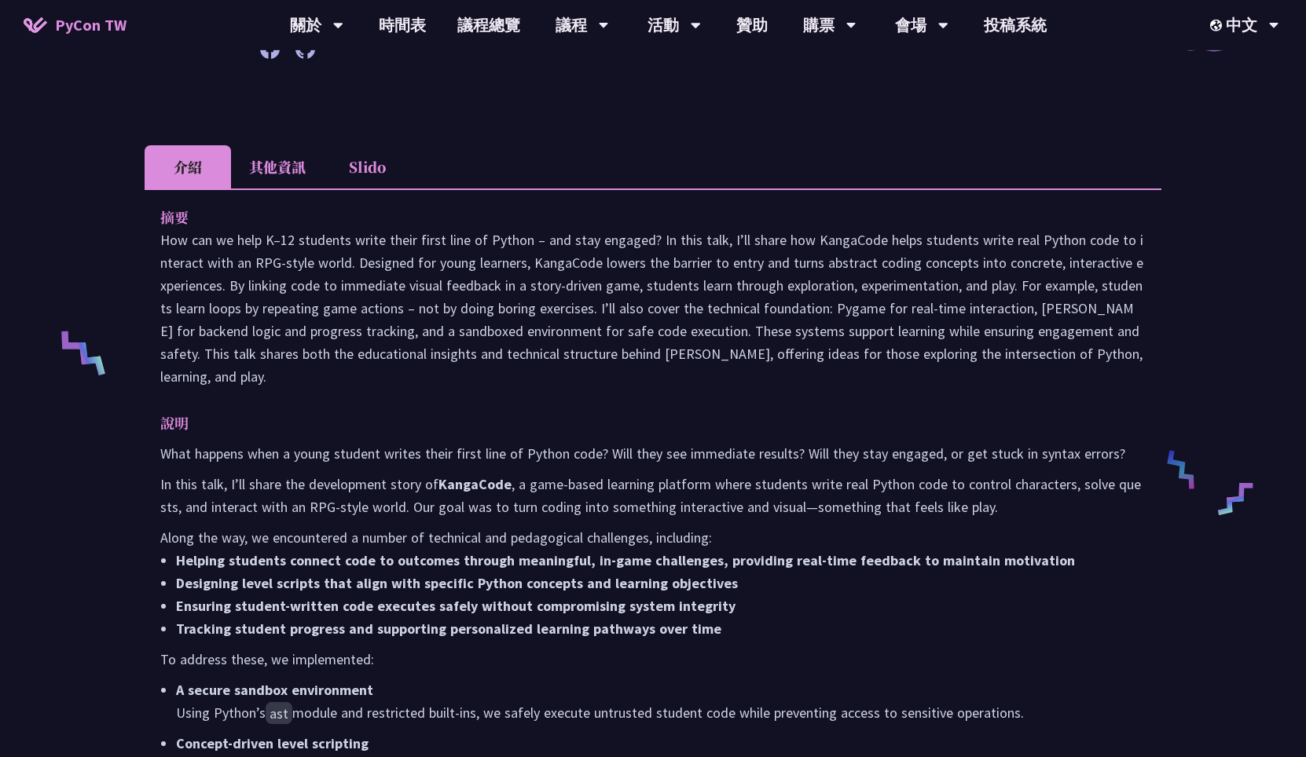
scroll to position [453, 0]
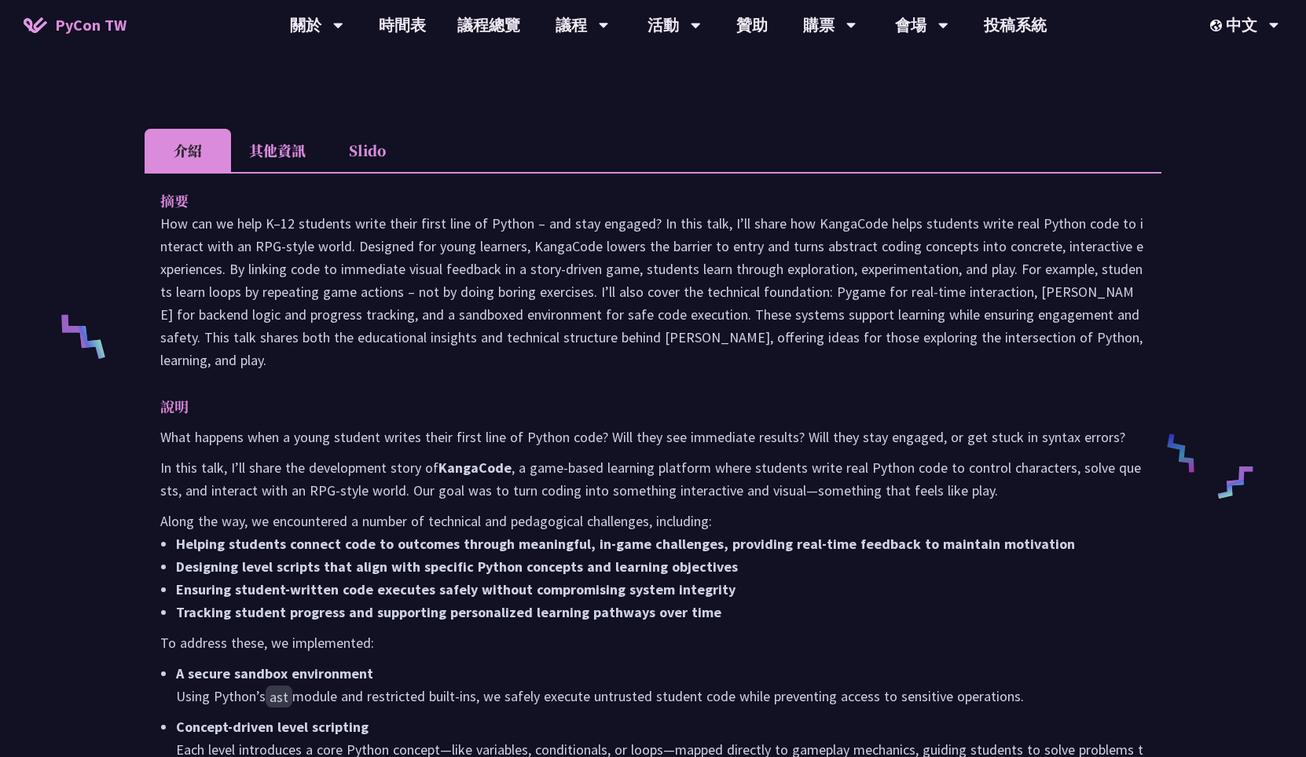
click at [845, 235] on p at bounding box center [652, 291] width 985 height 159
click at [420, 426] on p "What happens when a young student writes their first line of Python code? Will …" at bounding box center [652, 437] width 985 height 23
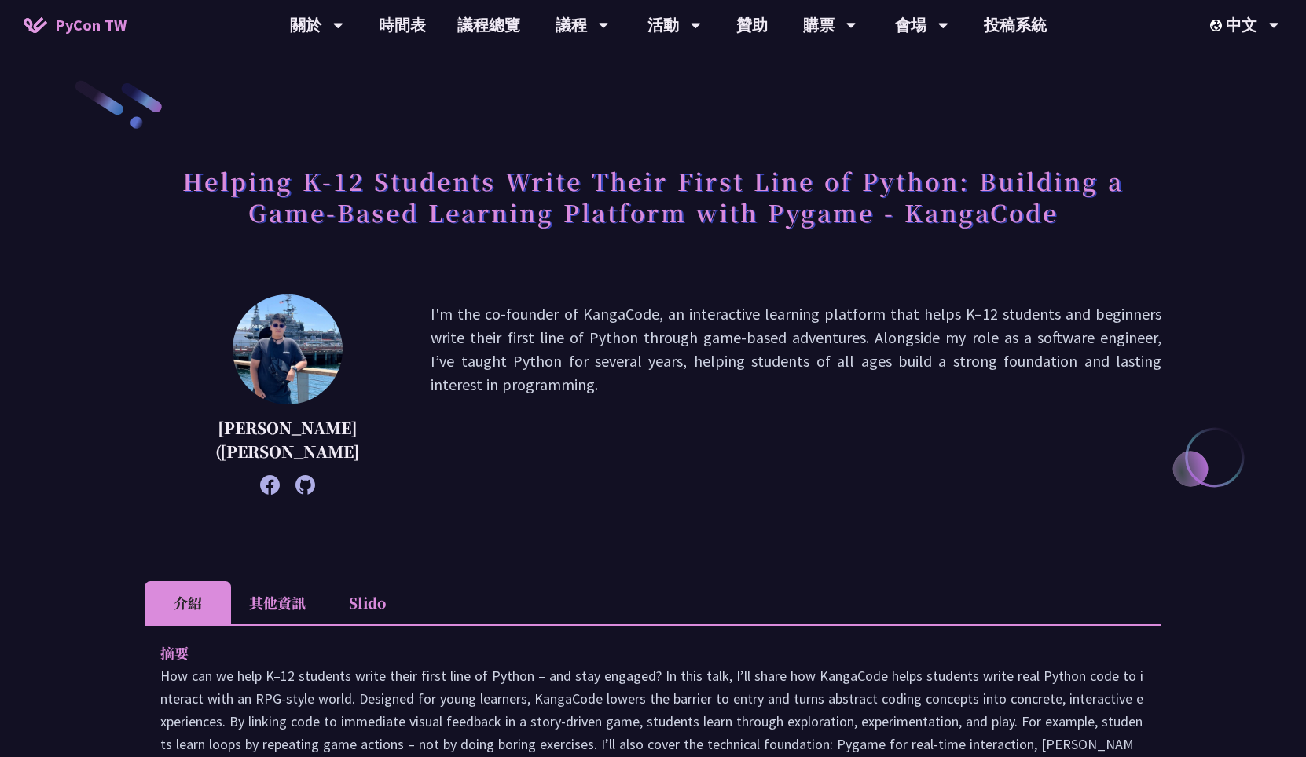
click at [431, 404] on p "I'm the co-founder of KangaCode, an interactive learning platform that helps K–…" at bounding box center [796, 394] width 731 height 185
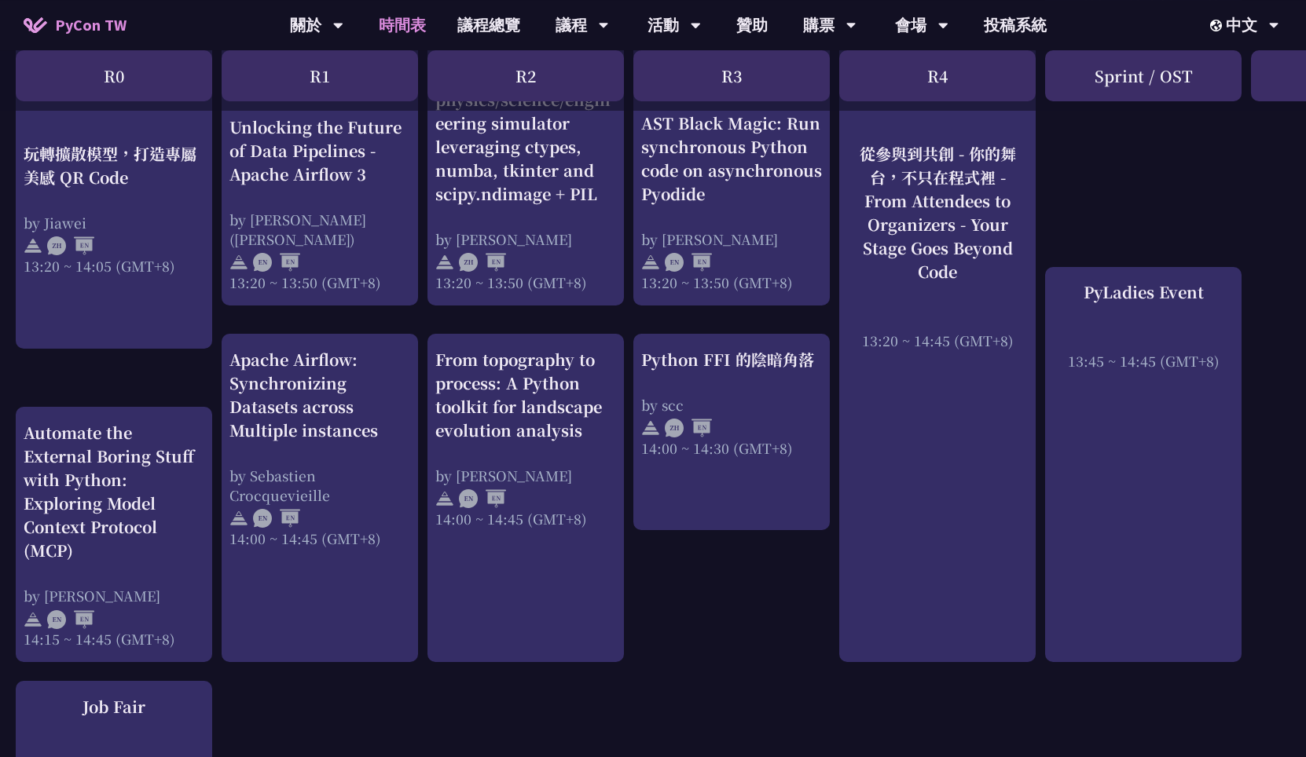
scroll to position [1471, 0]
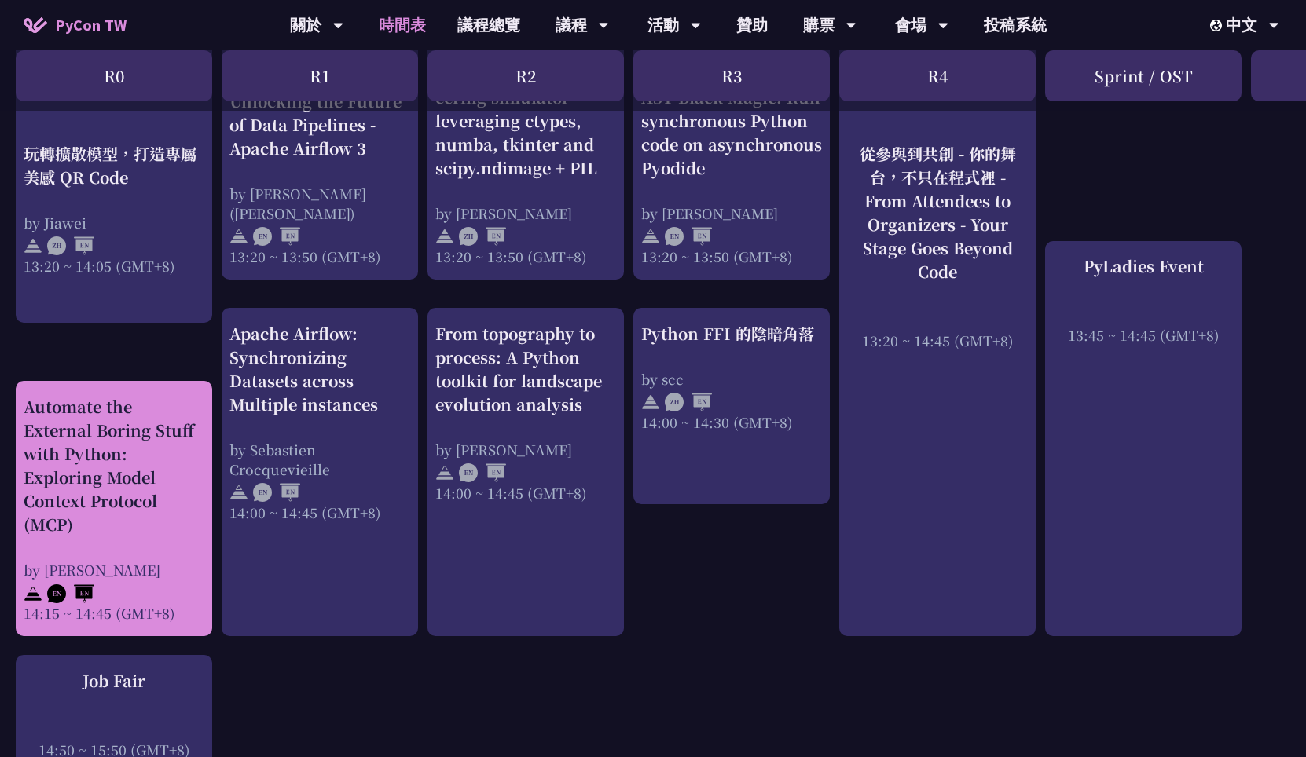
click at [167, 591] on div at bounding box center [114, 592] width 181 height 24
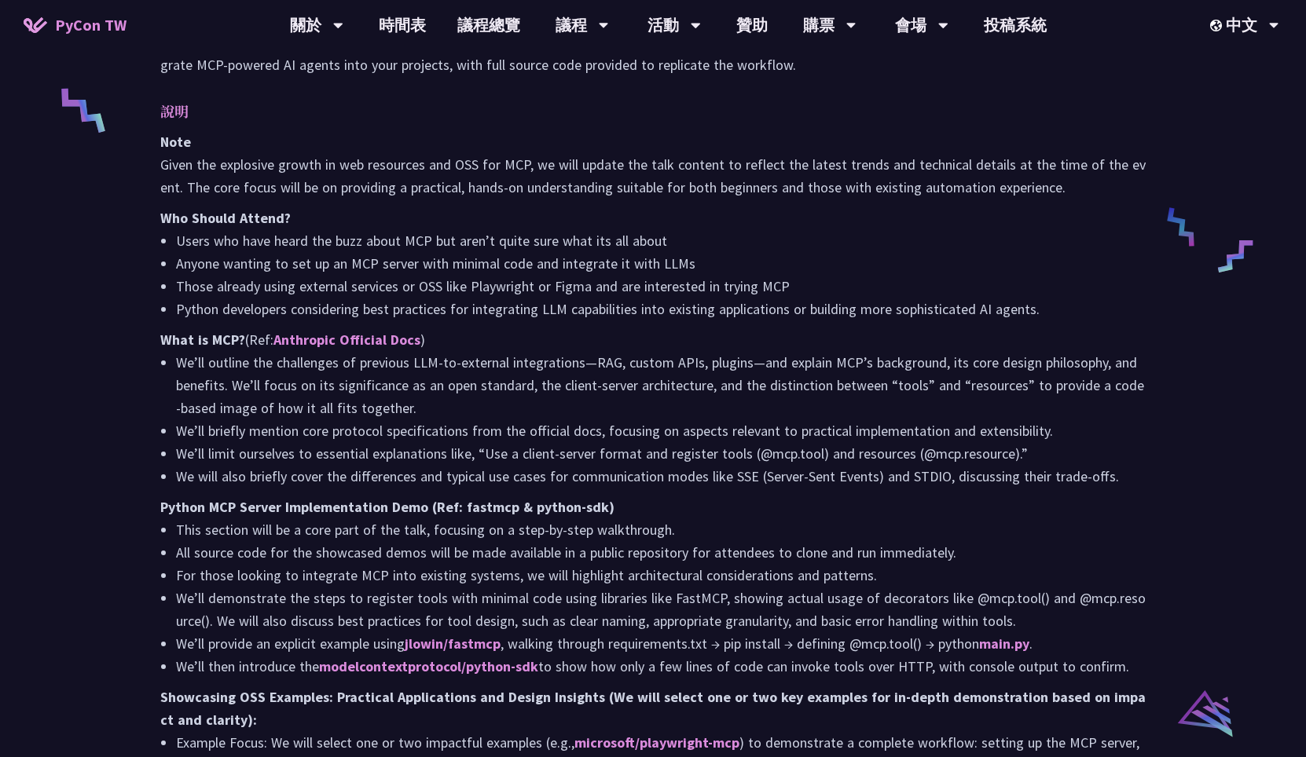
scroll to position [1244, 0]
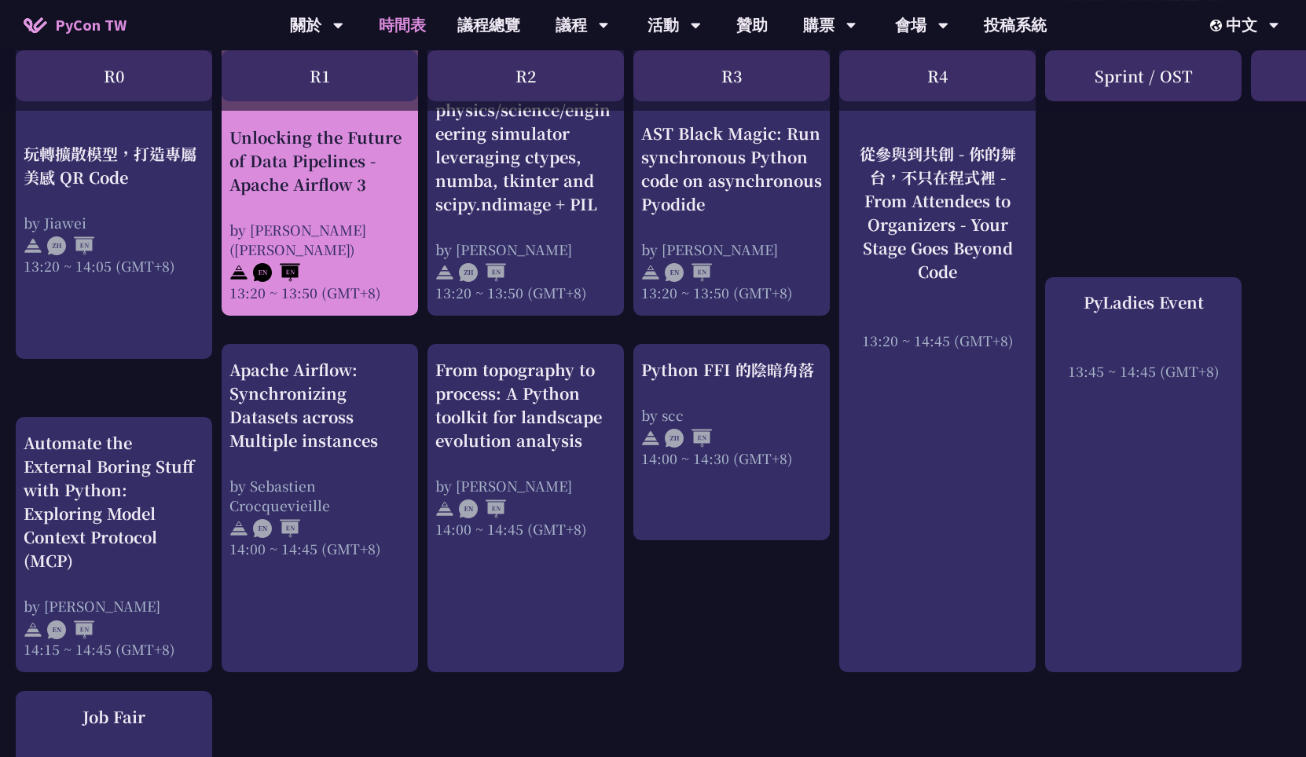
scroll to position [1697, 0]
